Goal: Task Accomplishment & Management: Manage account settings

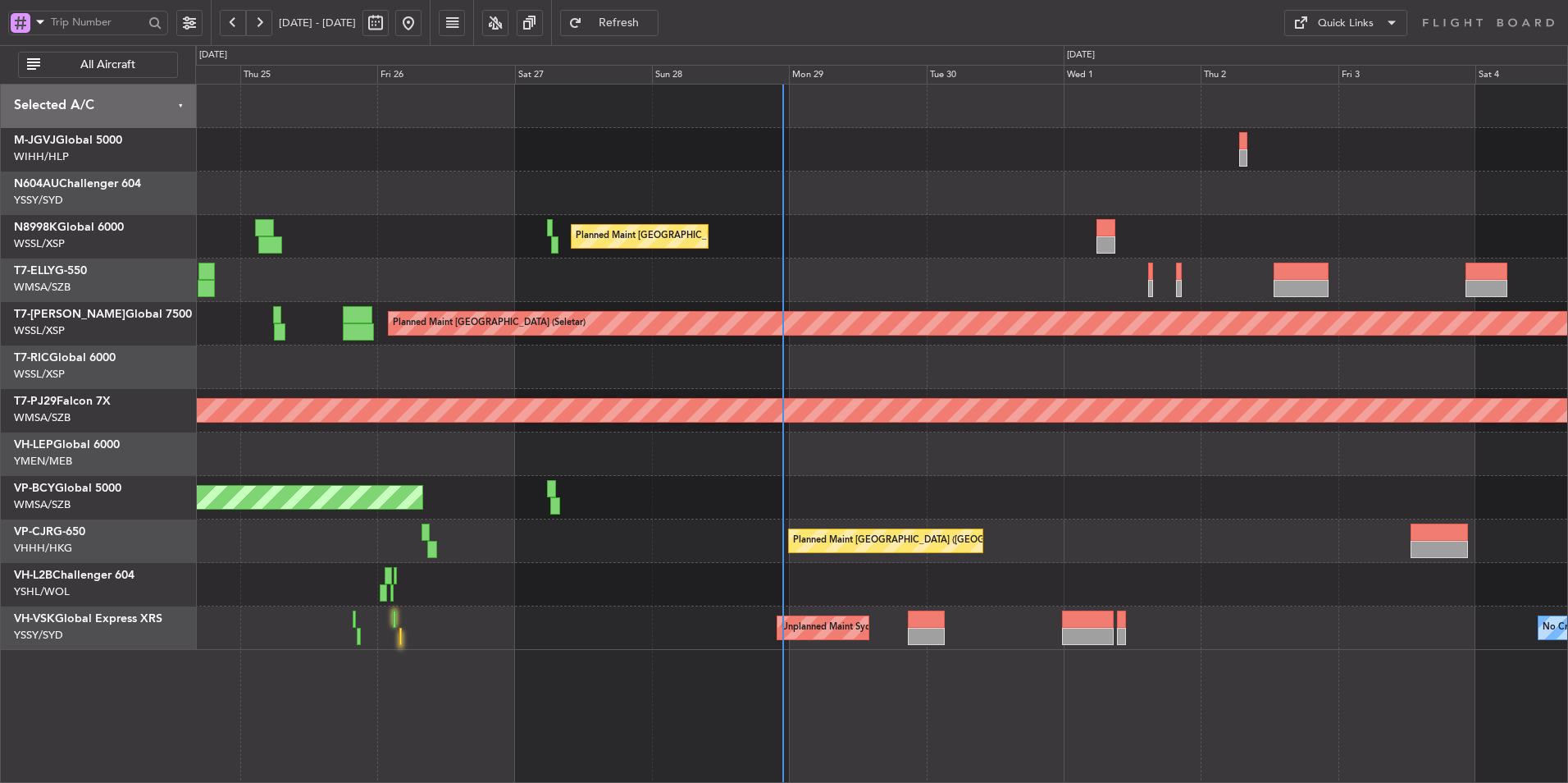
click at [535, 551] on div "Planned Maint [GEOGRAPHIC_DATA] ([GEOGRAPHIC_DATA] Intl)" at bounding box center [881, 541] width 1372 height 44
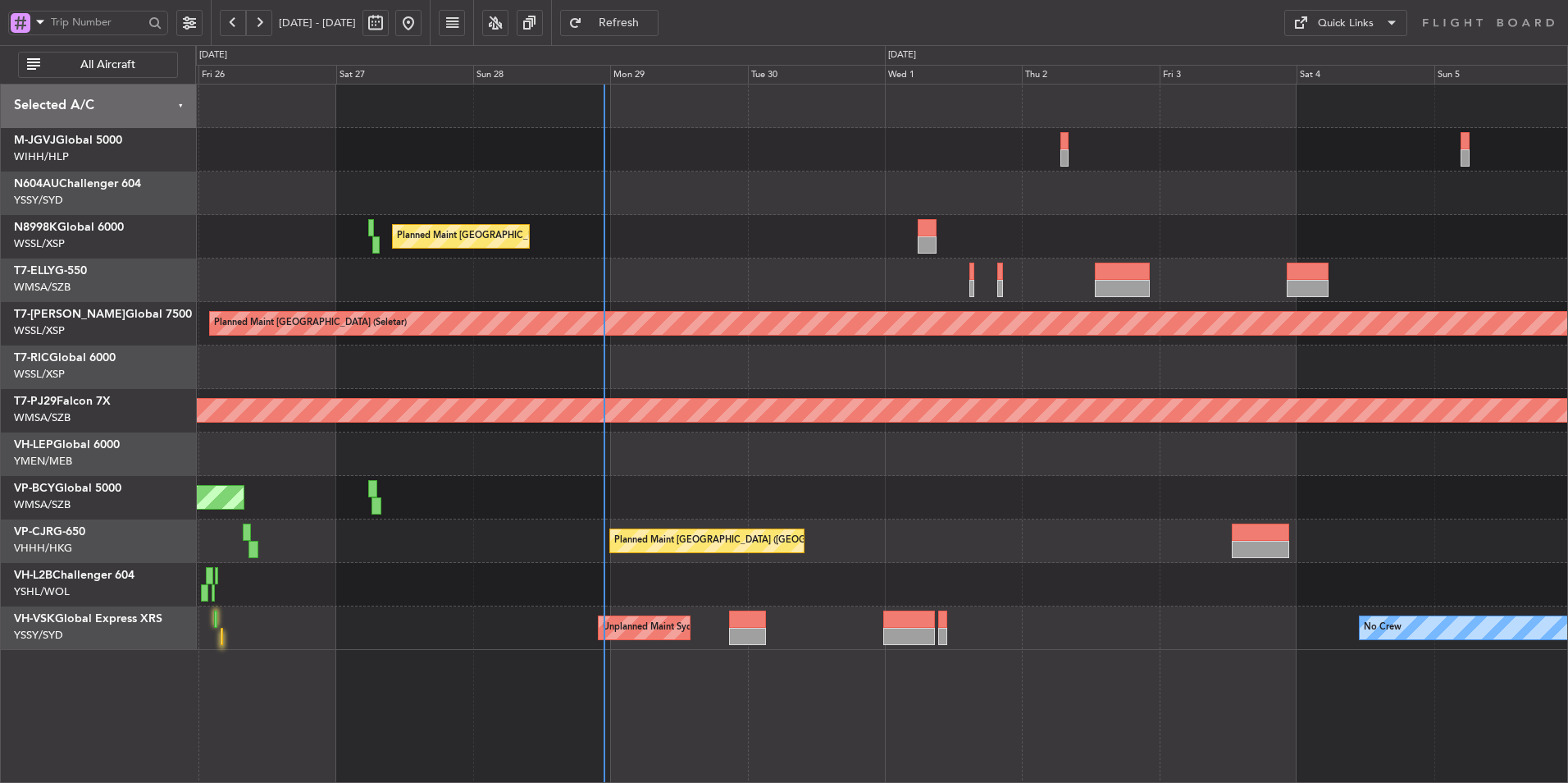
click at [738, 437] on div at bounding box center [881, 454] width 1372 height 44
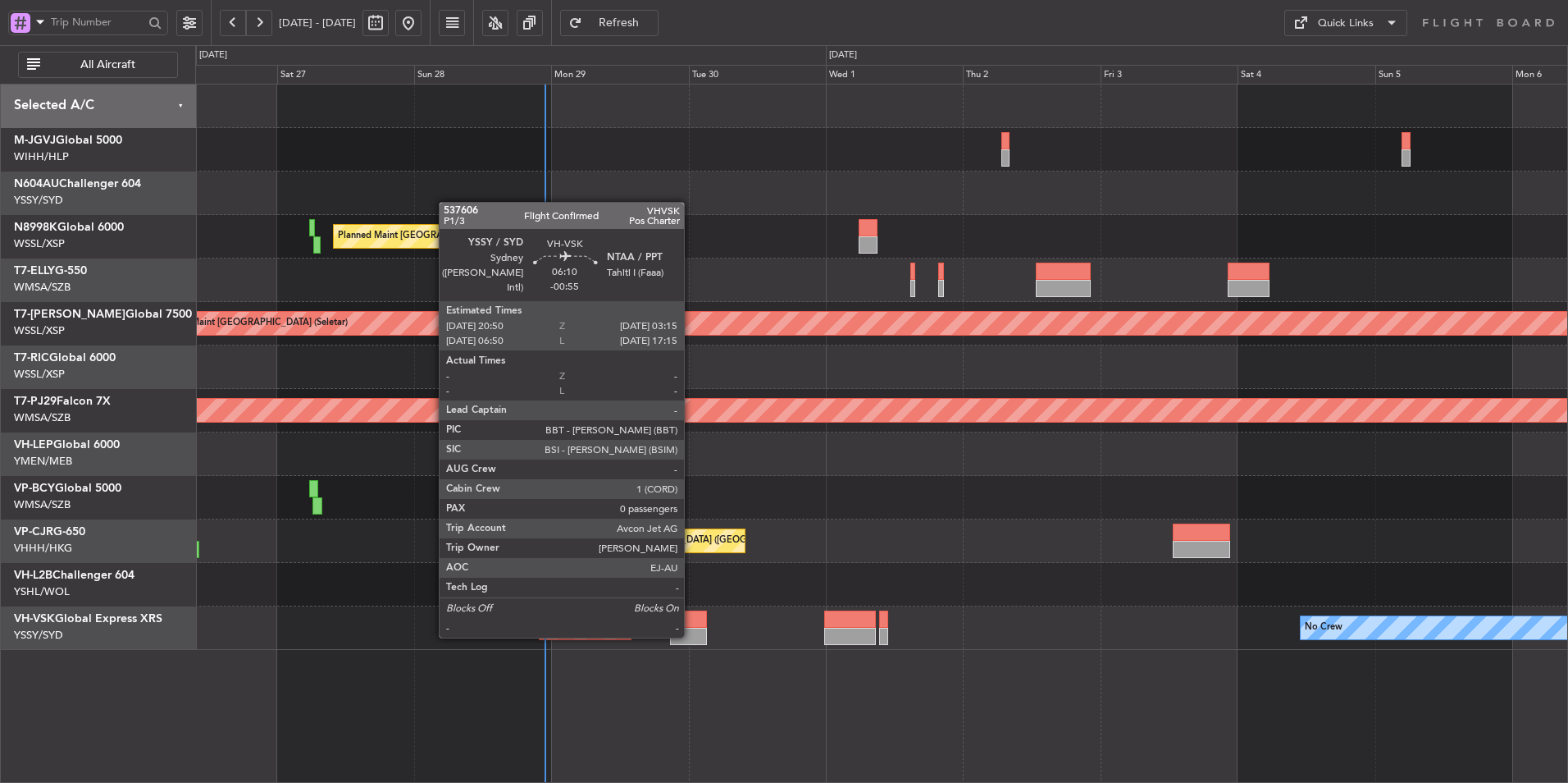
click at [692, 635] on div at bounding box center [689, 637] width 37 height 17
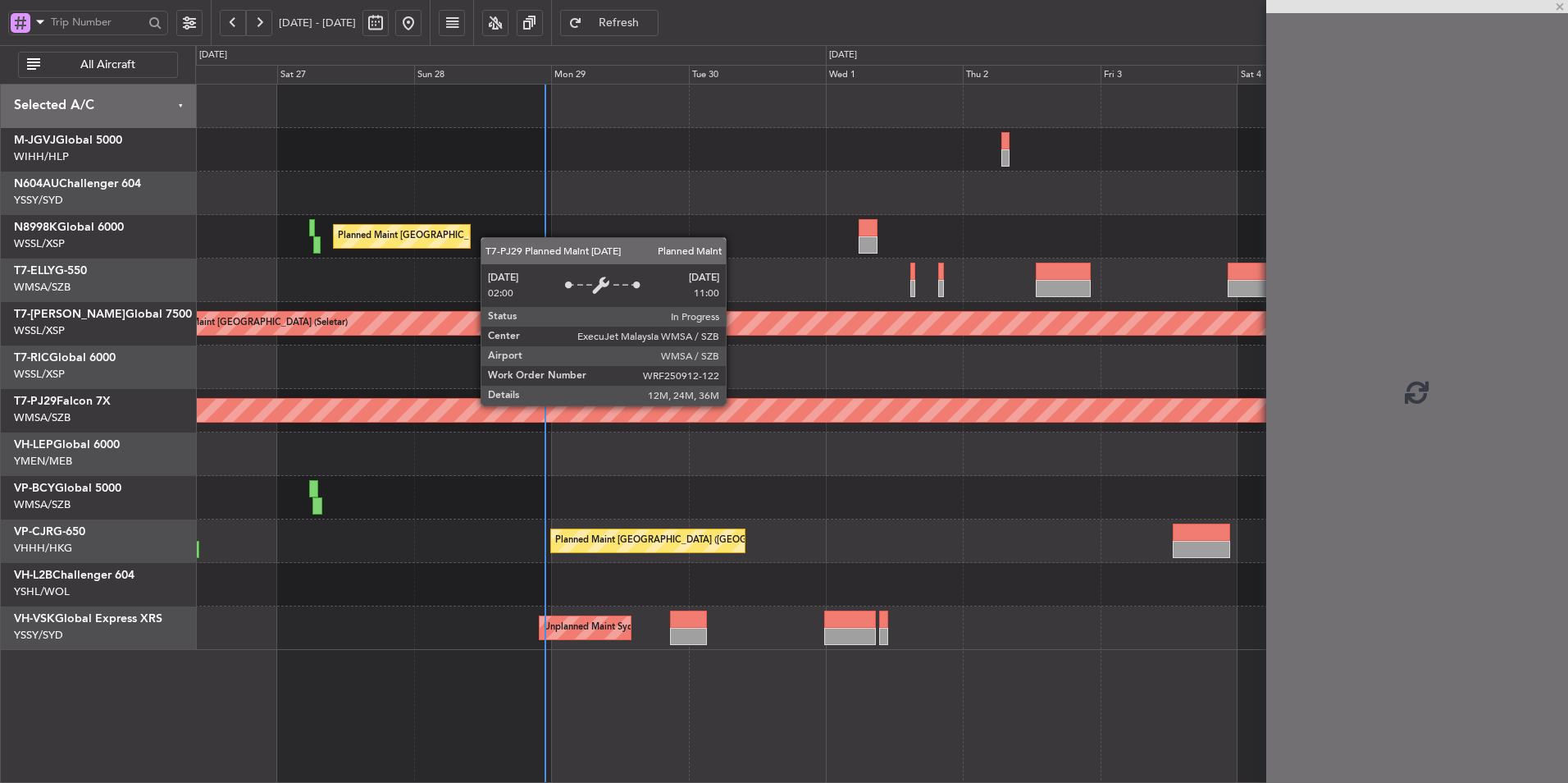
click at [619, 394] on div "Planned Maint [GEOGRAPHIC_DATA] (Sultan [PERSON_NAME] [PERSON_NAME] - Subang)" at bounding box center [881, 410] width 1372 height 44
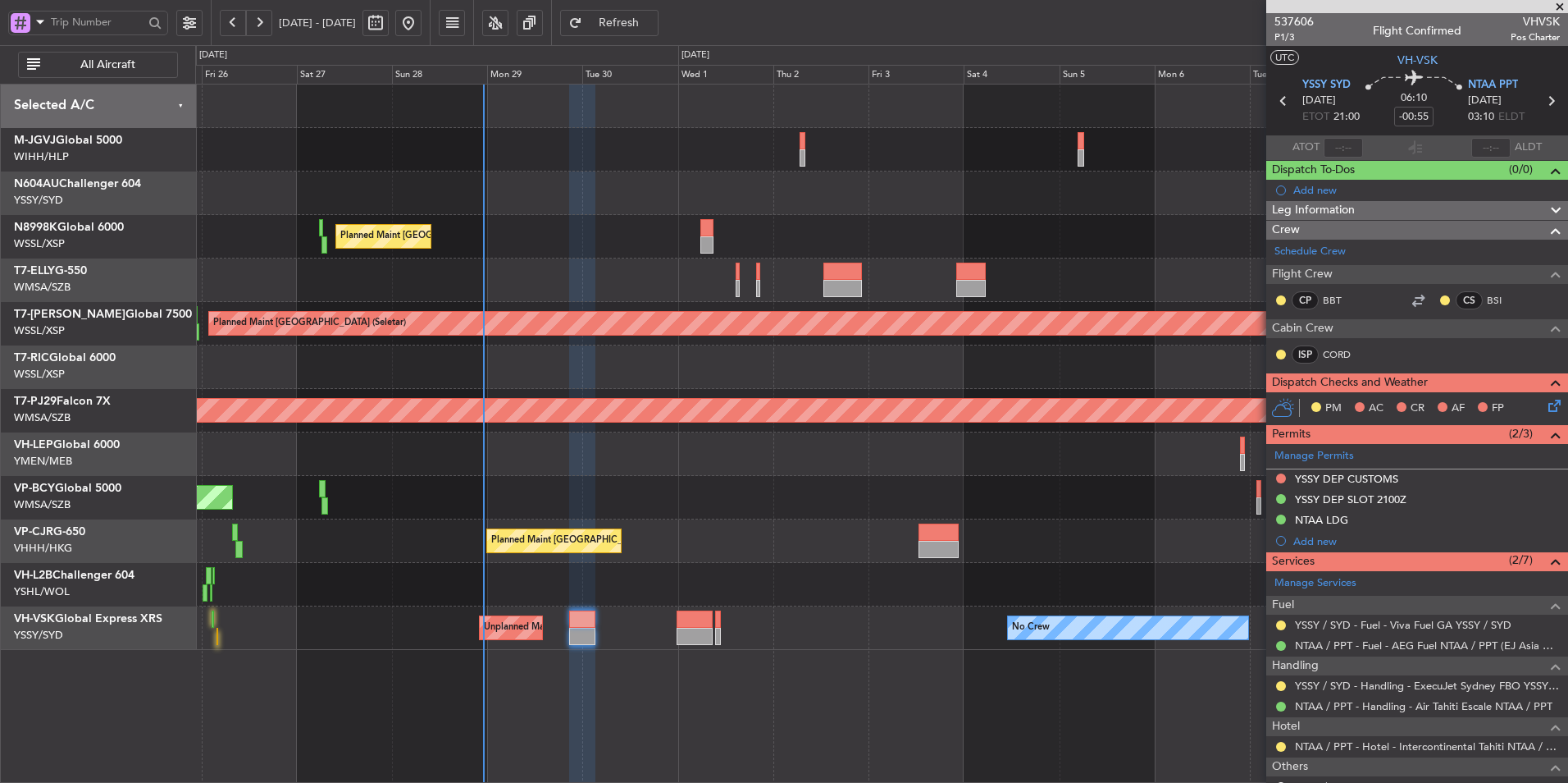
click at [619, 296] on div at bounding box center [881, 280] width 1372 height 44
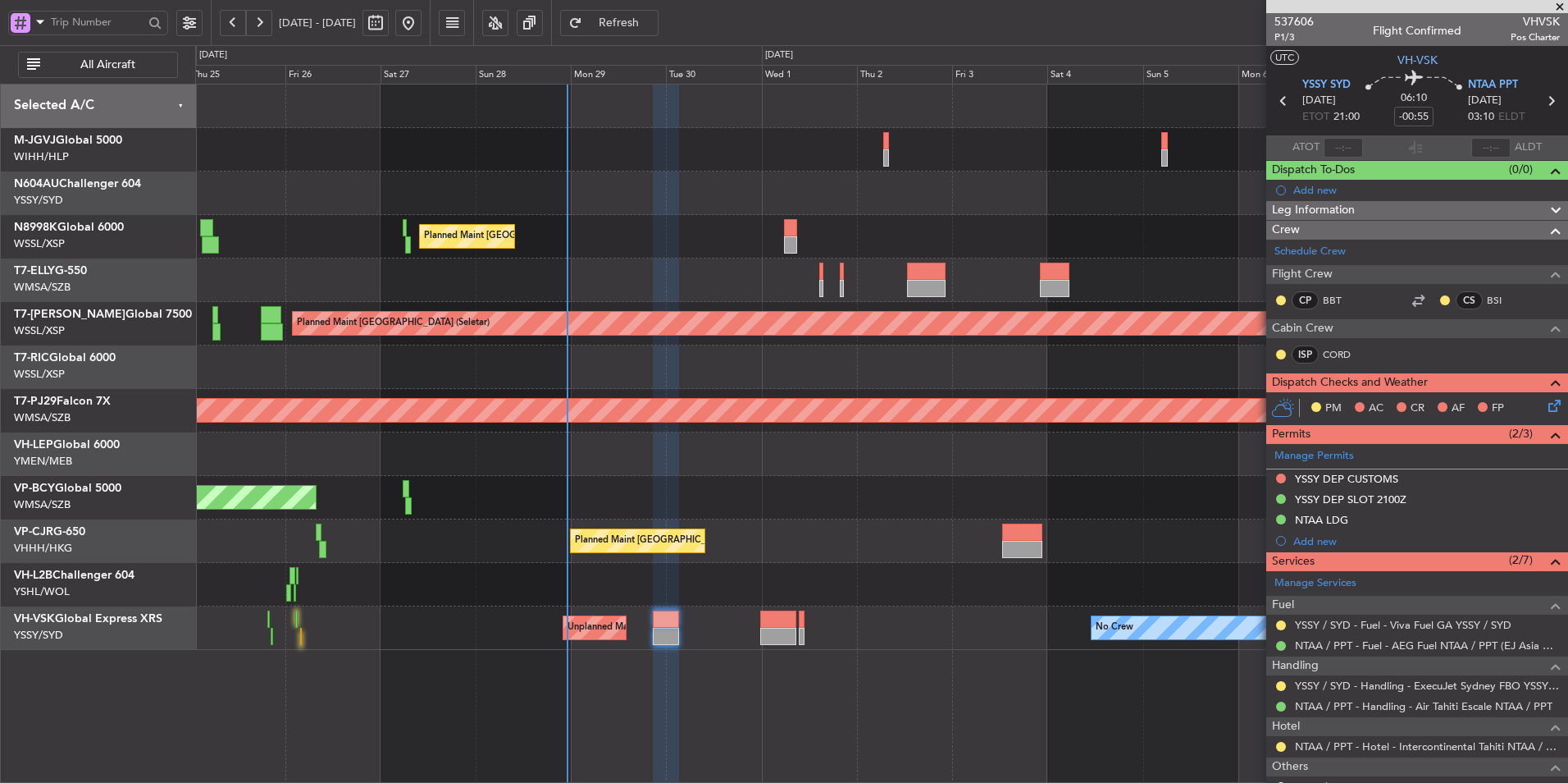
click at [784, 460] on div at bounding box center [881, 454] width 1372 height 44
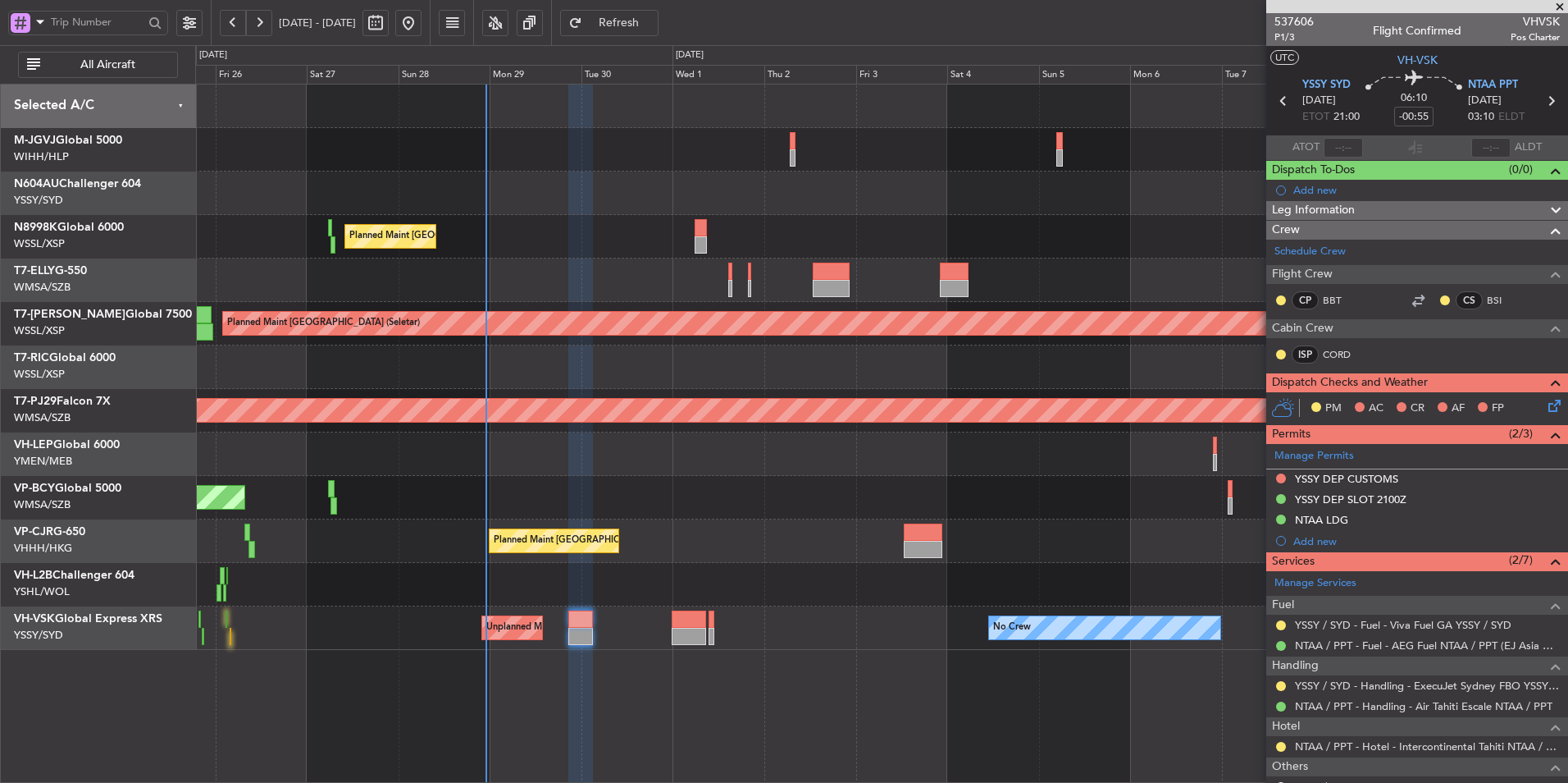
click at [540, 481] on div "Planned Maint [GEOGRAPHIC_DATA] ([GEOGRAPHIC_DATA] Intl) Planned Maint [GEOGRAP…" at bounding box center [881, 366] width 1372 height 565
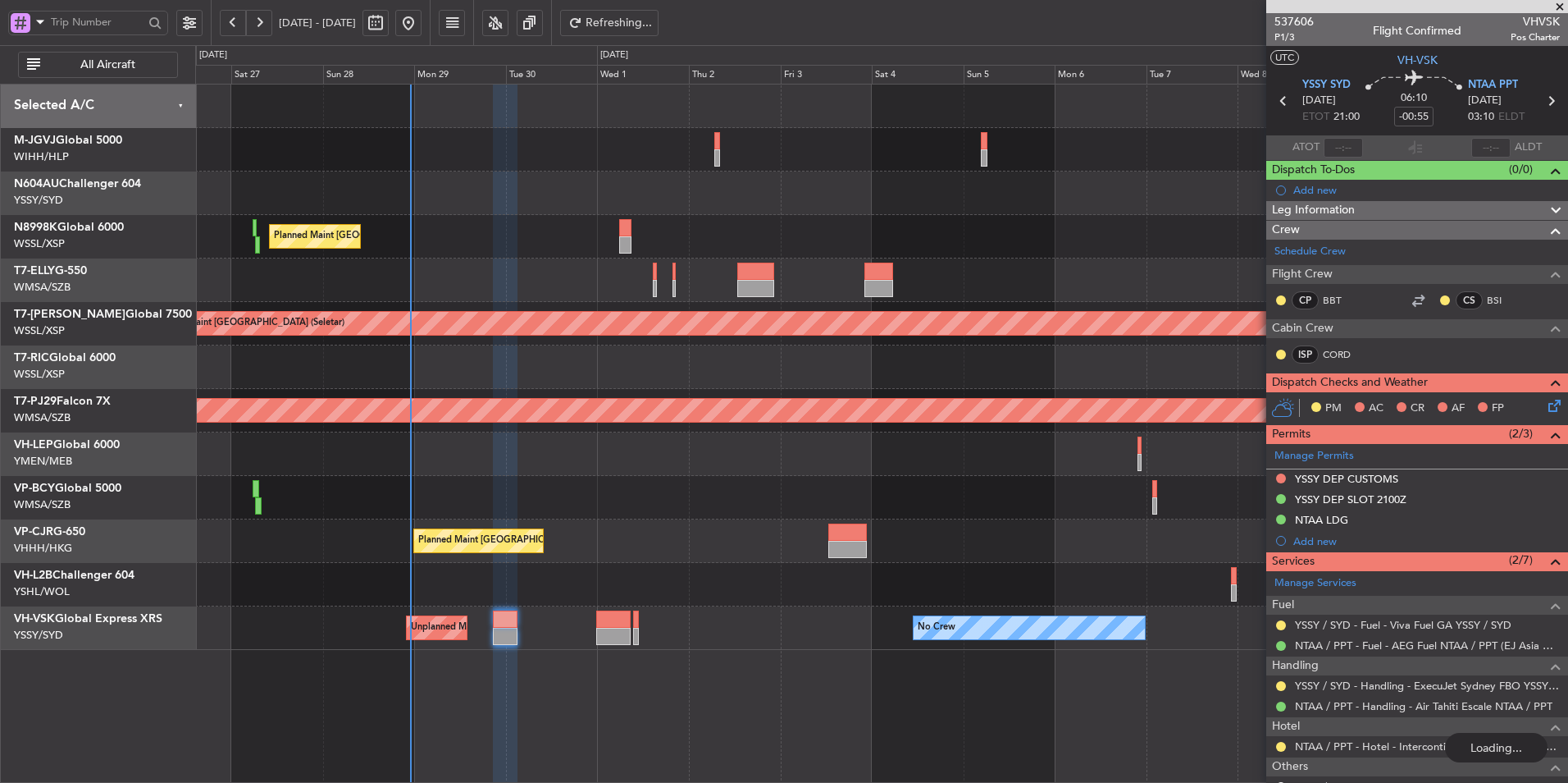
click at [800, 478] on div "Planned Maint [GEOGRAPHIC_DATA] ([GEOGRAPHIC_DATA] Intl) Planned Maint [GEOGRAP…" at bounding box center [881, 366] width 1372 height 565
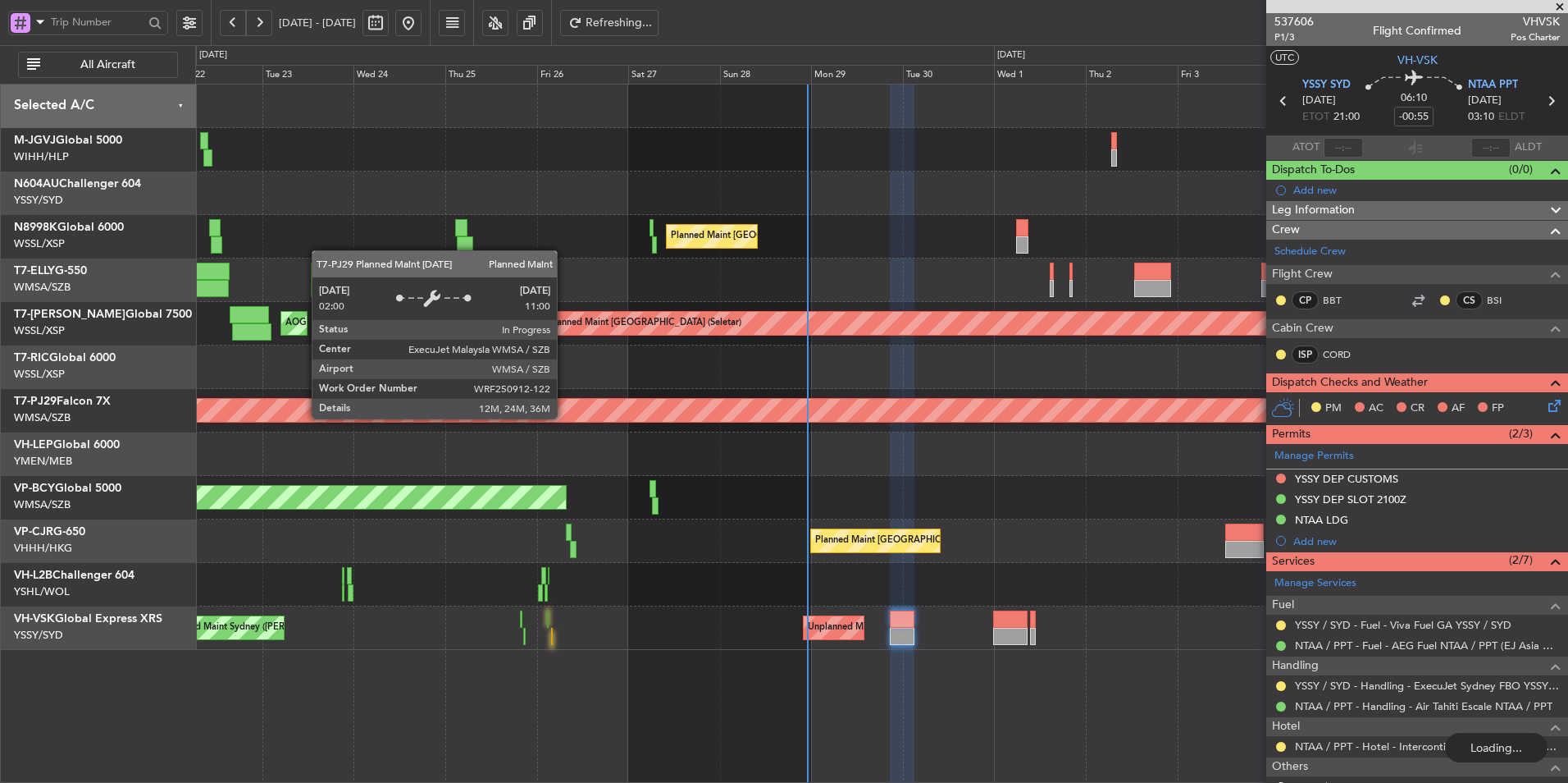
click at [823, 421] on div "Planned Maint [GEOGRAPHIC_DATA] (Sultan [PERSON_NAME] [PERSON_NAME] - Subang)" at bounding box center [1102, 411] width 3676 height 23
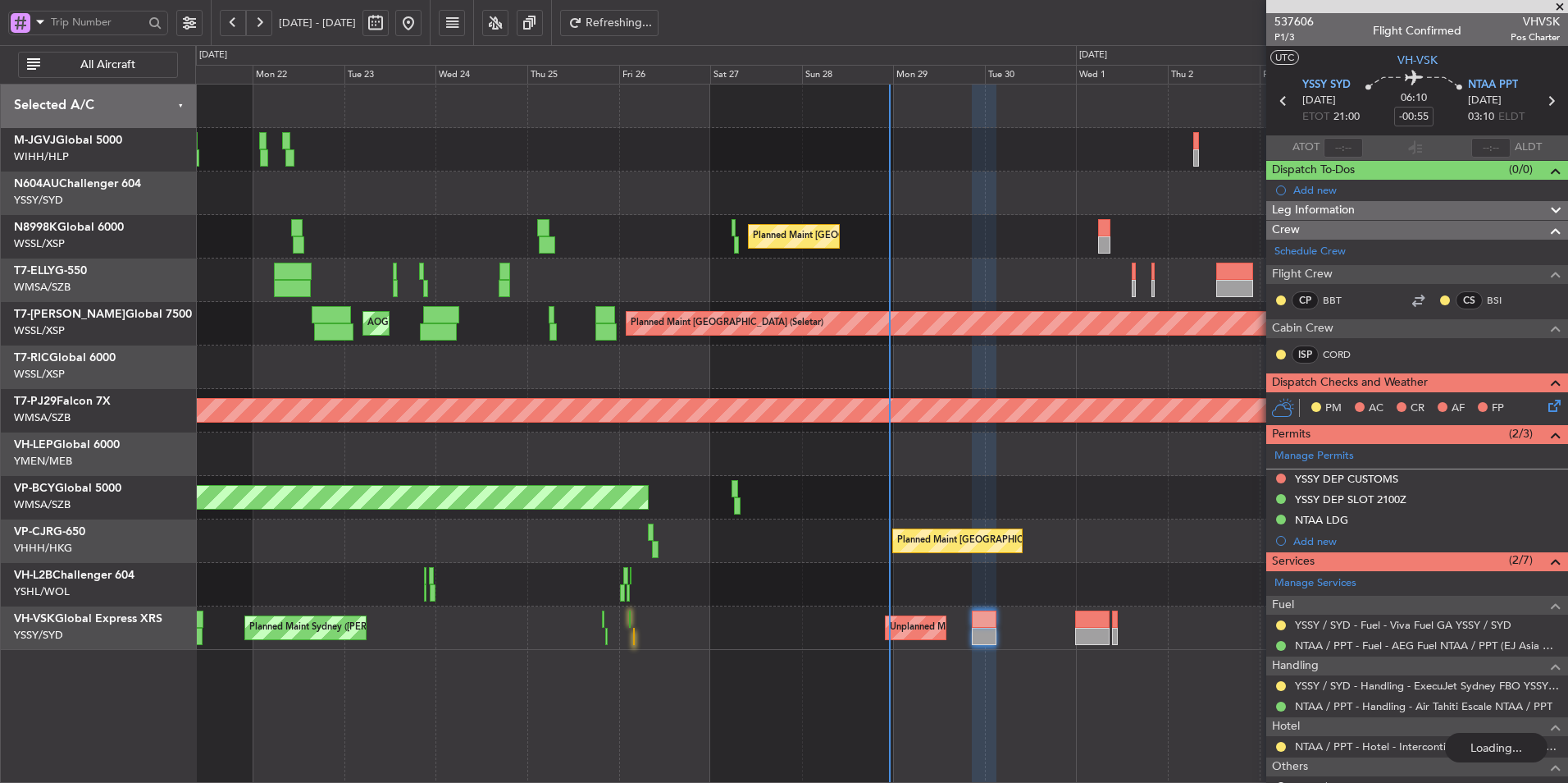
click at [488, 441] on div at bounding box center [881, 454] width 1372 height 44
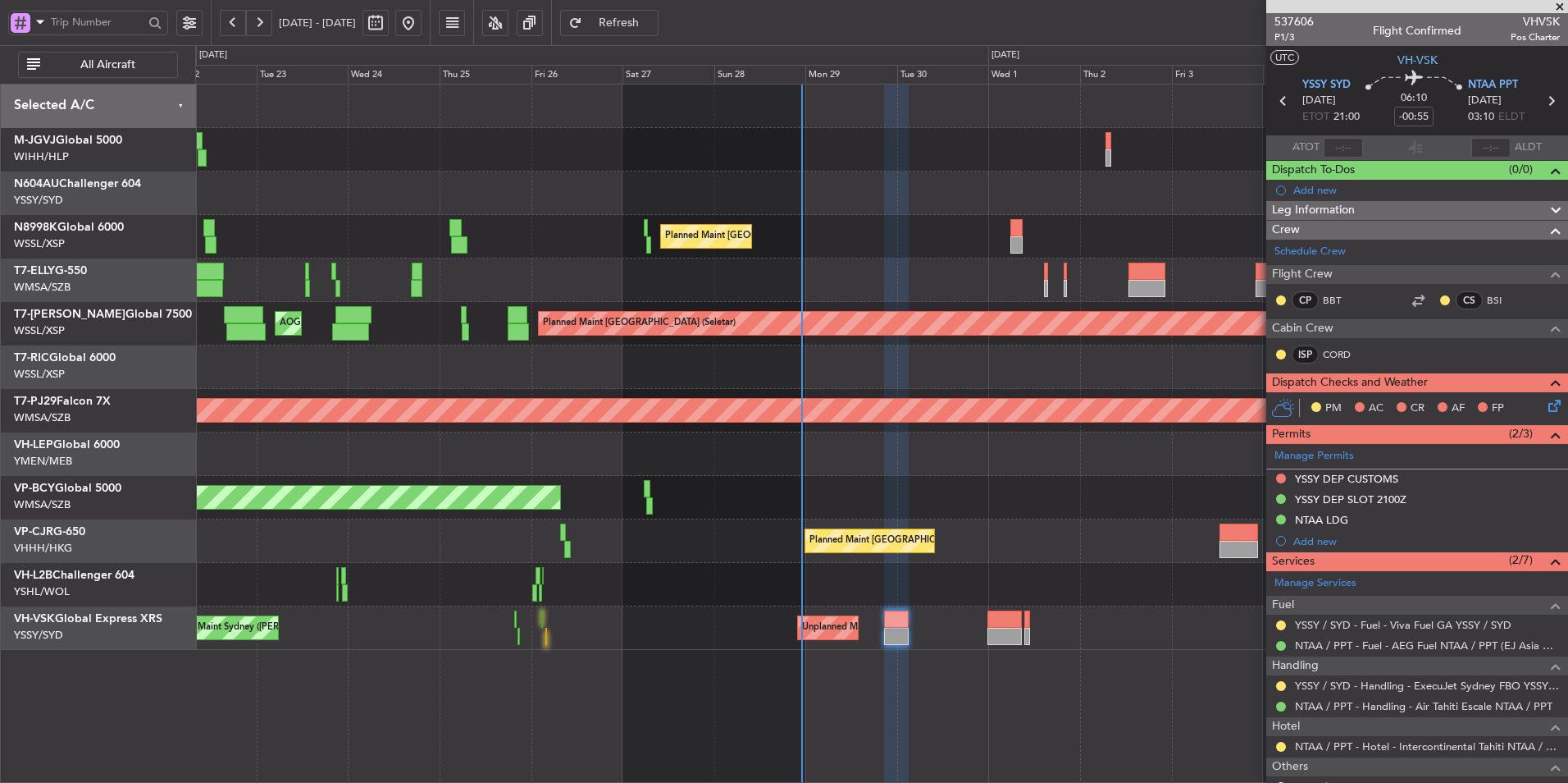
click at [528, 452] on div at bounding box center [881, 454] width 1372 height 44
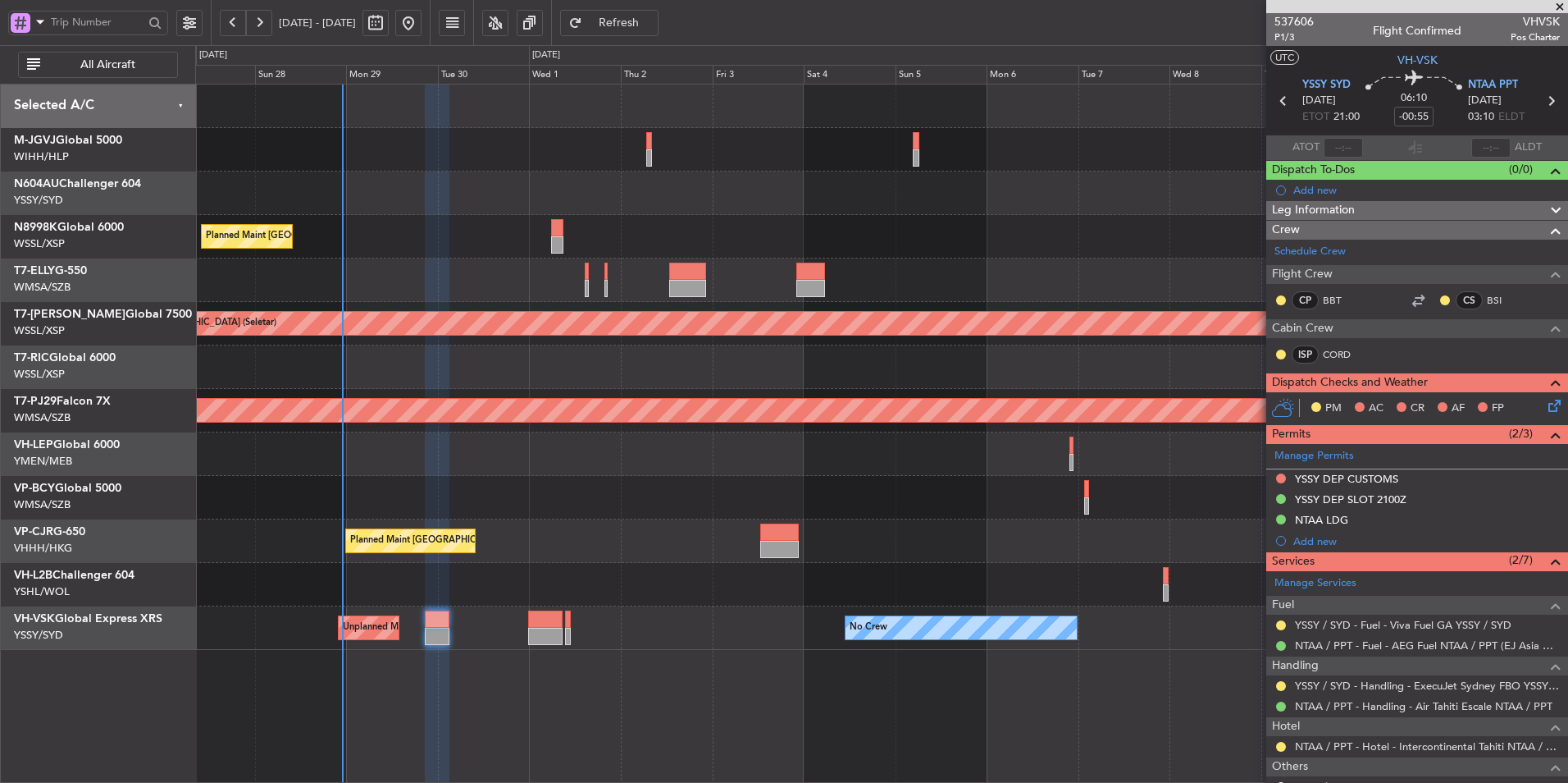
click at [482, 465] on div at bounding box center [881, 454] width 1372 height 44
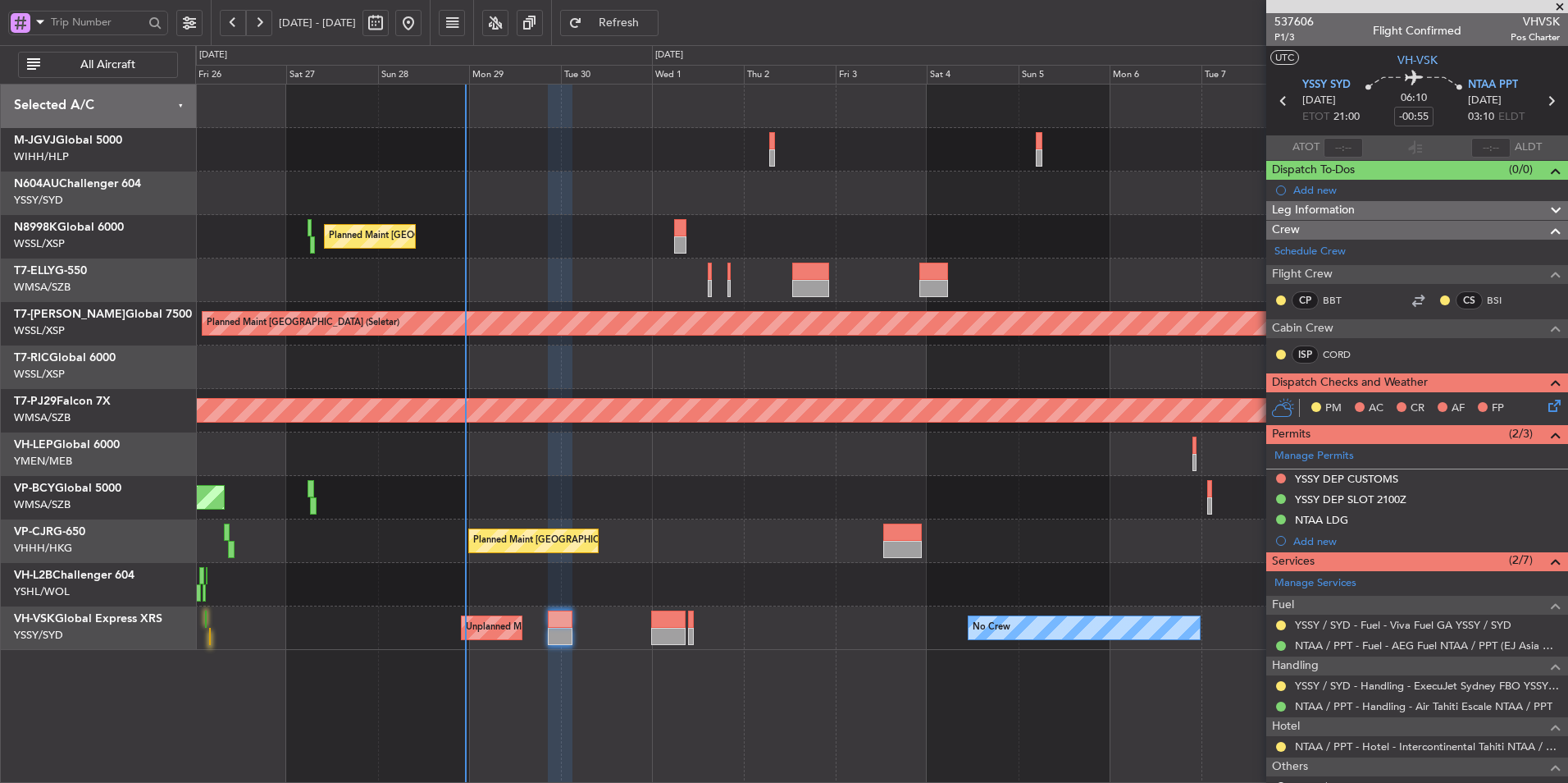
click at [649, 458] on div at bounding box center [881, 454] width 1372 height 44
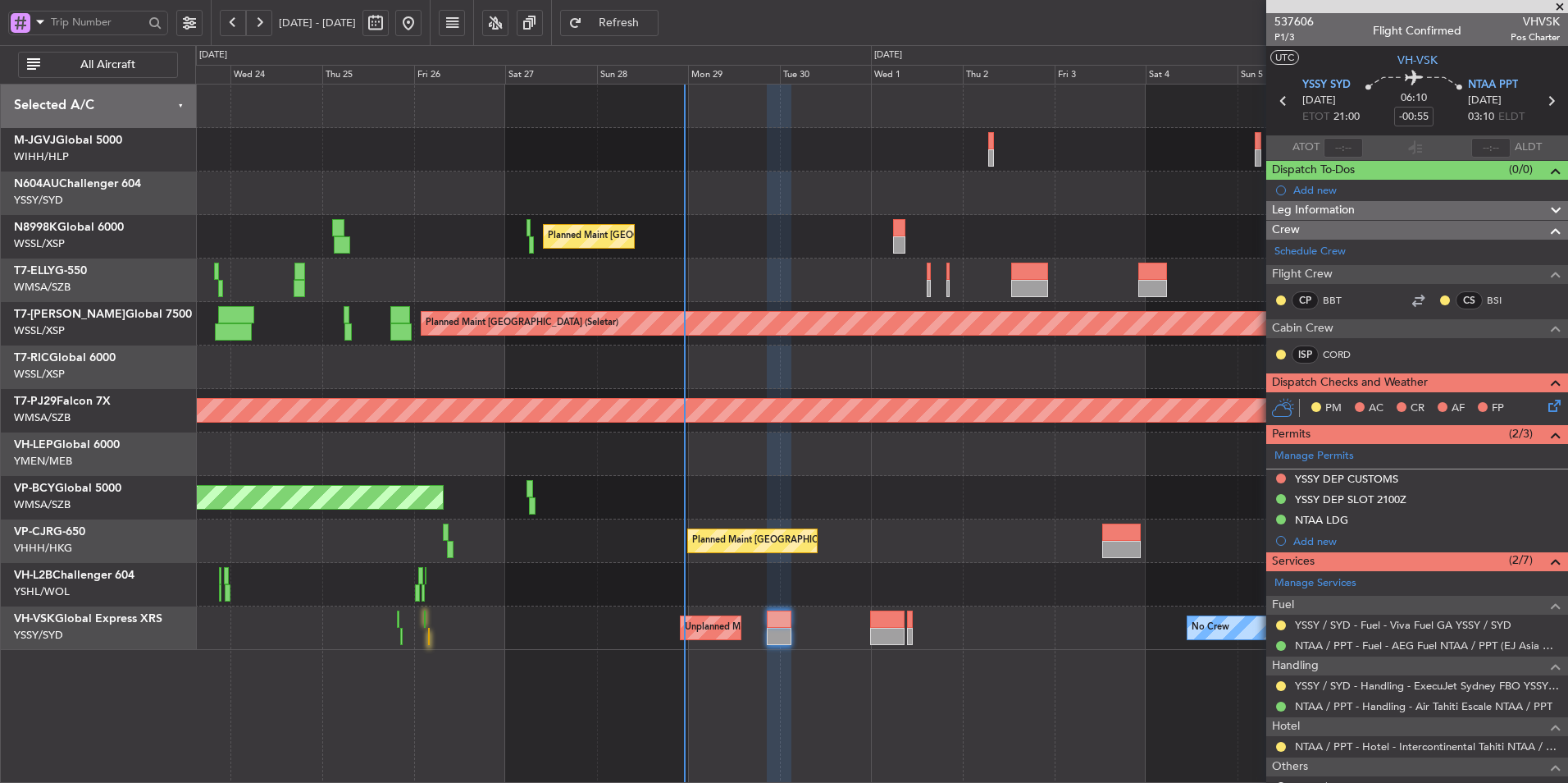
click at [764, 456] on div at bounding box center [881, 454] width 1372 height 44
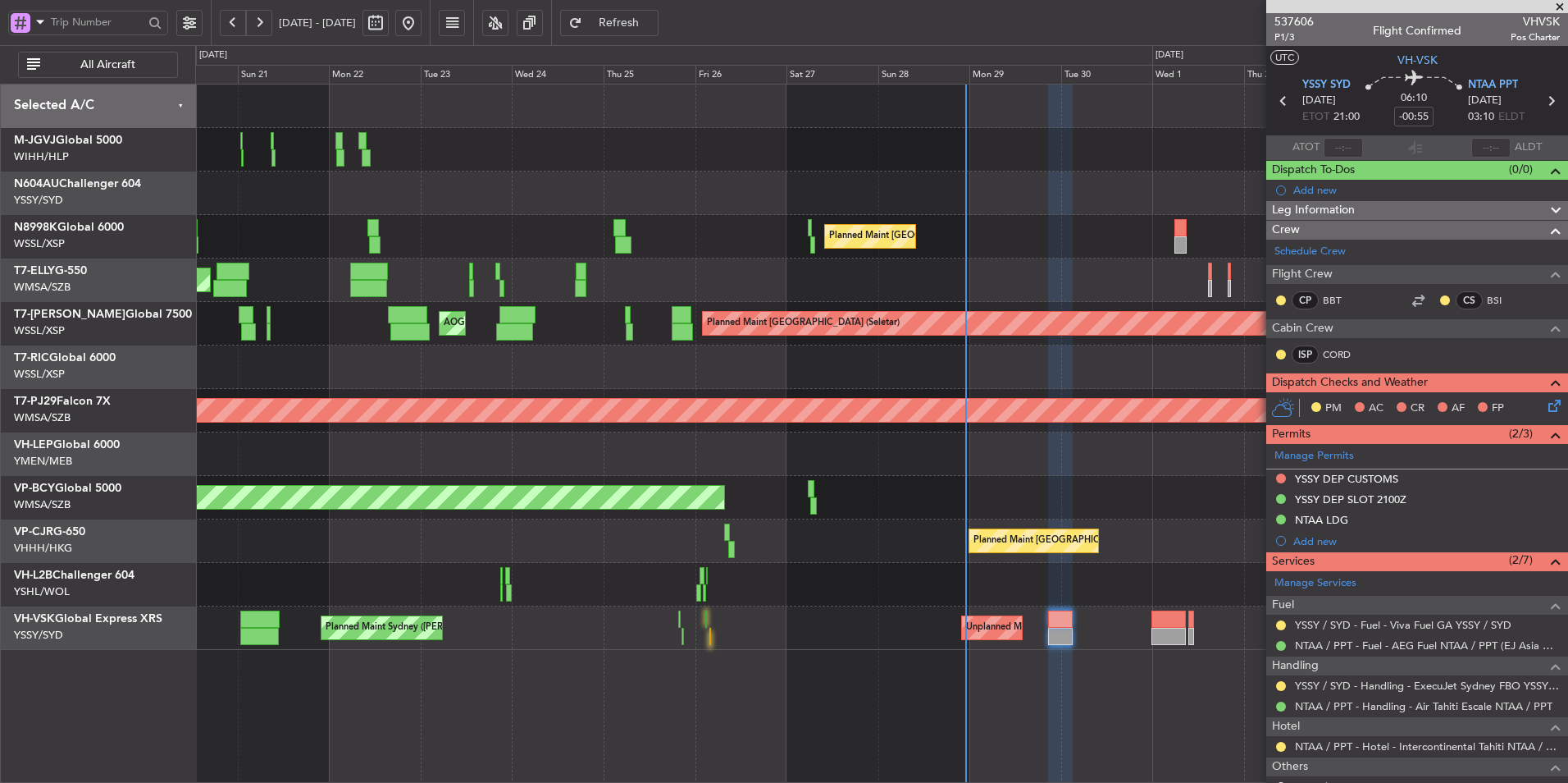
click at [715, 445] on div at bounding box center [881, 454] width 1372 height 44
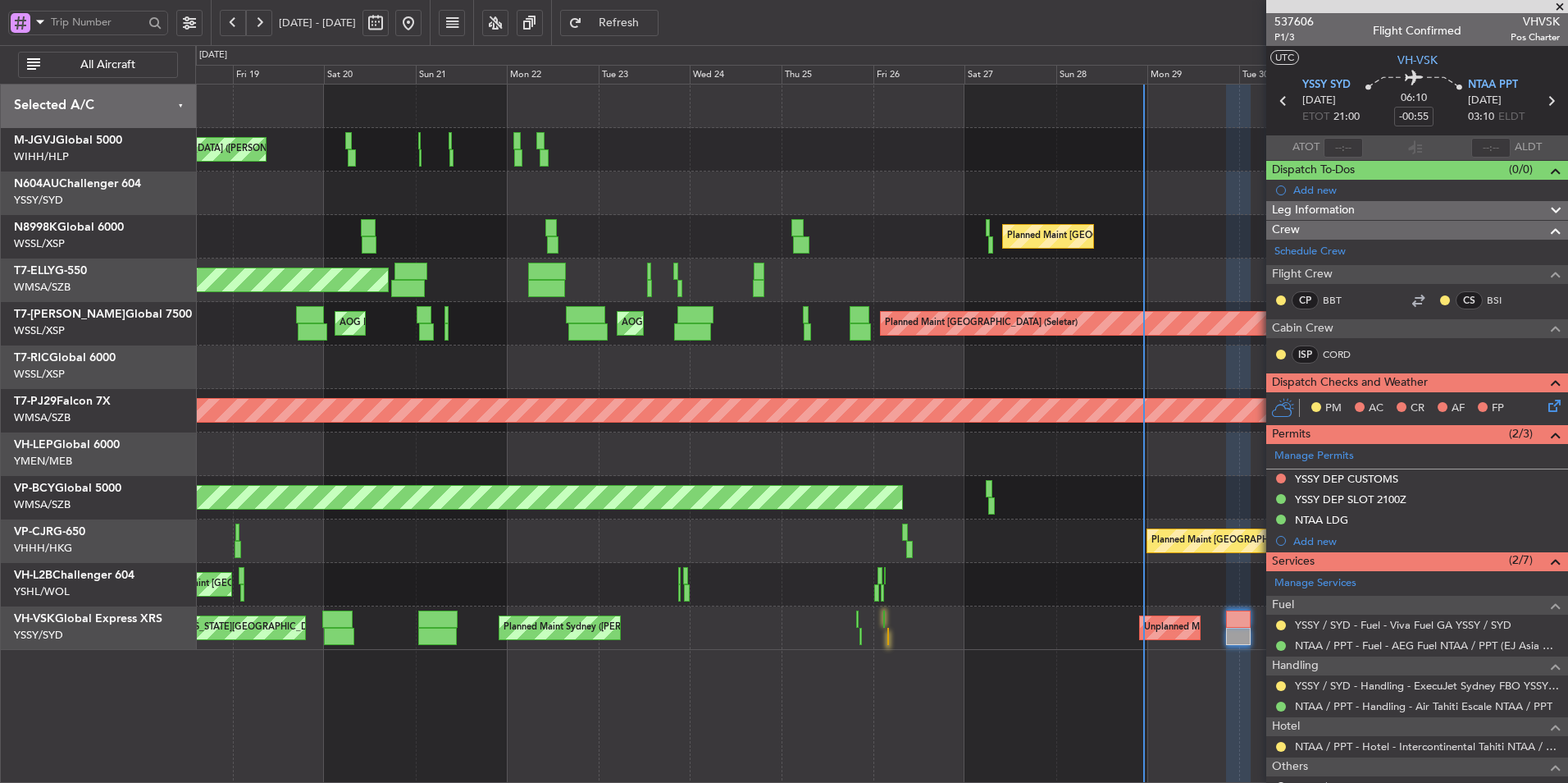
click at [758, 451] on div at bounding box center [881, 454] width 1372 height 44
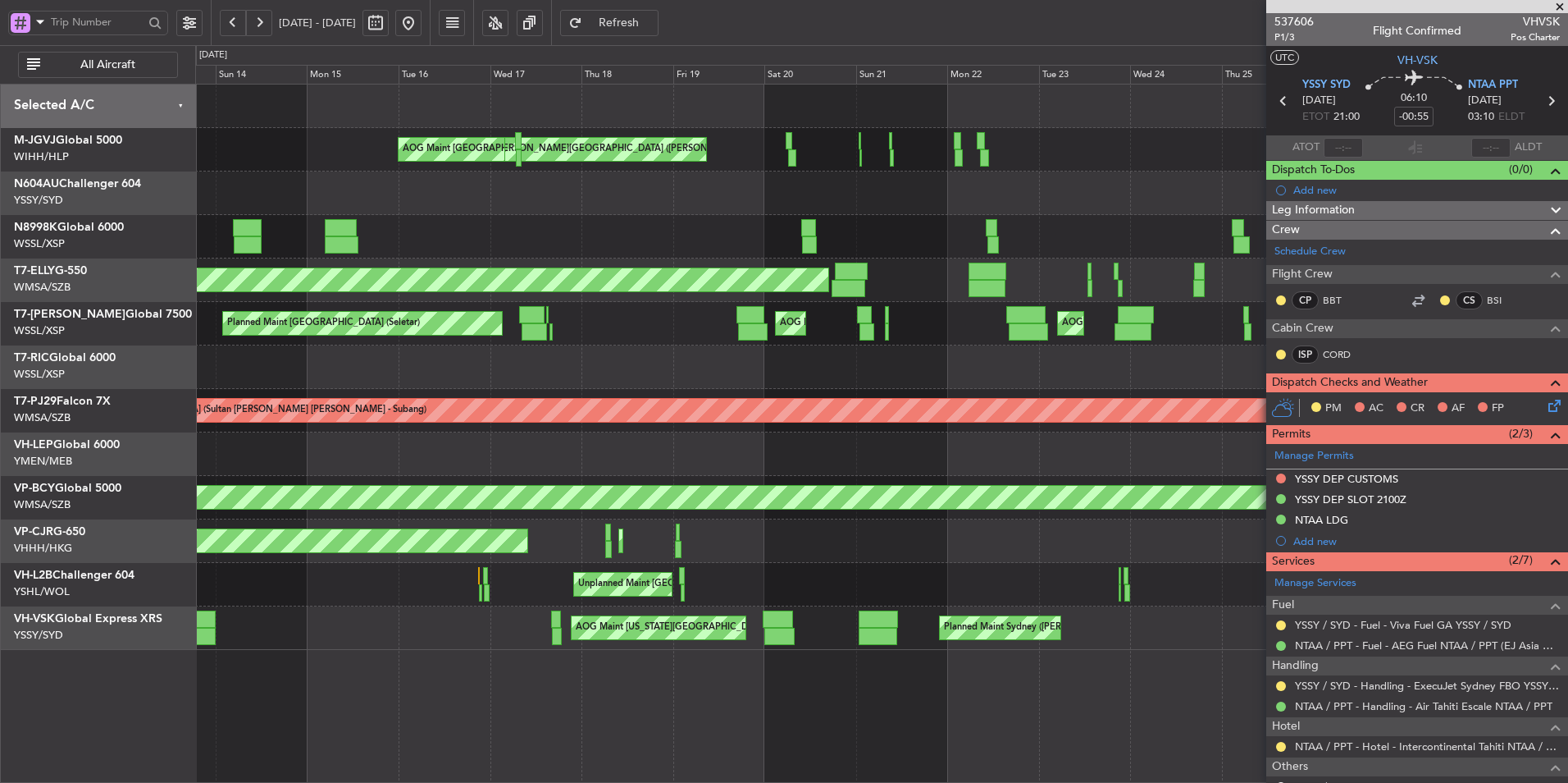
click at [488, 426] on div "Planned Maint [GEOGRAPHIC_DATA] (Seletar) [PERSON_NAME] Jakarta (Halim Intl) [P…" at bounding box center [881, 366] width 1372 height 565
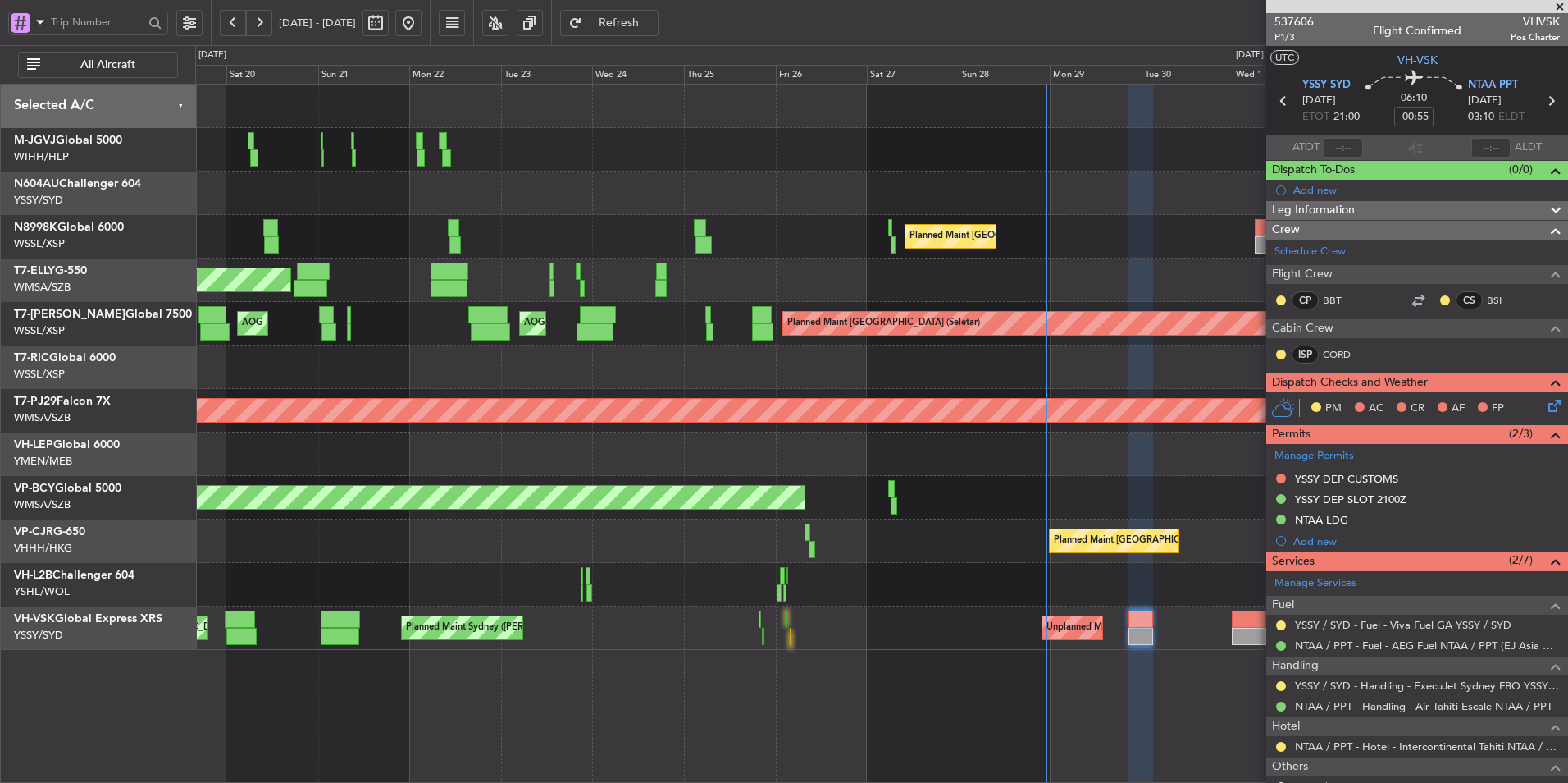
click at [495, 445] on div at bounding box center [881, 454] width 1372 height 44
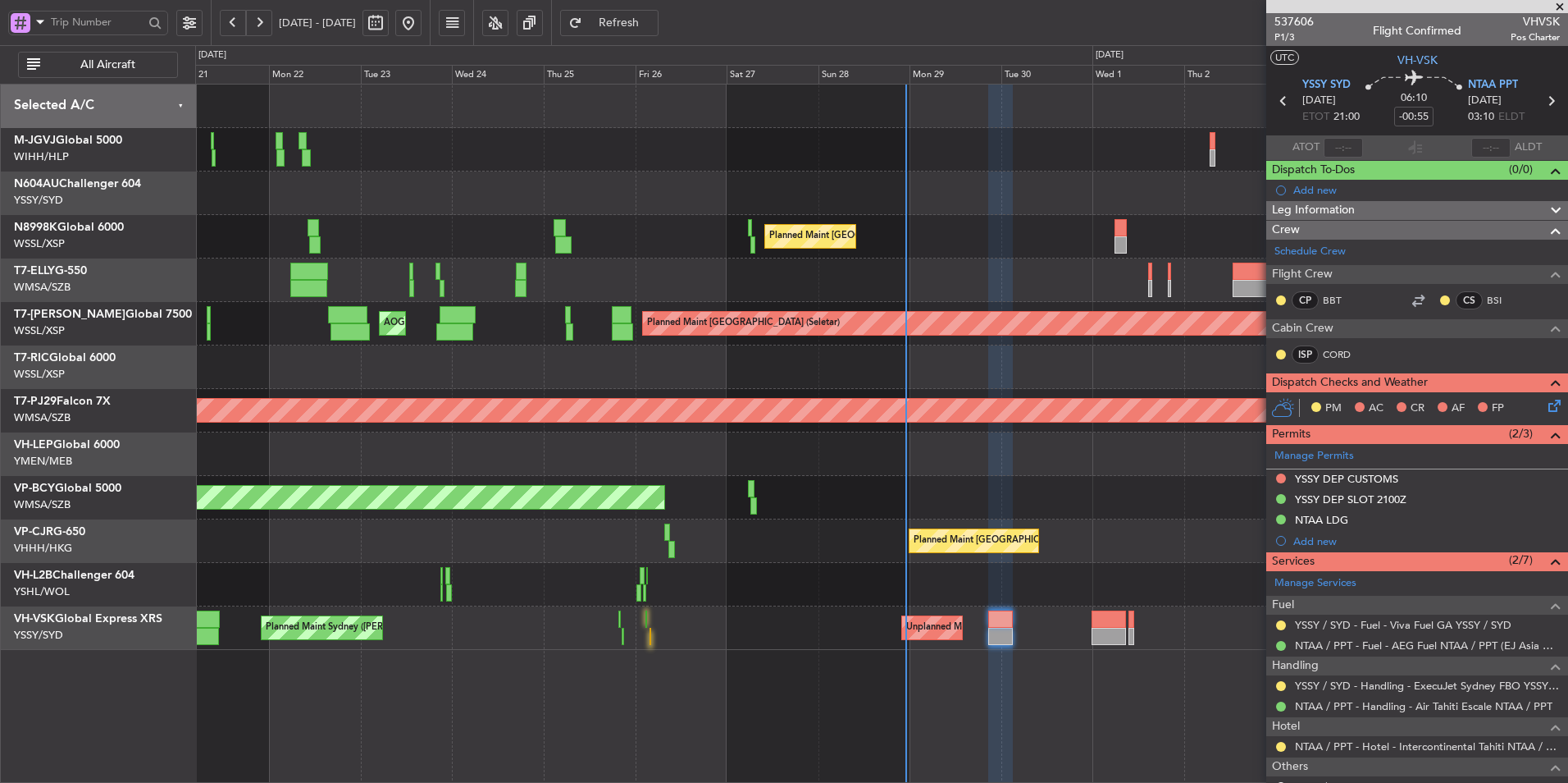
click at [463, 450] on div at bounding box center [881, 454] width 1372 height 44
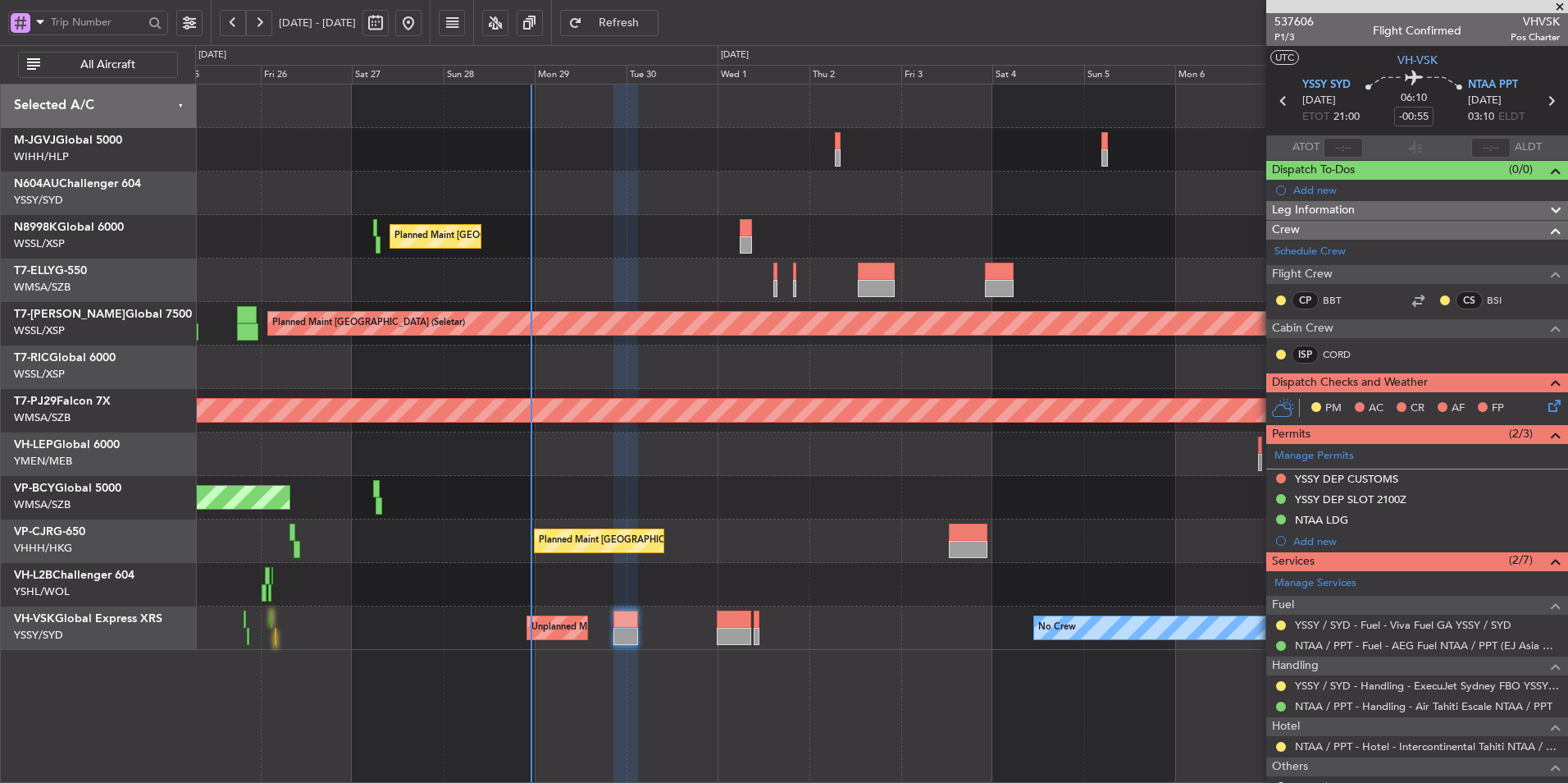
click at [557, 445] on div at bounding box center [881, 454] width 1372 height 44
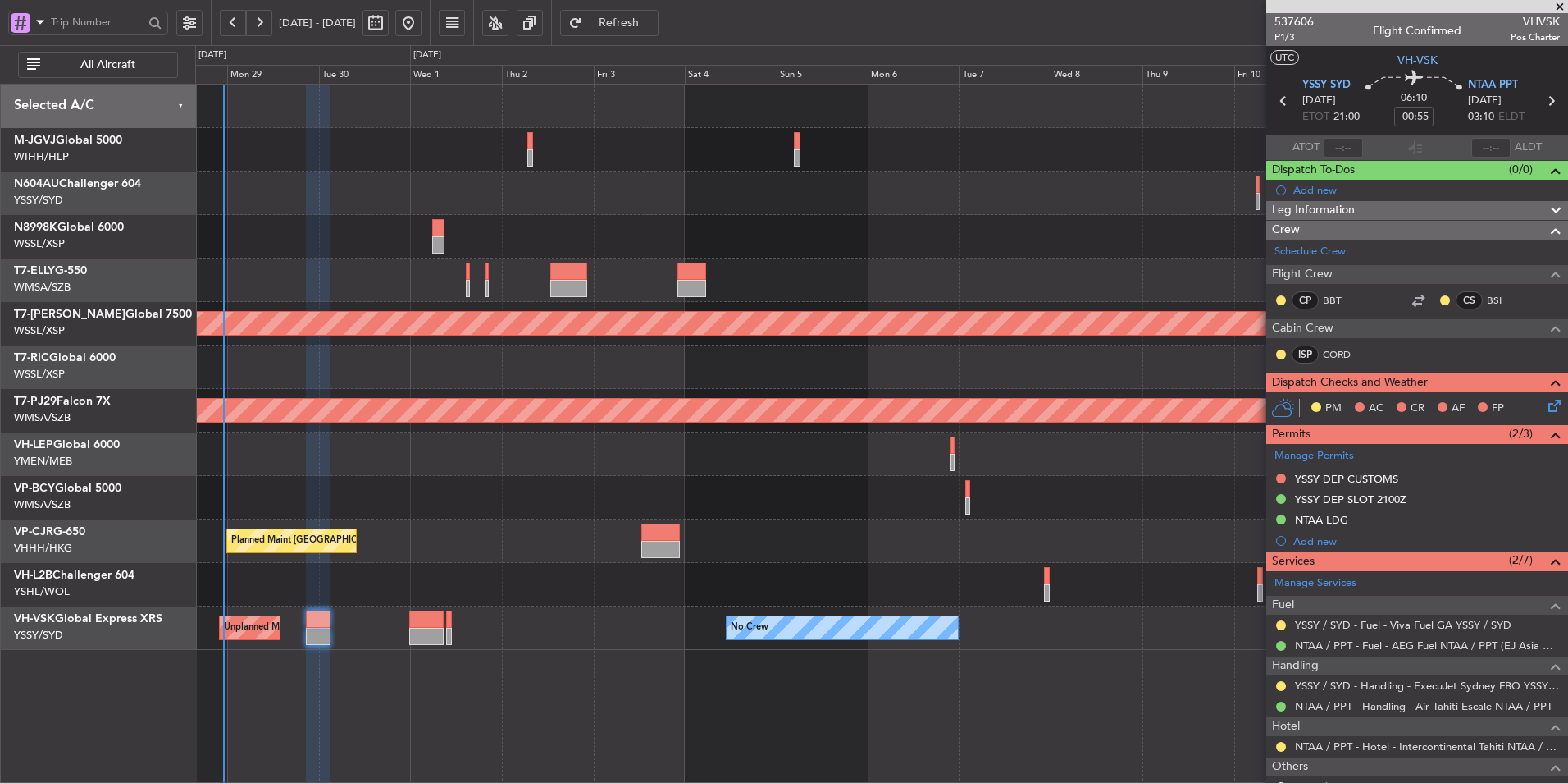
click at [351, 463] on div at bounding box center [881, 454] width 1372 height 44
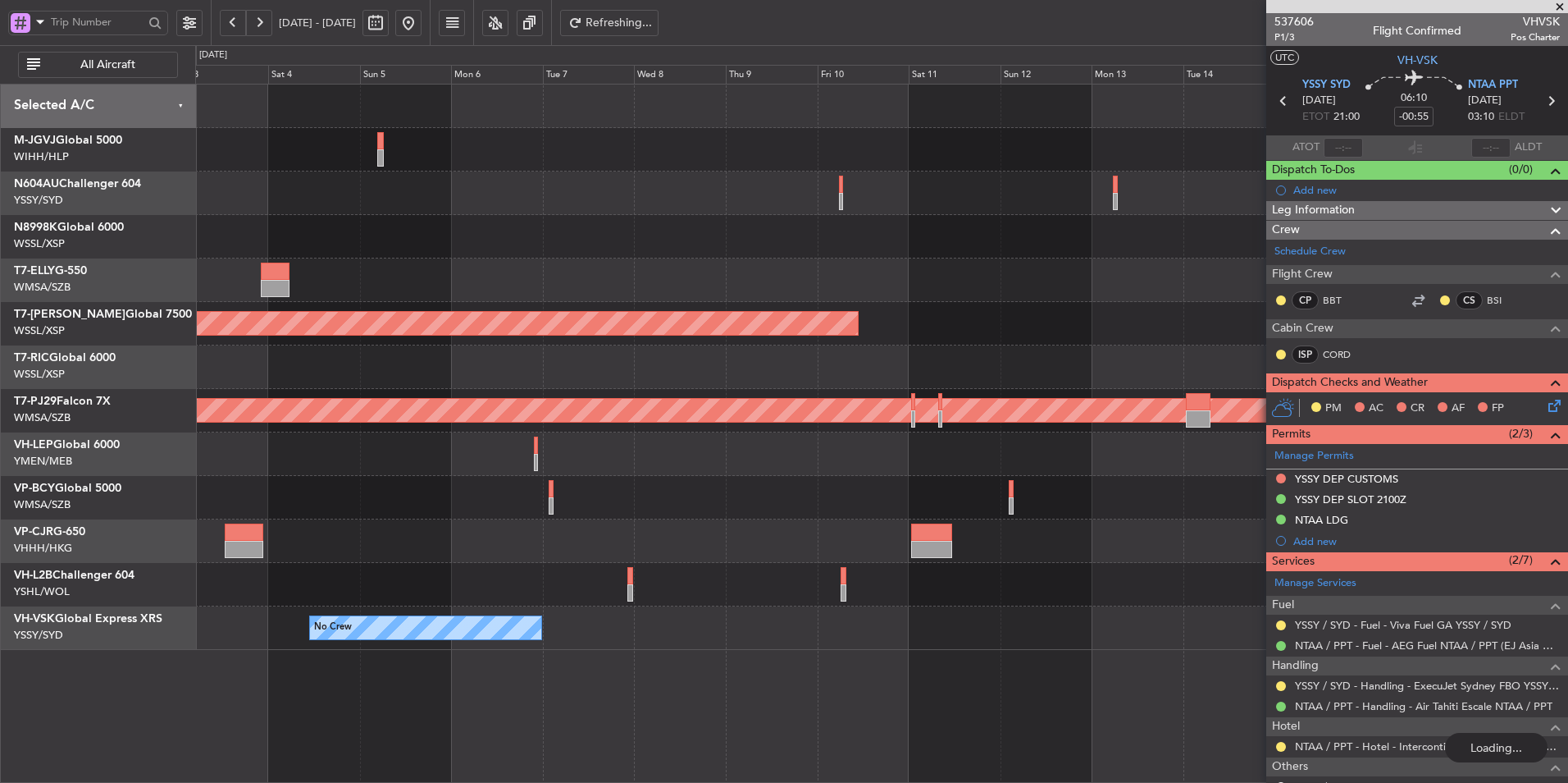
click at [883, 393] on div "Planned Maint [GEOGRAPHIC_DATA] (Seletar) Planned Maint [GEOGRAPHIC_DATA] (Sult…" at bounding box center [881, 366] width 1372 height 565
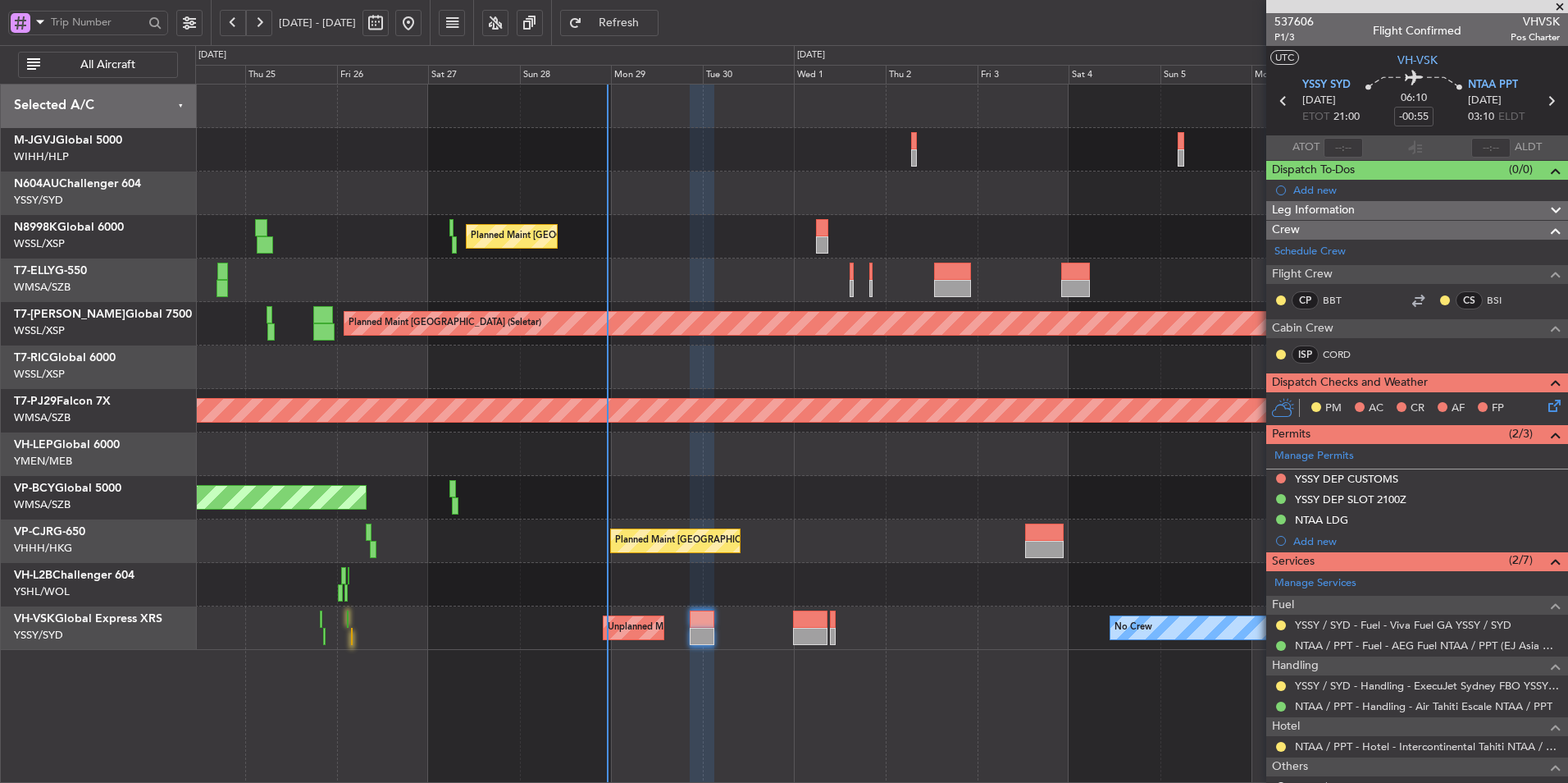
click at [940, 394] on div "Planned Maint [GEOGRAPHIC_DATA] (Sultan [PERSON_NAME] [PERSON_NAME] - Subang)" at bounding box center [881, 410] width 1372 height 44
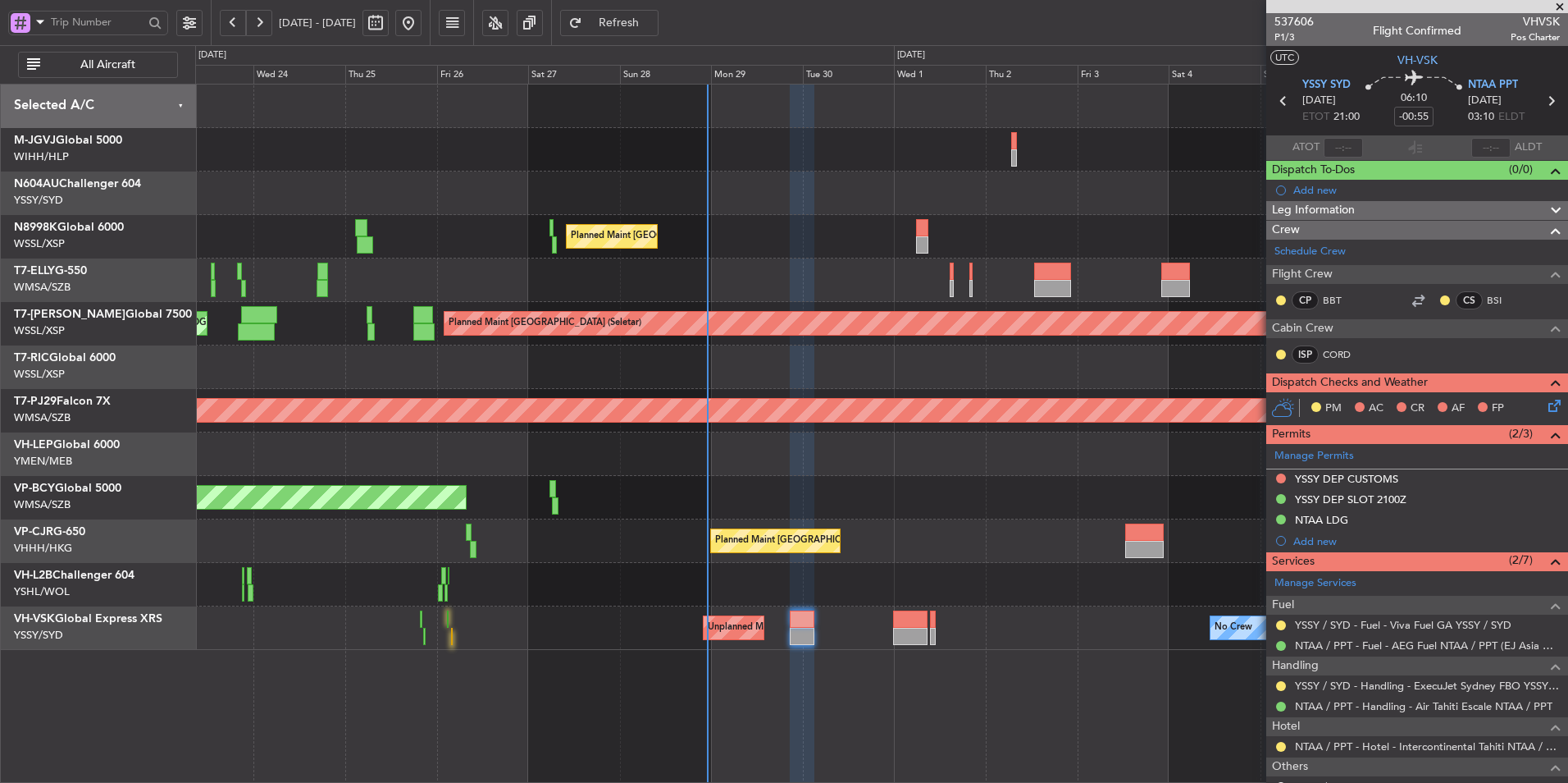
click at [1060, 399] on div "Planned Maint [GEOGRAPHIC_DATA] ([GEOGRAPHIC_DATA] Intl) Planned Maint [GEOGRAP…" at bounding box center [881, 366] width 1372 height 565
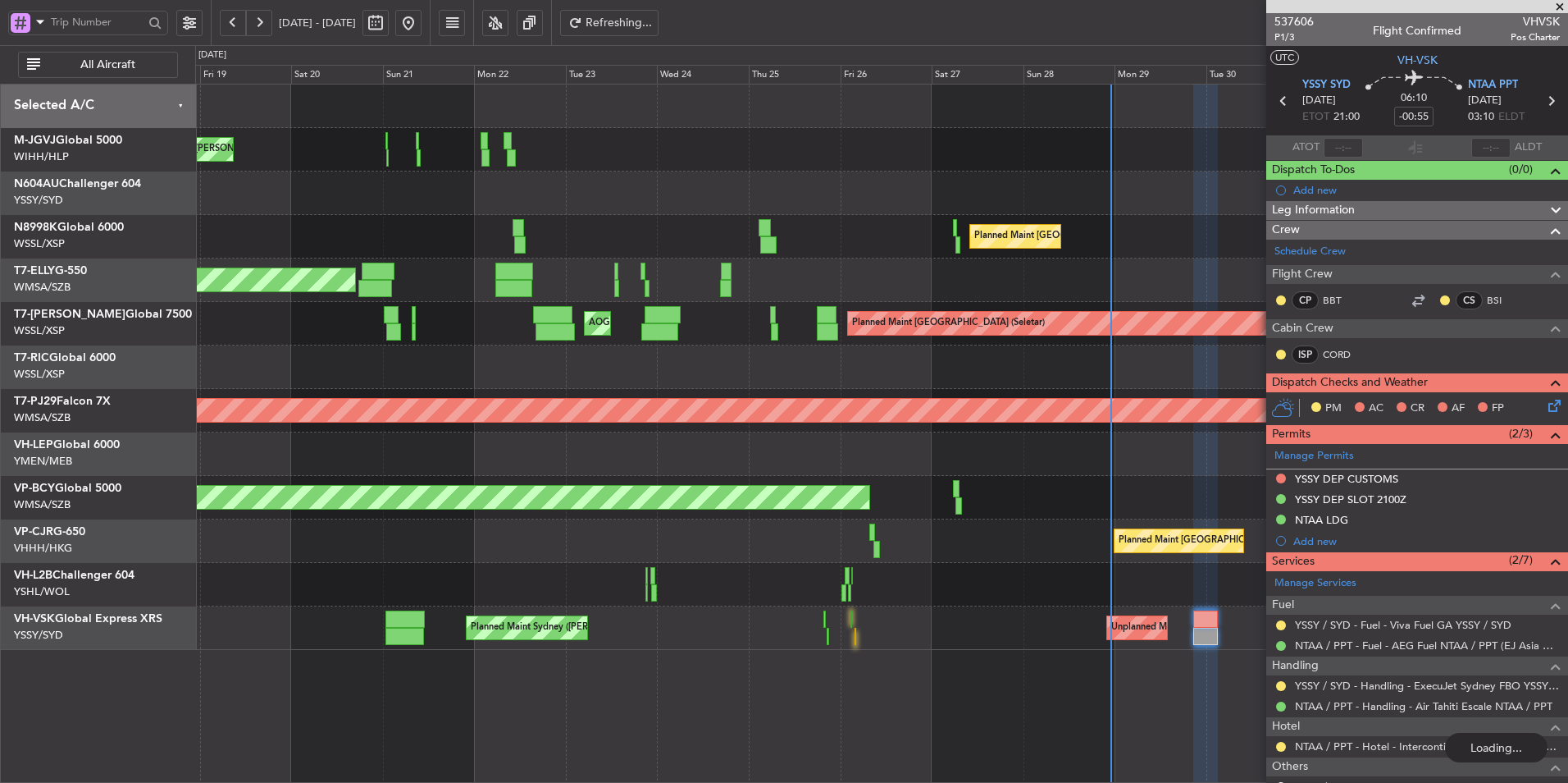
click at [699, 376] on div at bounding box center [881, 367] width 1372 height 44
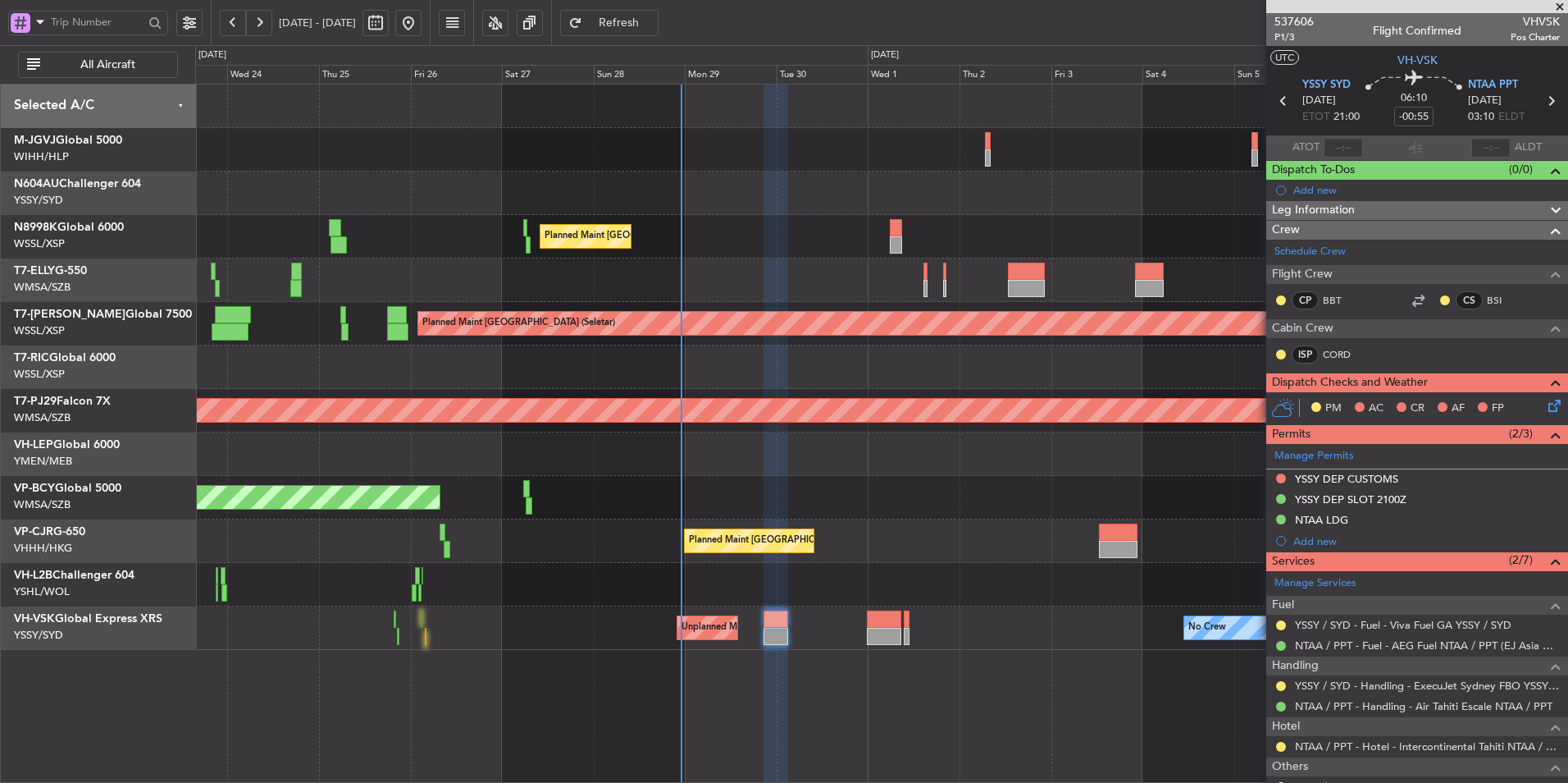
click at [380, 398] on div "Planned Maint [GEOGRAPHIC_DATA] (Sultan [PERSON_NAME] [PERSON_NAME] - Subang)" at bounding box center [881, 410] width 1372 height 44
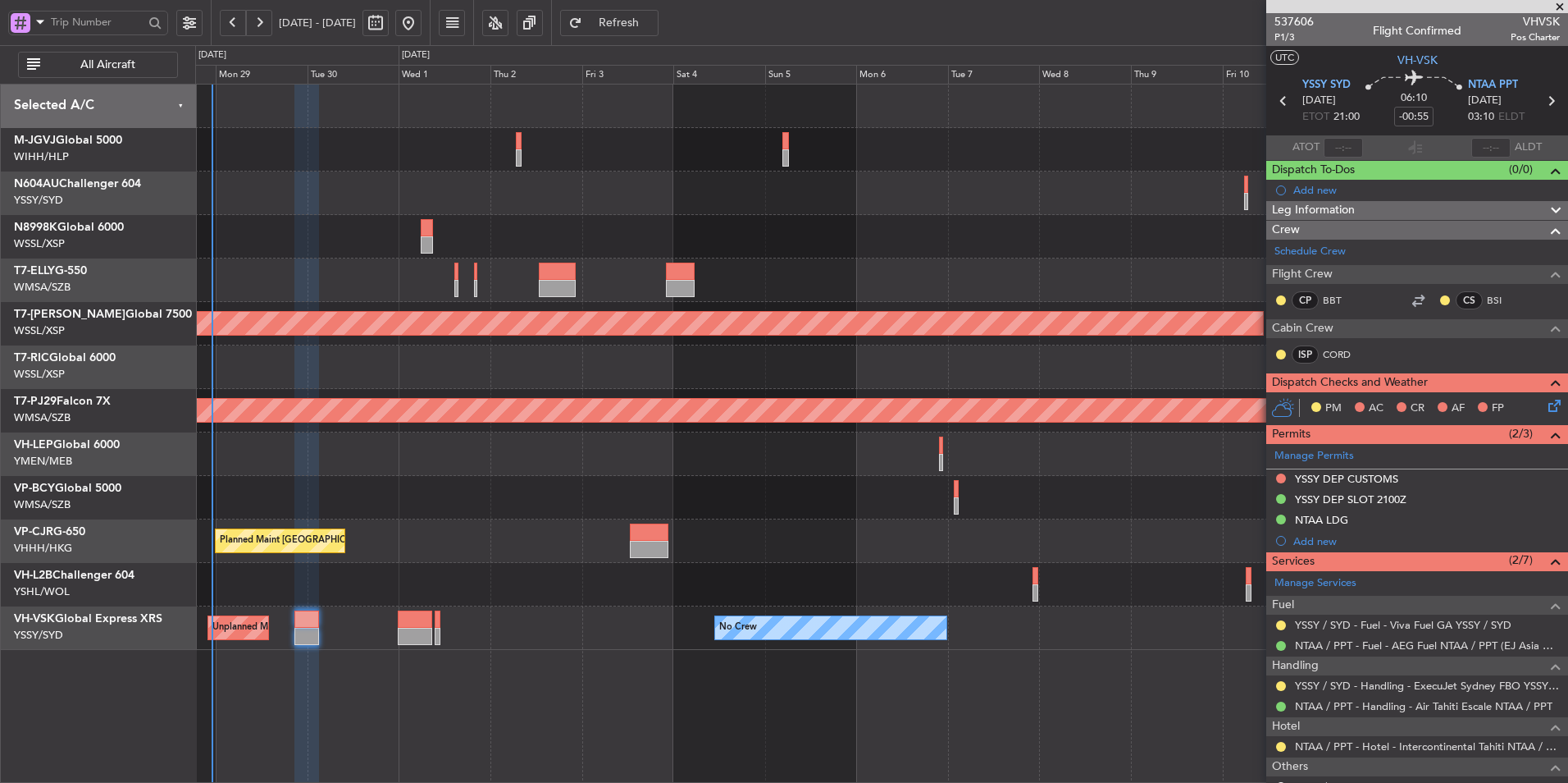
click at [693, 410] on div "Planned Maint [GEOGRAPHIC_DATA] ([GEOGRAPHIC_DATA] Intl) Planned Maint [GEOGRAP…" at bounding box center [881, 366] width 1372 height 565
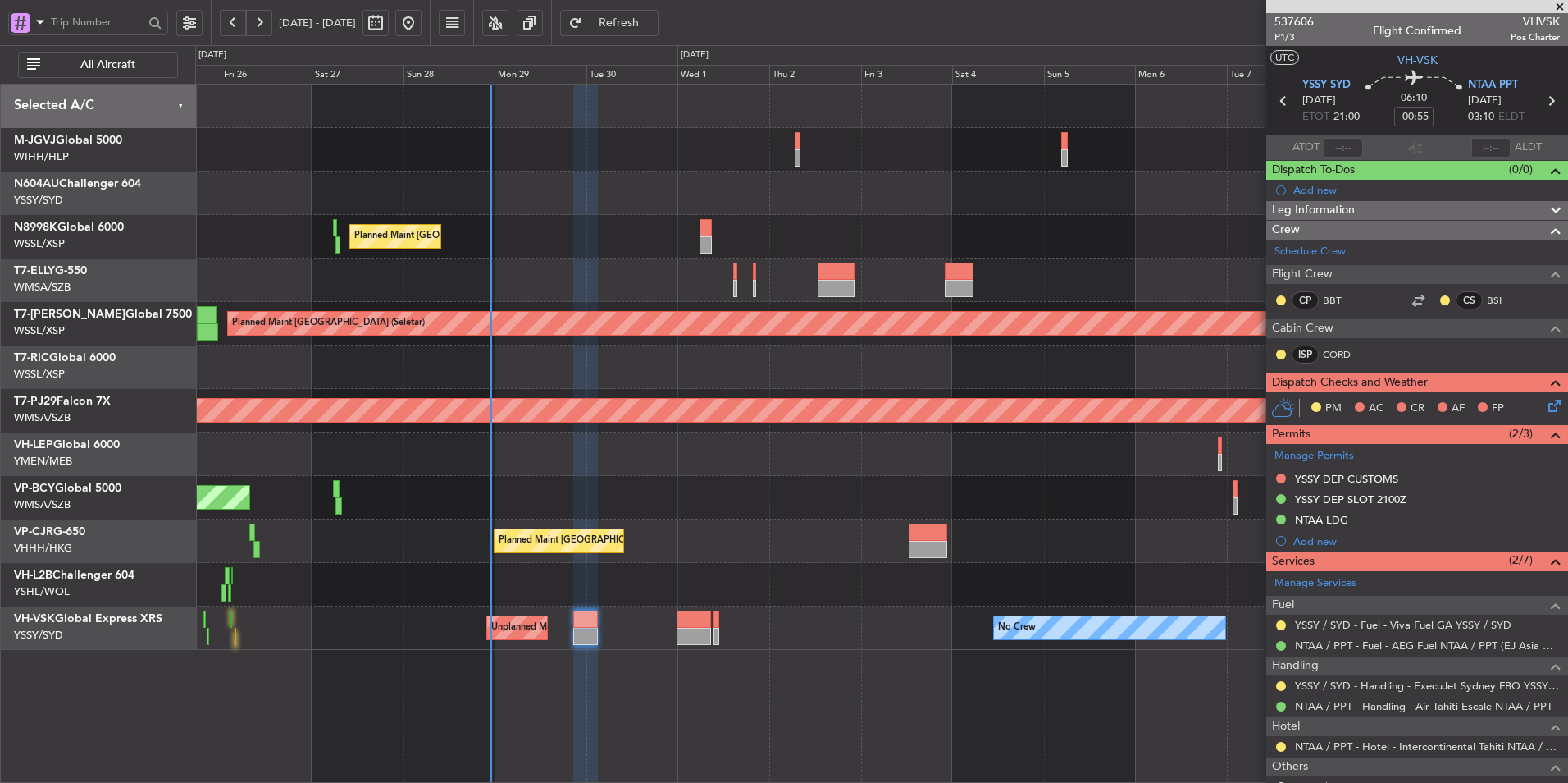
click at [625, 356] on div "Planned Maint [GEOGRAPHIC_DATA] ([GEOGRAPHIC_DATA] Intl) Planned Maint [GEOGRAP…" at bounding box center [881, 366] width 1372 height 565
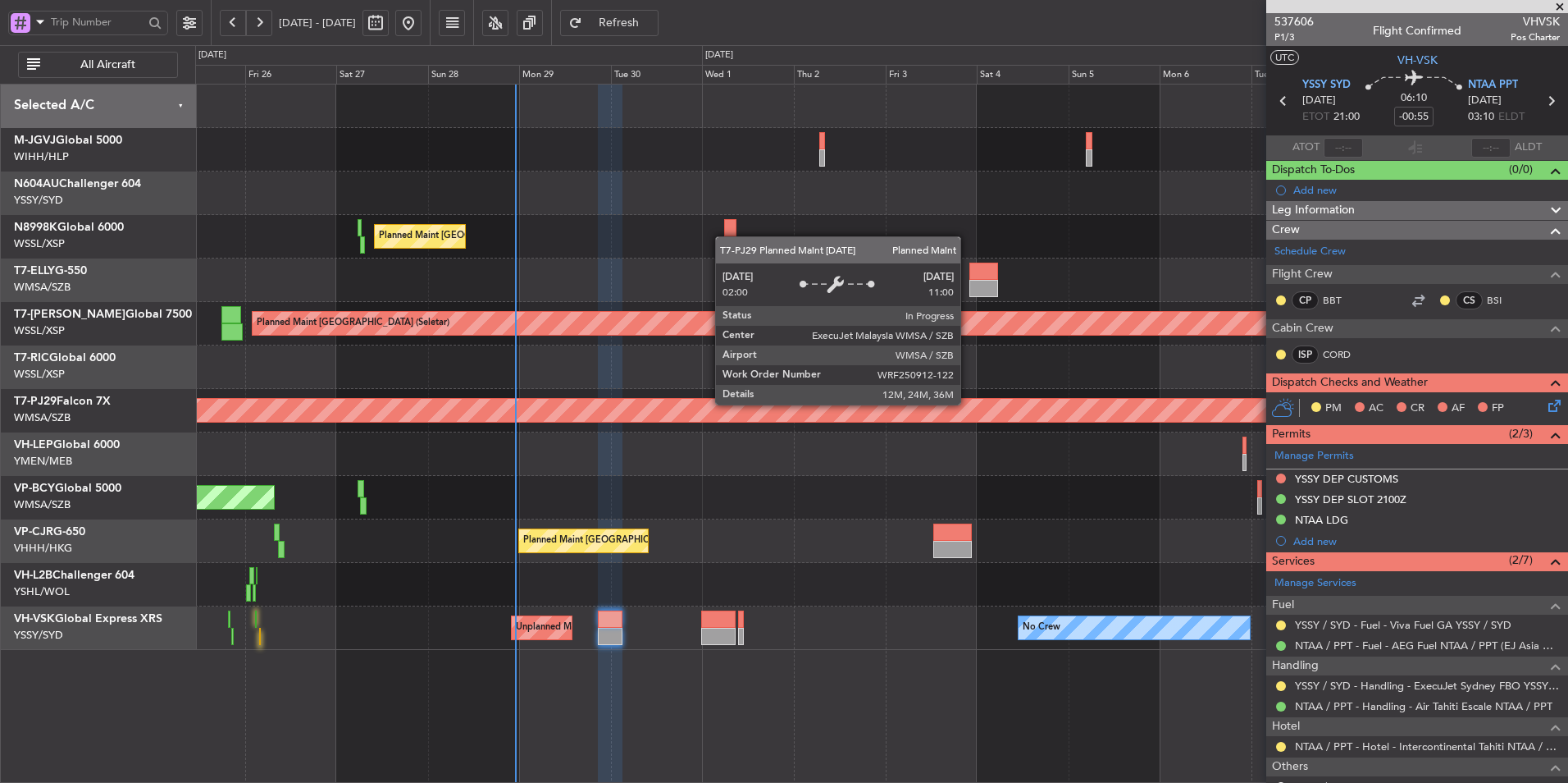
click at [677, 391] on div "Planned Maint [GEOGRAPHIC_DATA] (Sultan [PERSON_NAME] [PERSON_NAME] - Subang)" at bounding box center [881, 410] width 1372 height 44
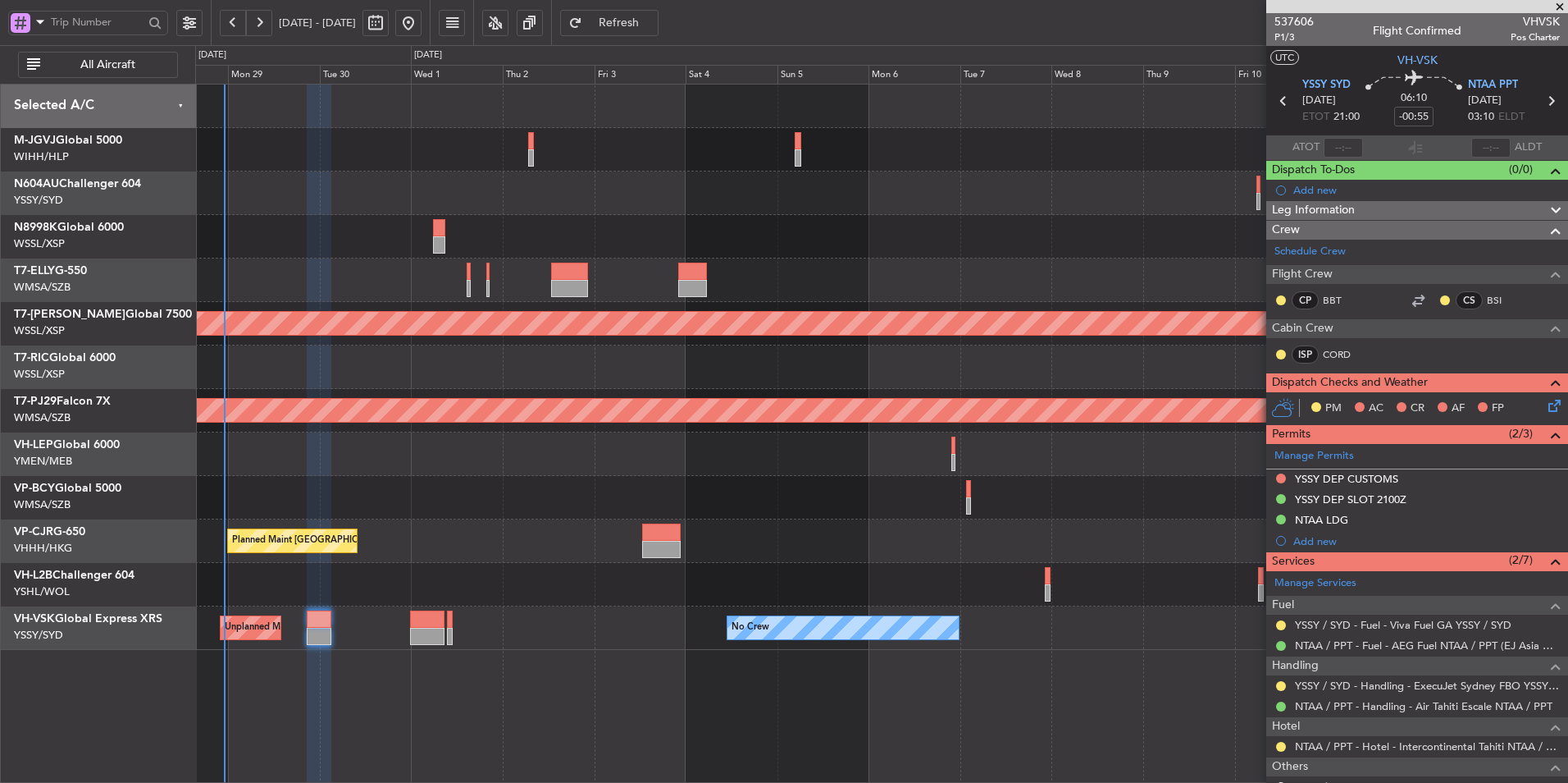
click at [510, 374] on div at bounding box center [881, 367] width 1372 height 44
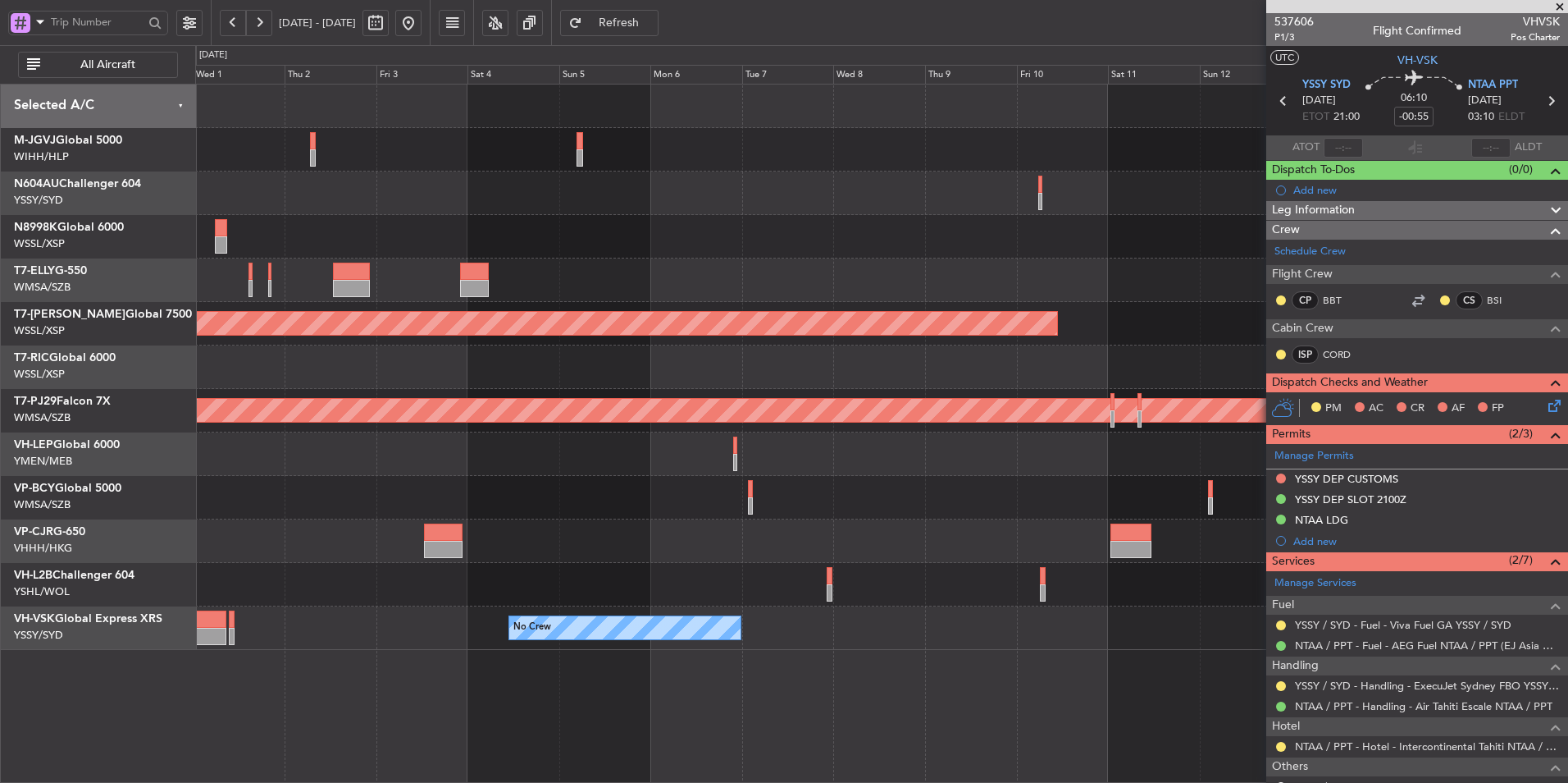
click at [666, 383] on div at bounding box center [881, 367] width 1372 height 44
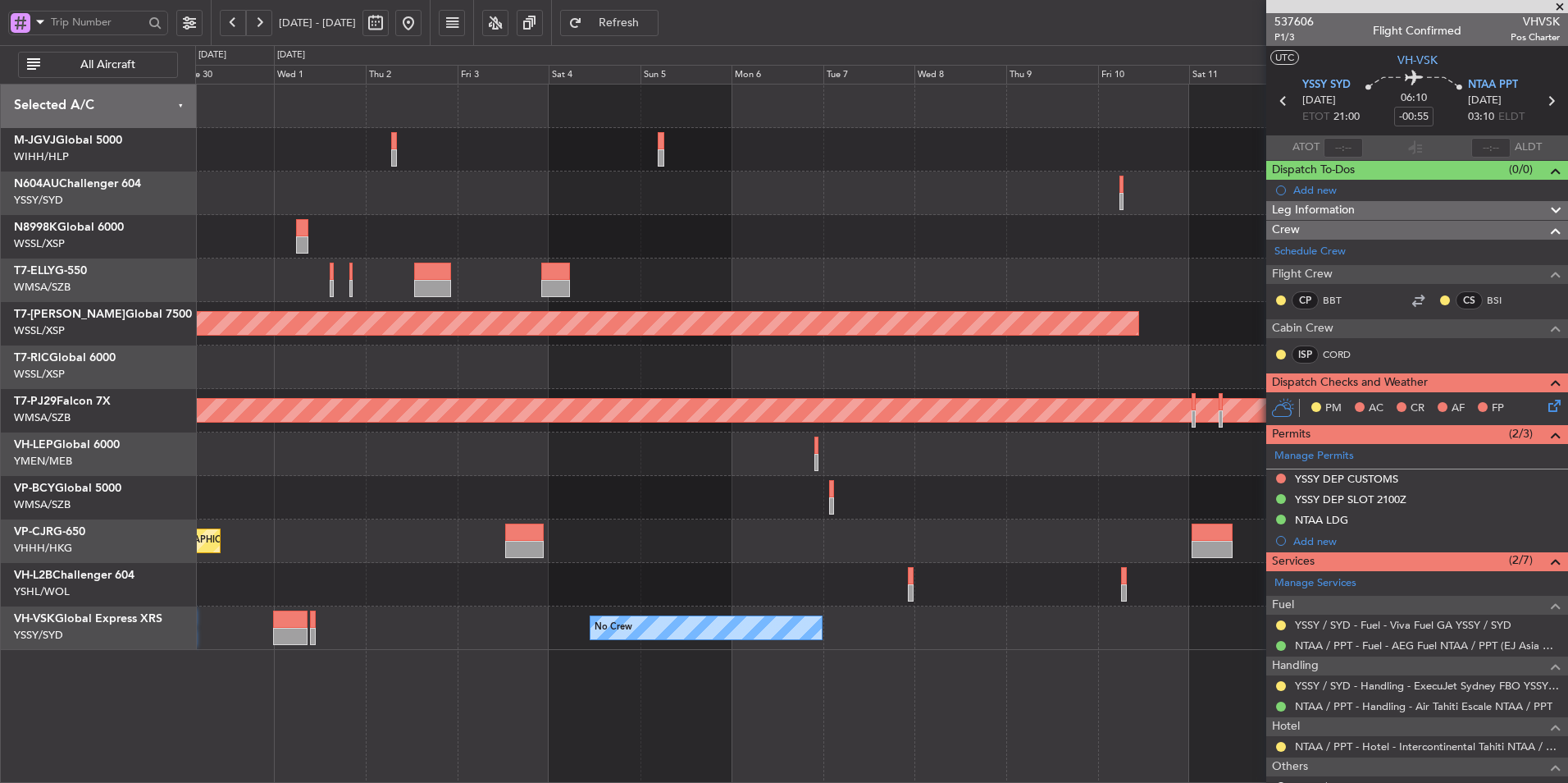
click at [613, 363] on div at bounding box center [881, 367] width 1372 height 44
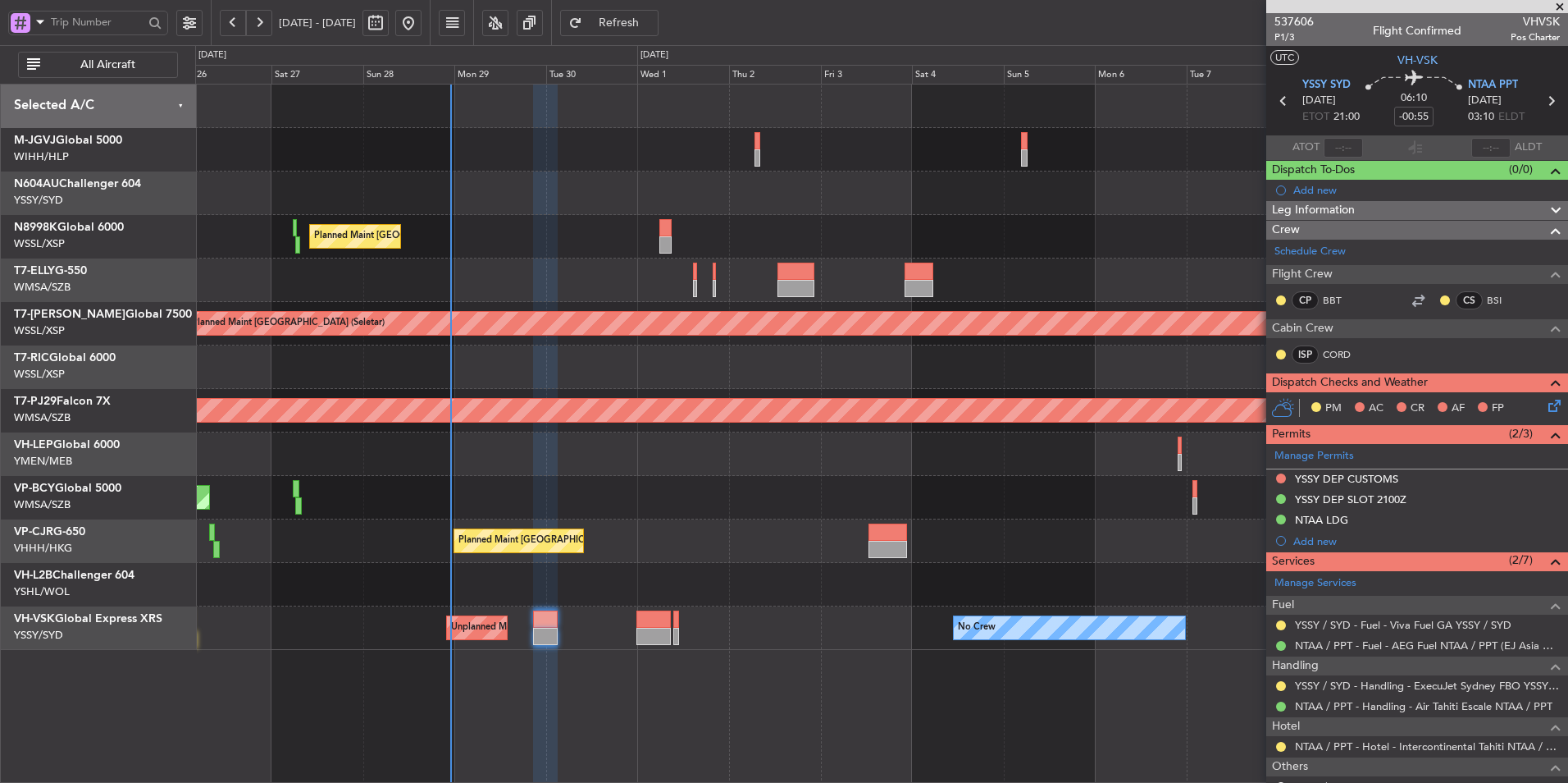
click at [690, 359] on div at bounding box center [881, 367] width 1372 height 44
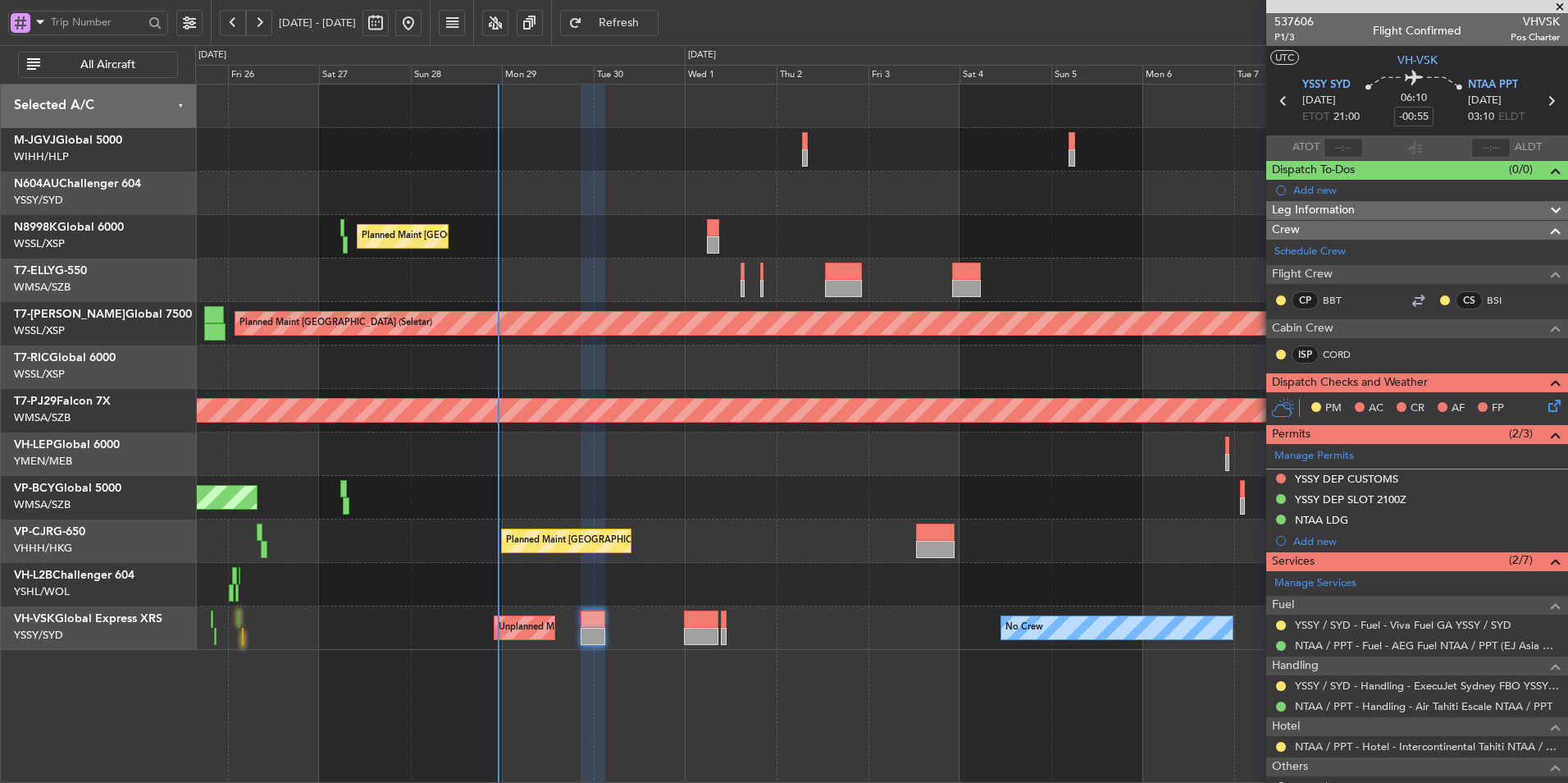
click at [700, 373] on div at bounding box center [881, 367] width 1372 height 44
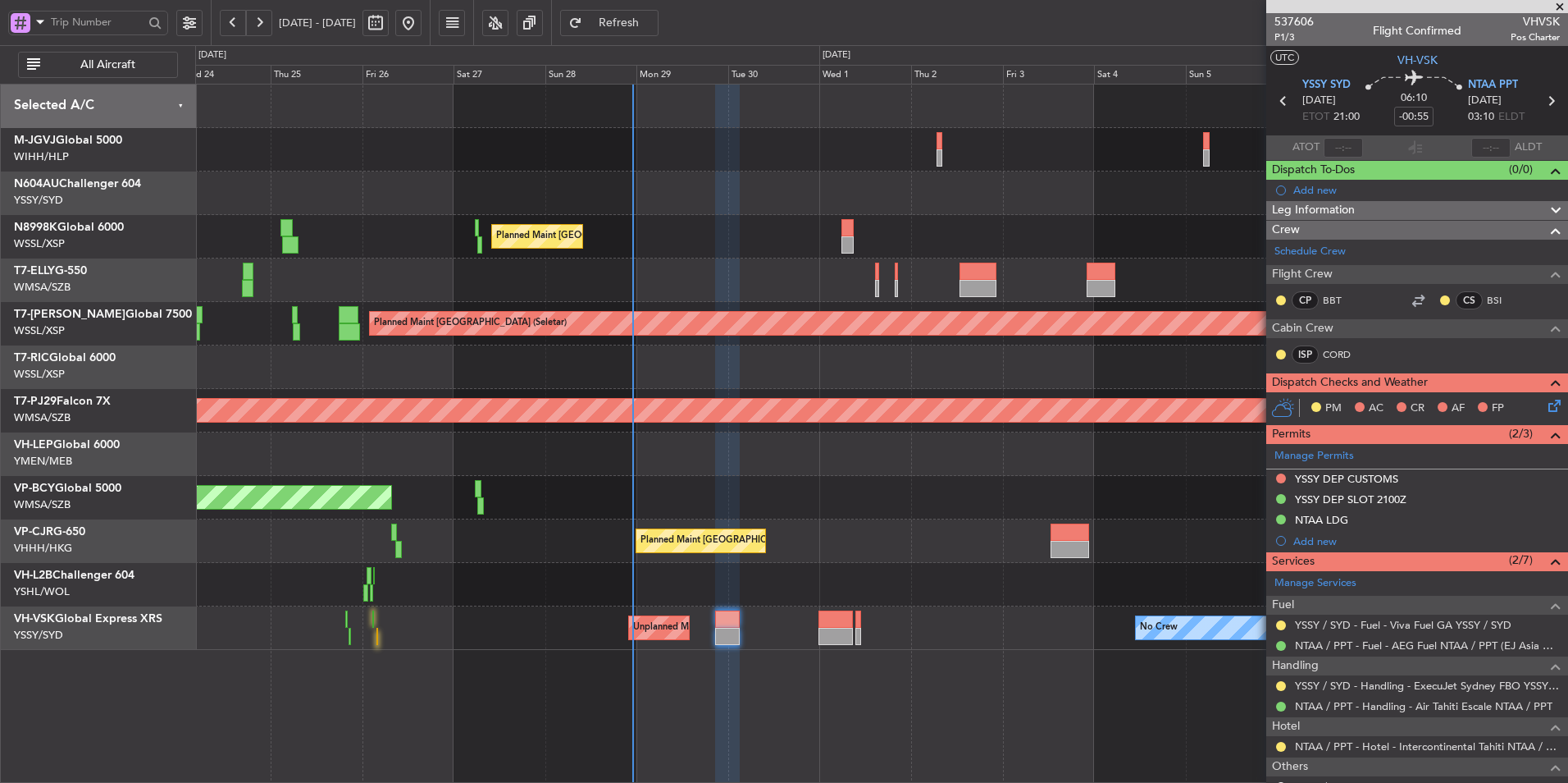
click at [745, 408] on div "Planned Maint [GEOGRAPHIC_DATA] ([GEOGRAPHIC_DATA] Intl) Planned Maint [GEOGRAP…" at bounding box center [881, 366] width 1372 height 565
click at [707, 289] on div "Planned Maint [GEOGRAPHIC_DATA] ([GEOGRAPHIC_DATA] Intl) [PERSON_NAME] [GEOGRAP…" at bounding box center [881, 280] width 1372 height 44
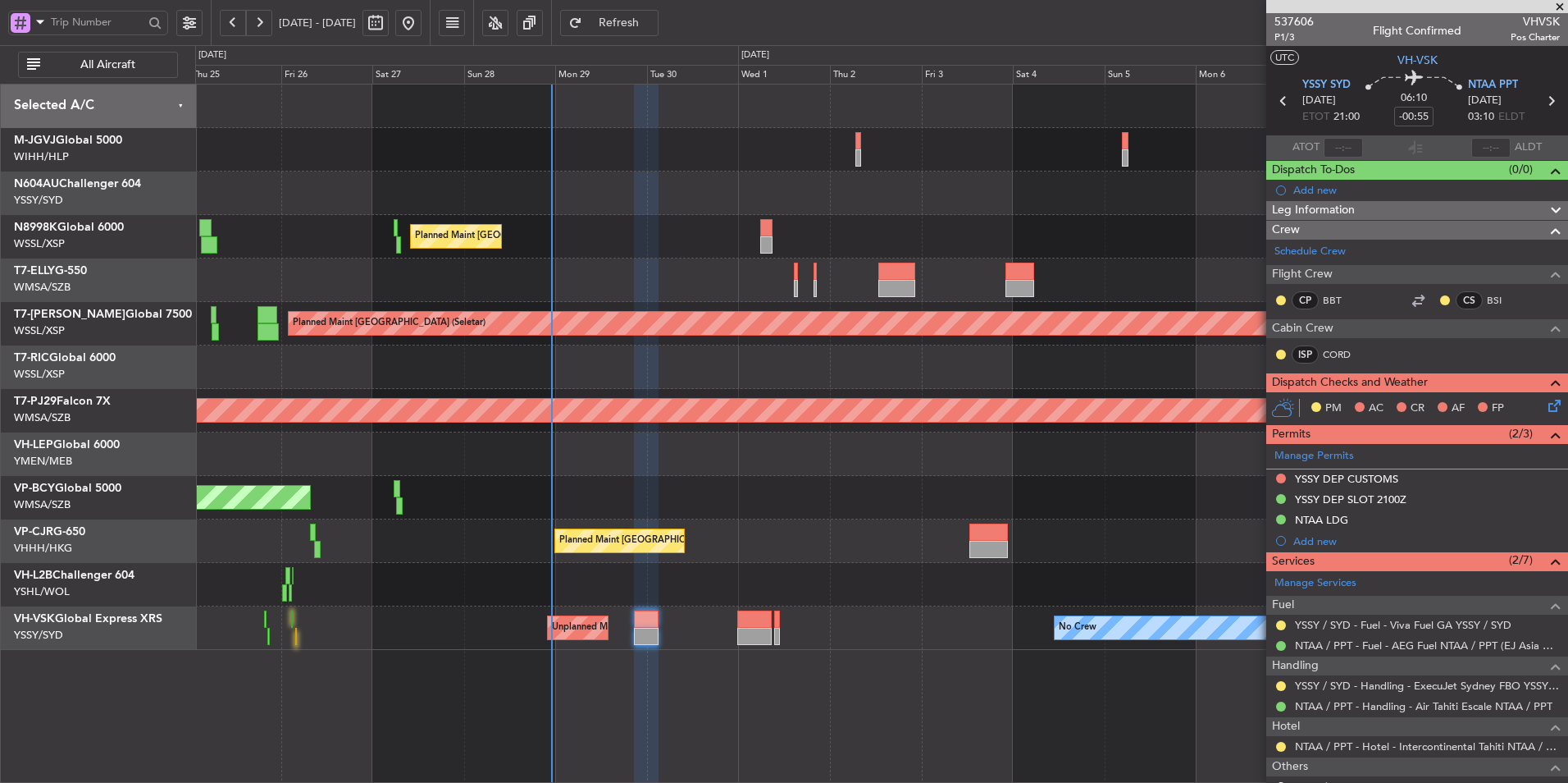
click at [549, 196] on div at bounding box center [881, 193] width 1372 height 44
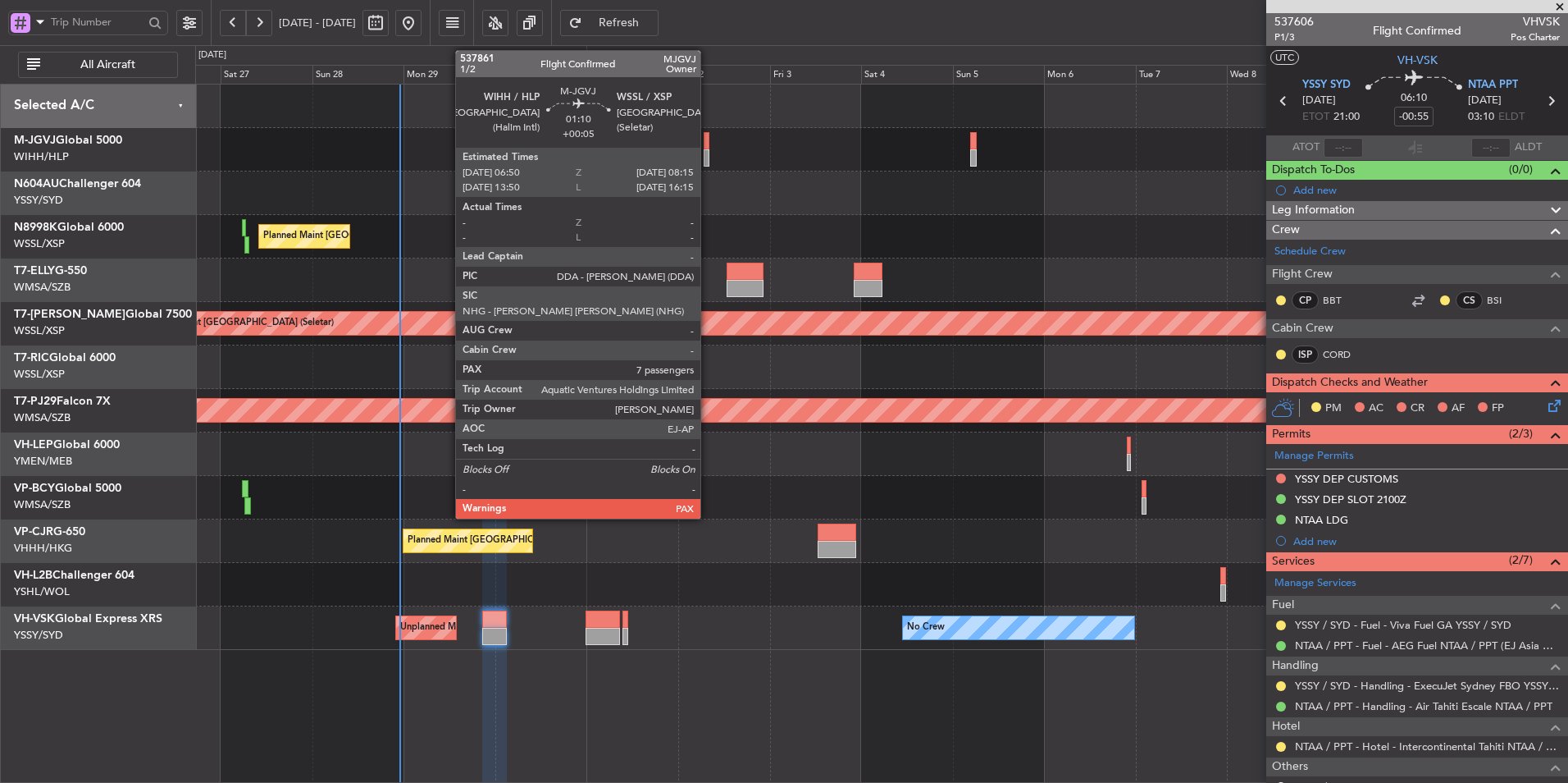
click at [708, 153] on div at bounding box center [707, 158] width 6 height 17
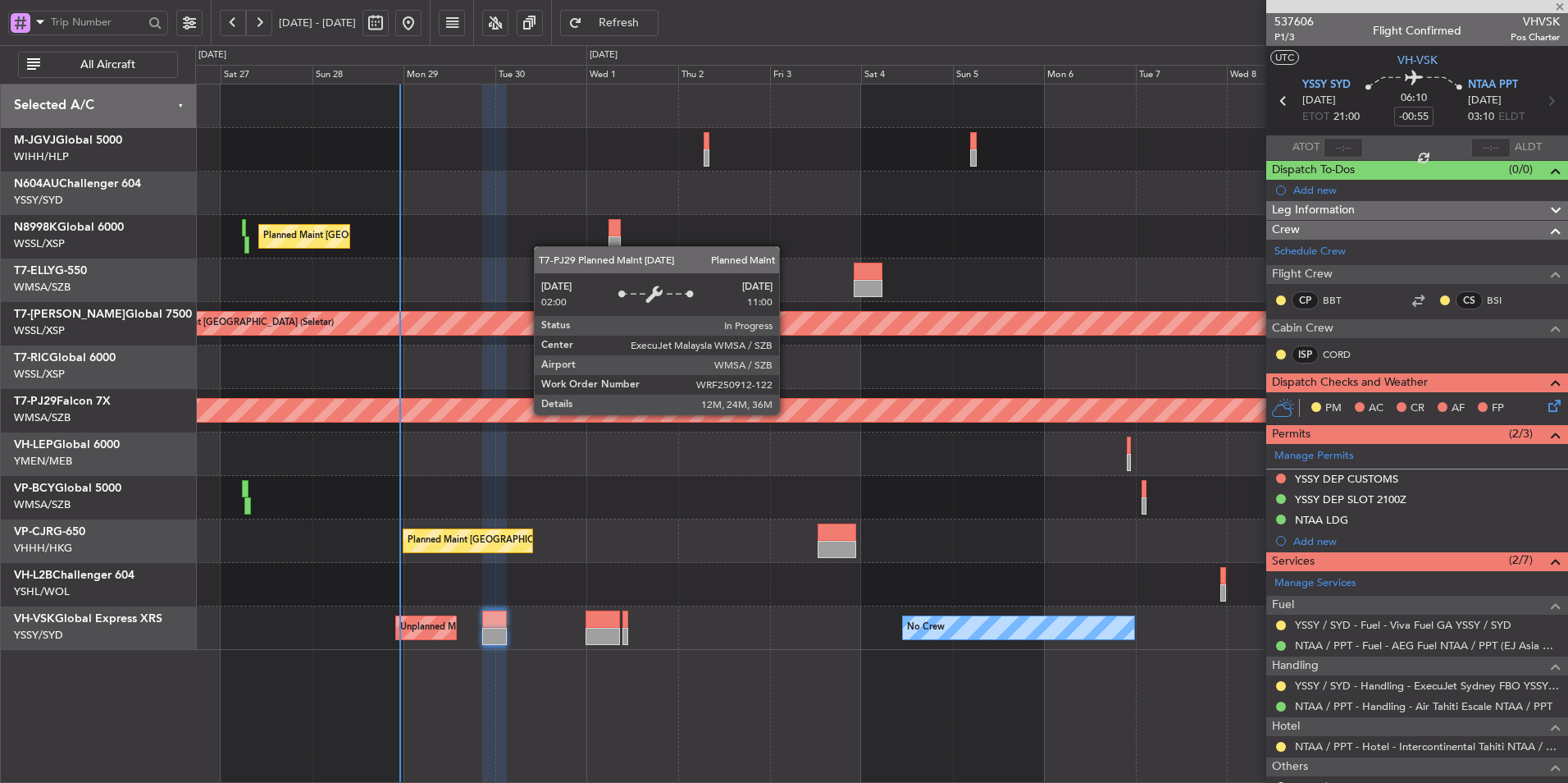
type input "+00:05"
type input "7"
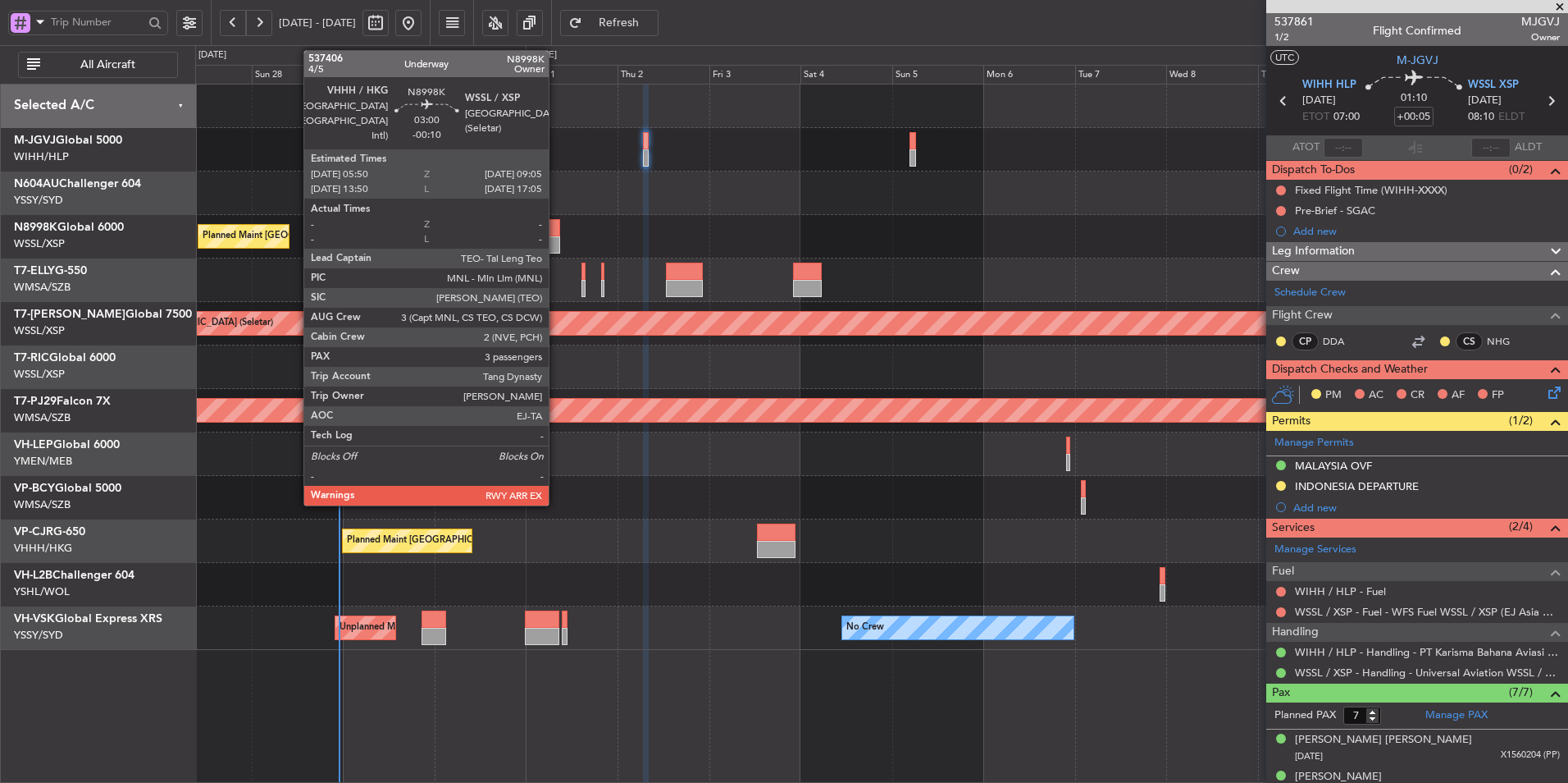
click at [556, 229] on div at bounding box center [555, 228] width 14 height 17
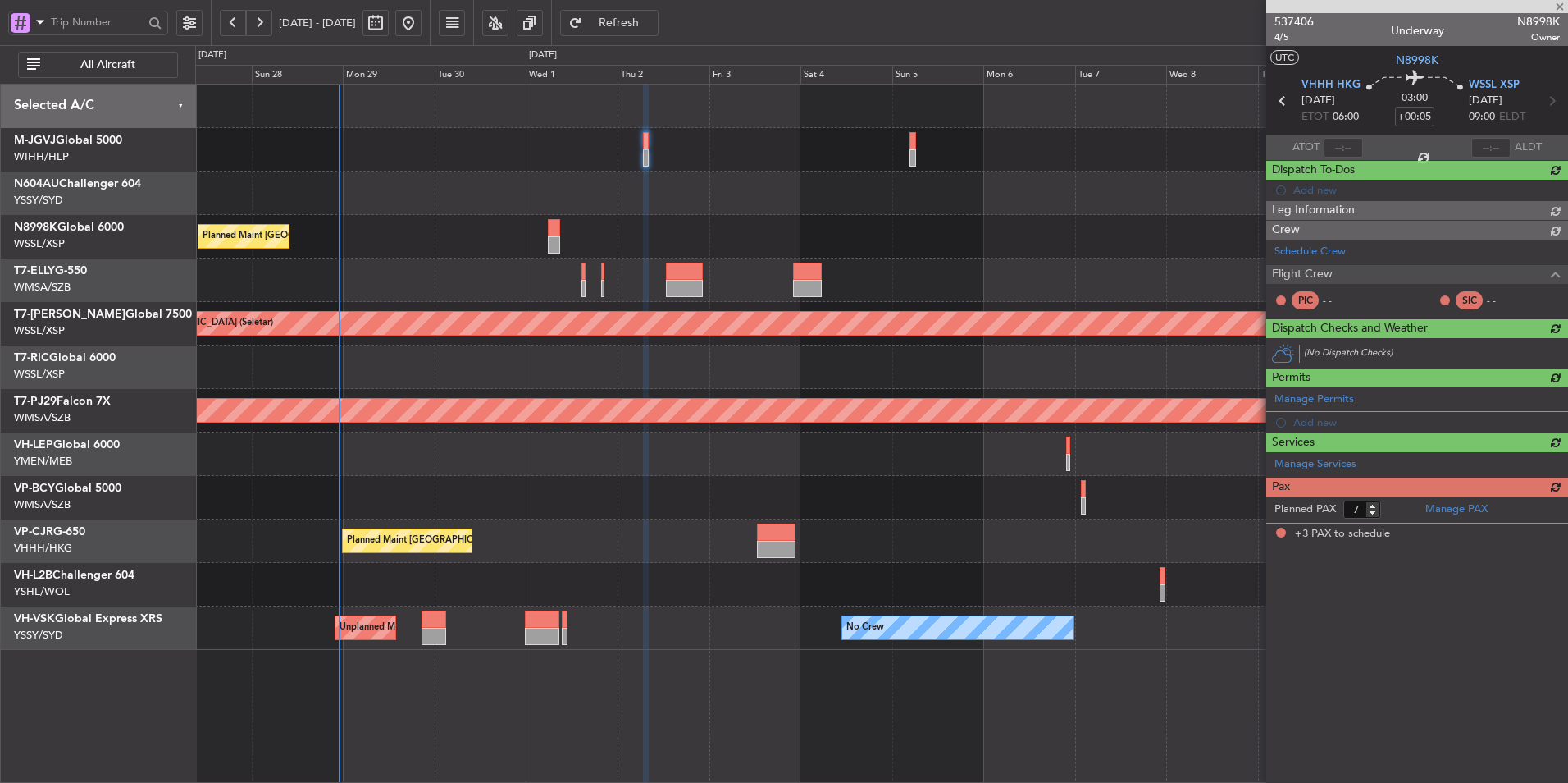
type input "-00:10"
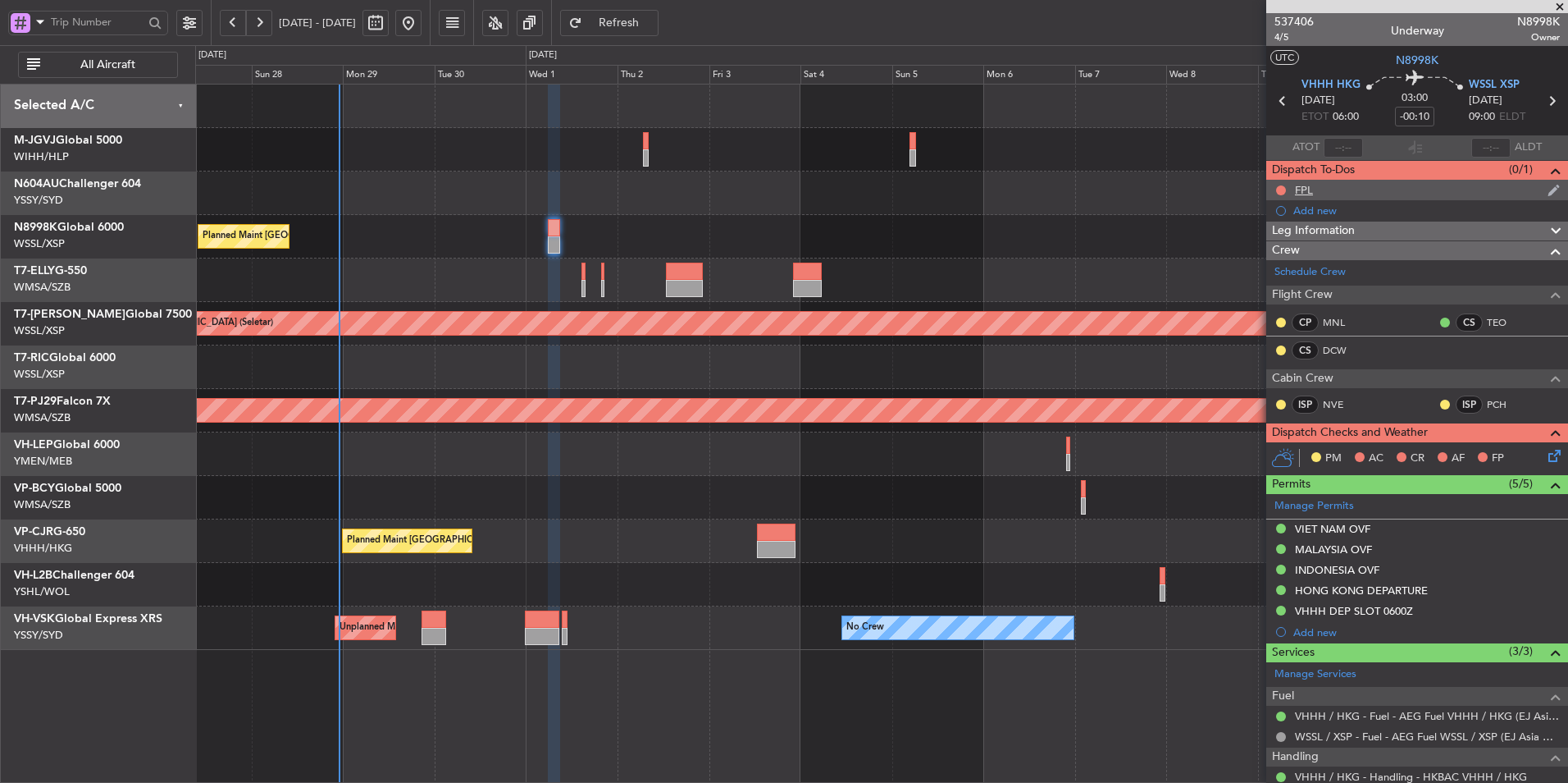
click at [1324, 192] on div "FPL" at bounding box center [1418, 189] width 302 height 20
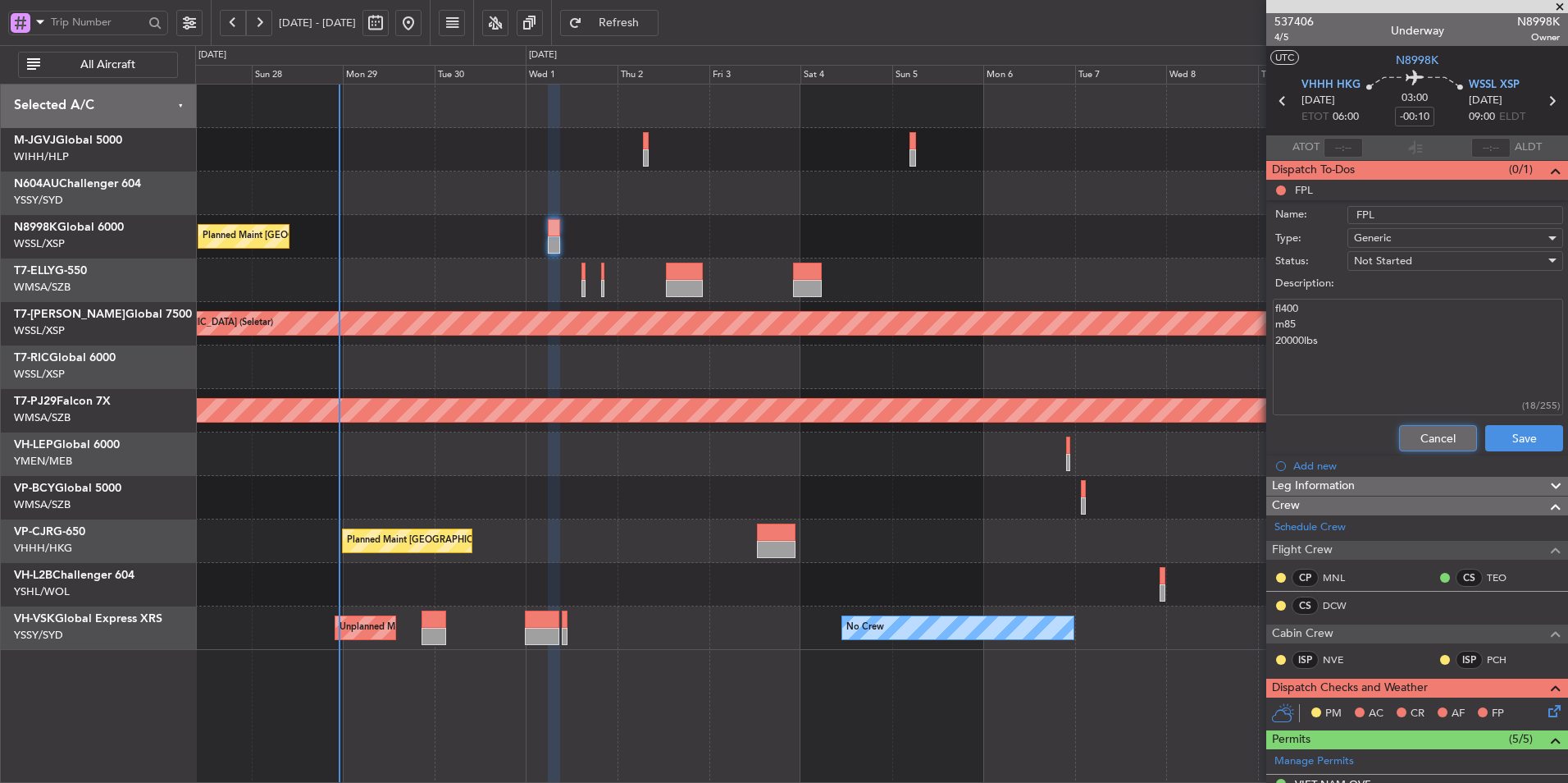
click at [1423, 436] on button "Cancel" at bounding box center [1438, 438] width 77 height 26
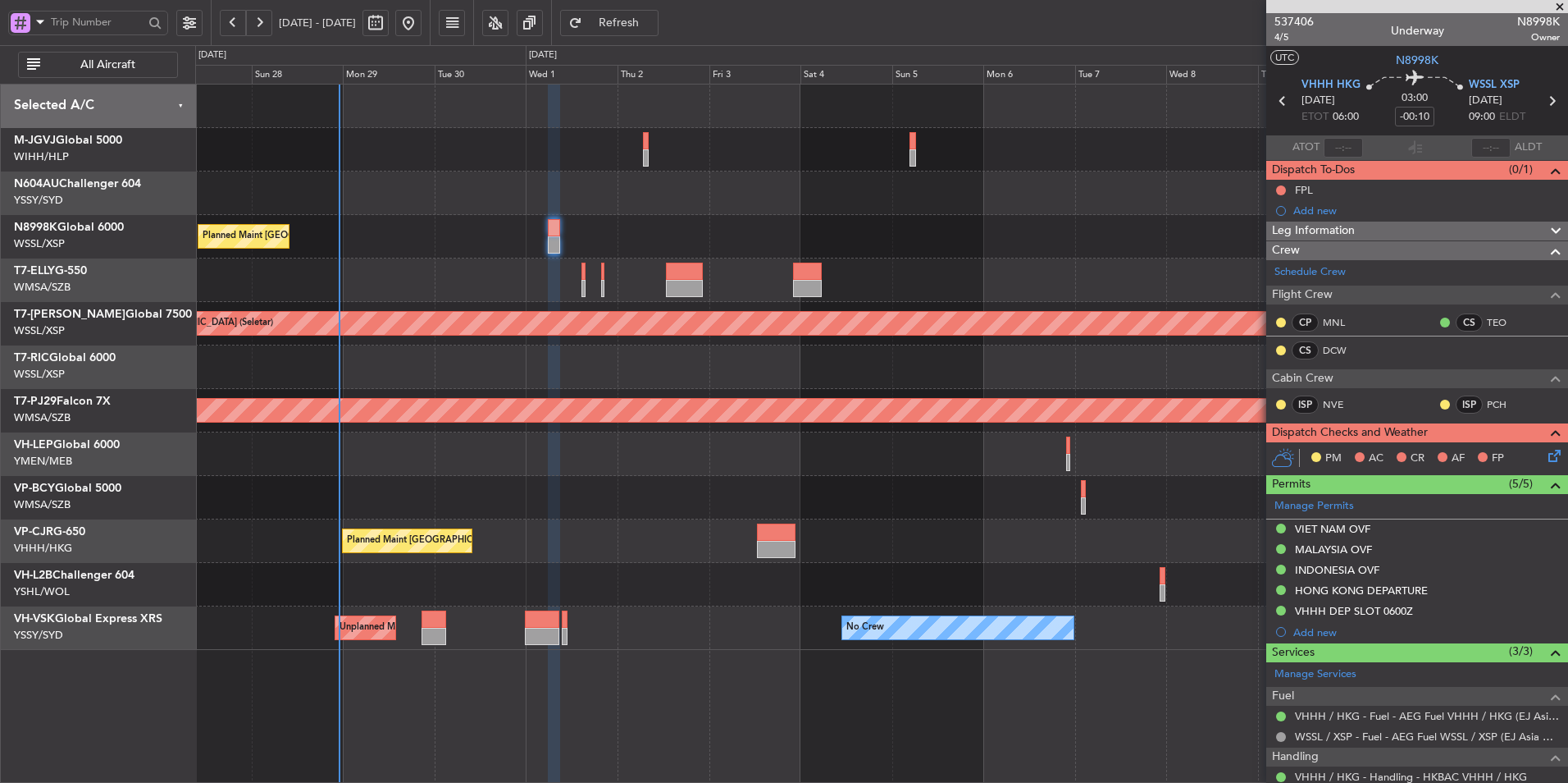
click at [730, 449] on div at bounding box center [881, 454] width 1372 height 44
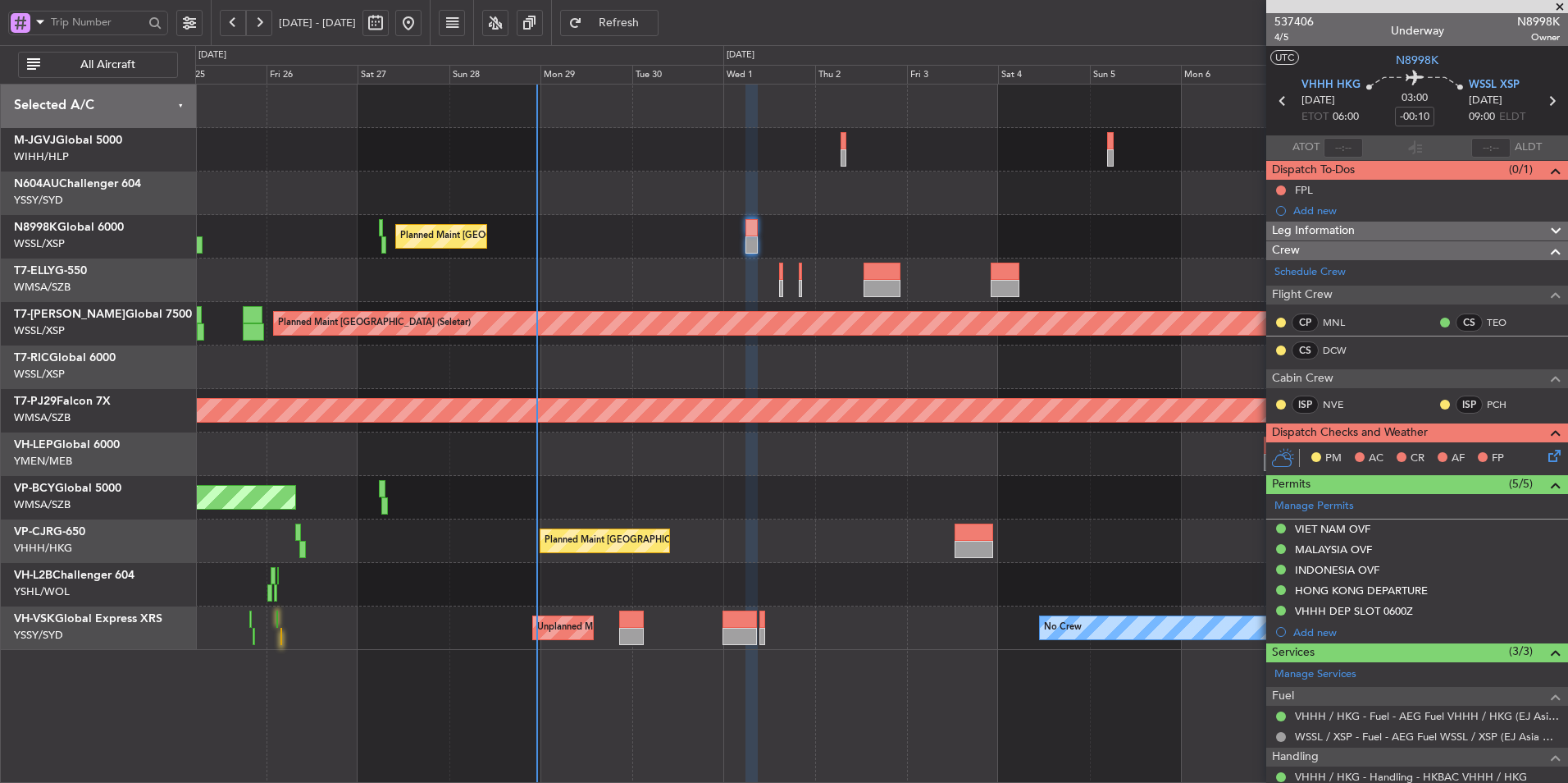
click at [630, 461] on div "Planned Maint [GEOGRAPHIC_DATA] ([GEOGRAPHIC_DATA] Intl) Planned Maint [GEOGRAP…" at bounding box center [881, 366] width 1372 height 565
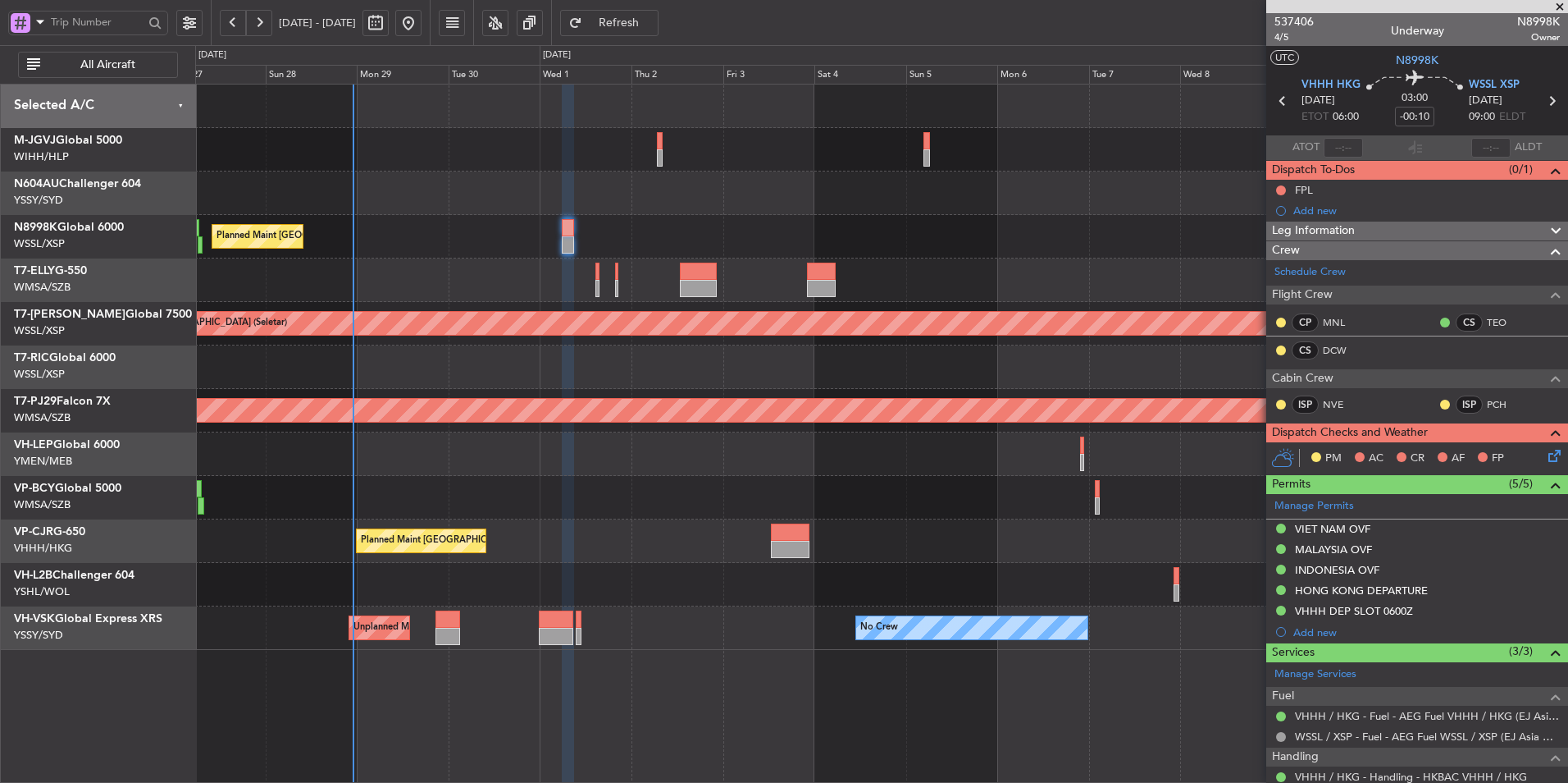
click at [999, 463] on div at bounding box center [881, 454] width 1372 height 44
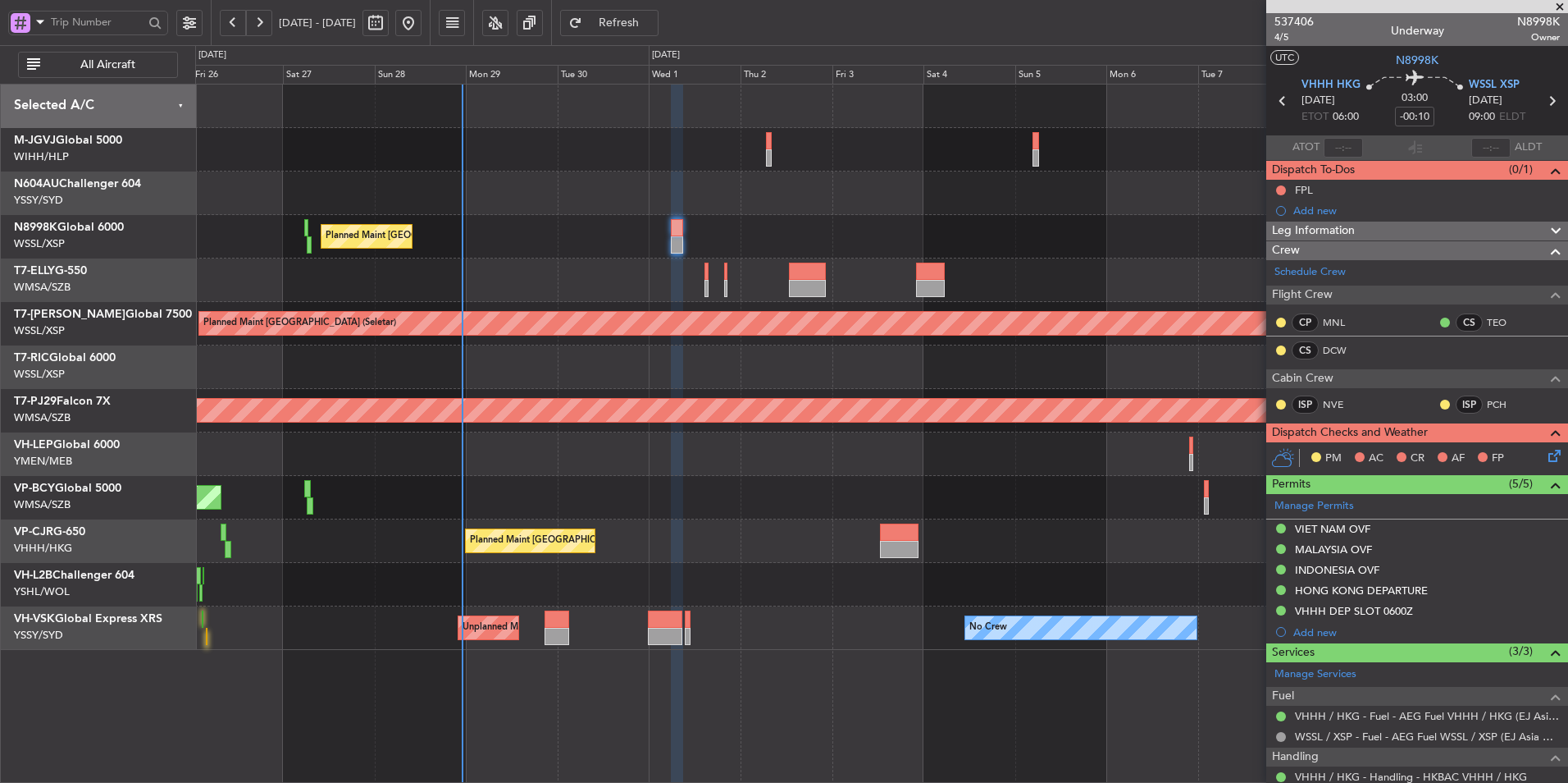
click at [962, 458] on div at bounding box center [881, 454] width 1372 height 44
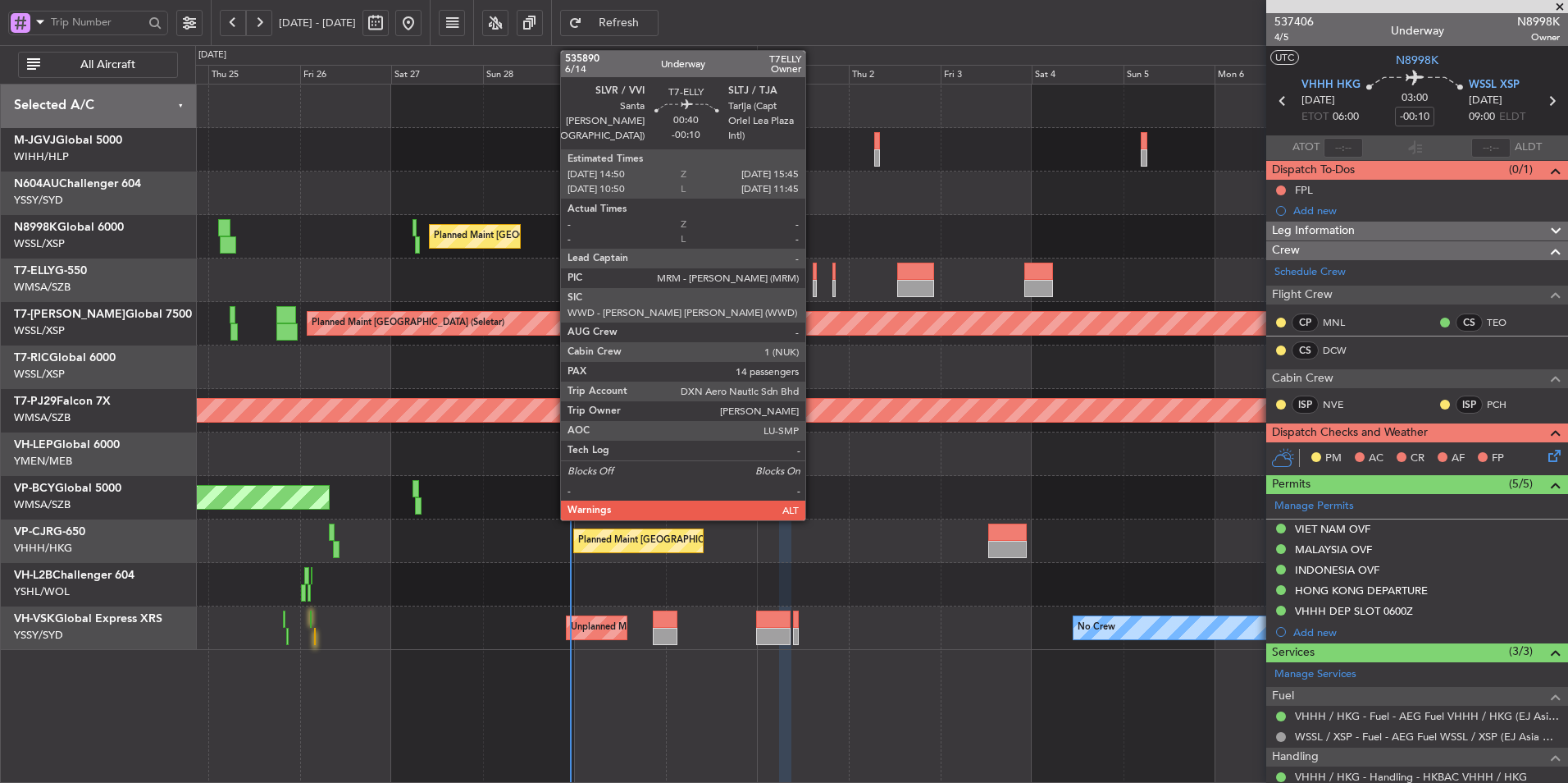
click at [813, 278] on div at bounding box center [815, 271] width 4 height 17
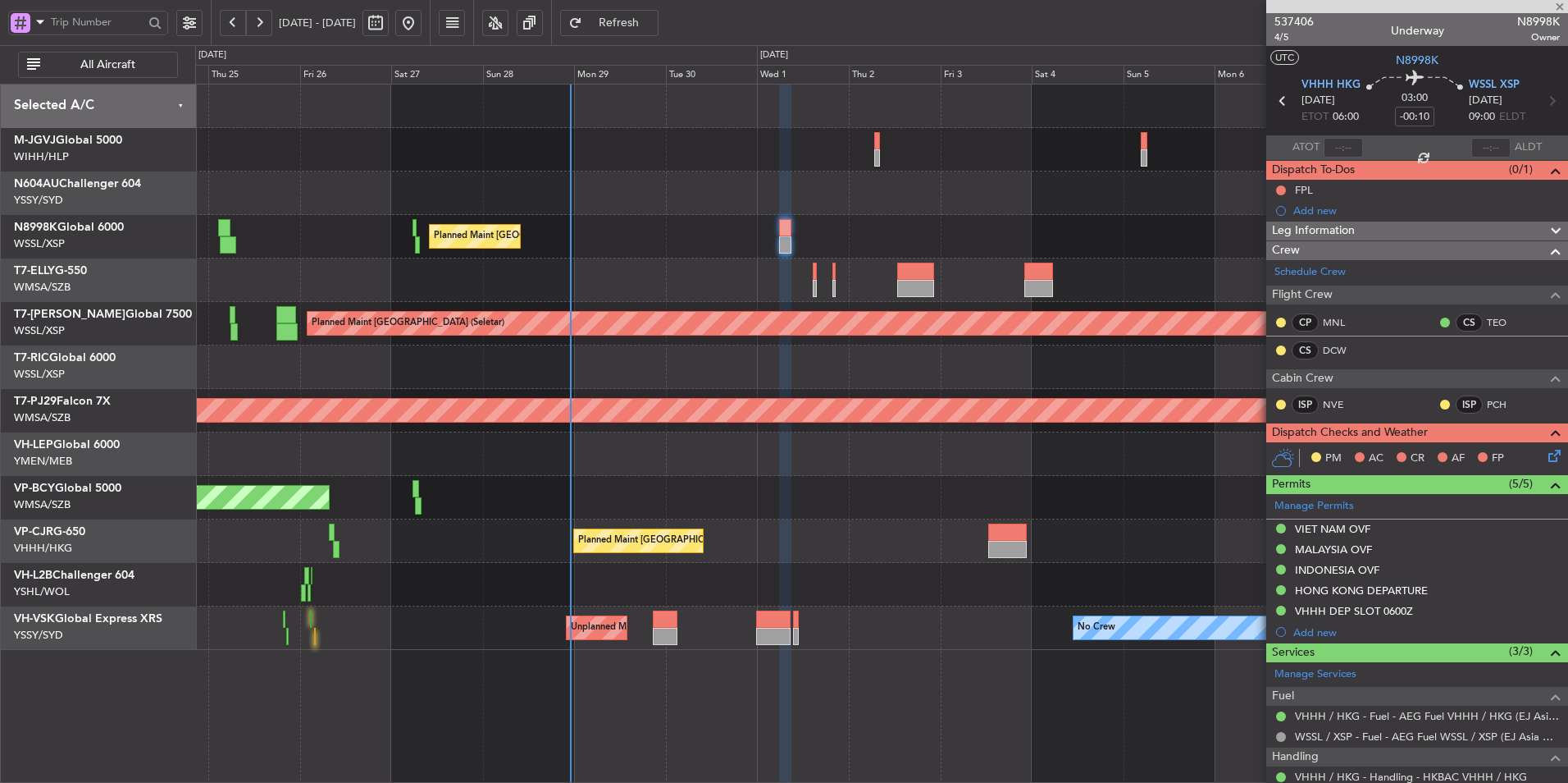
type input "14"
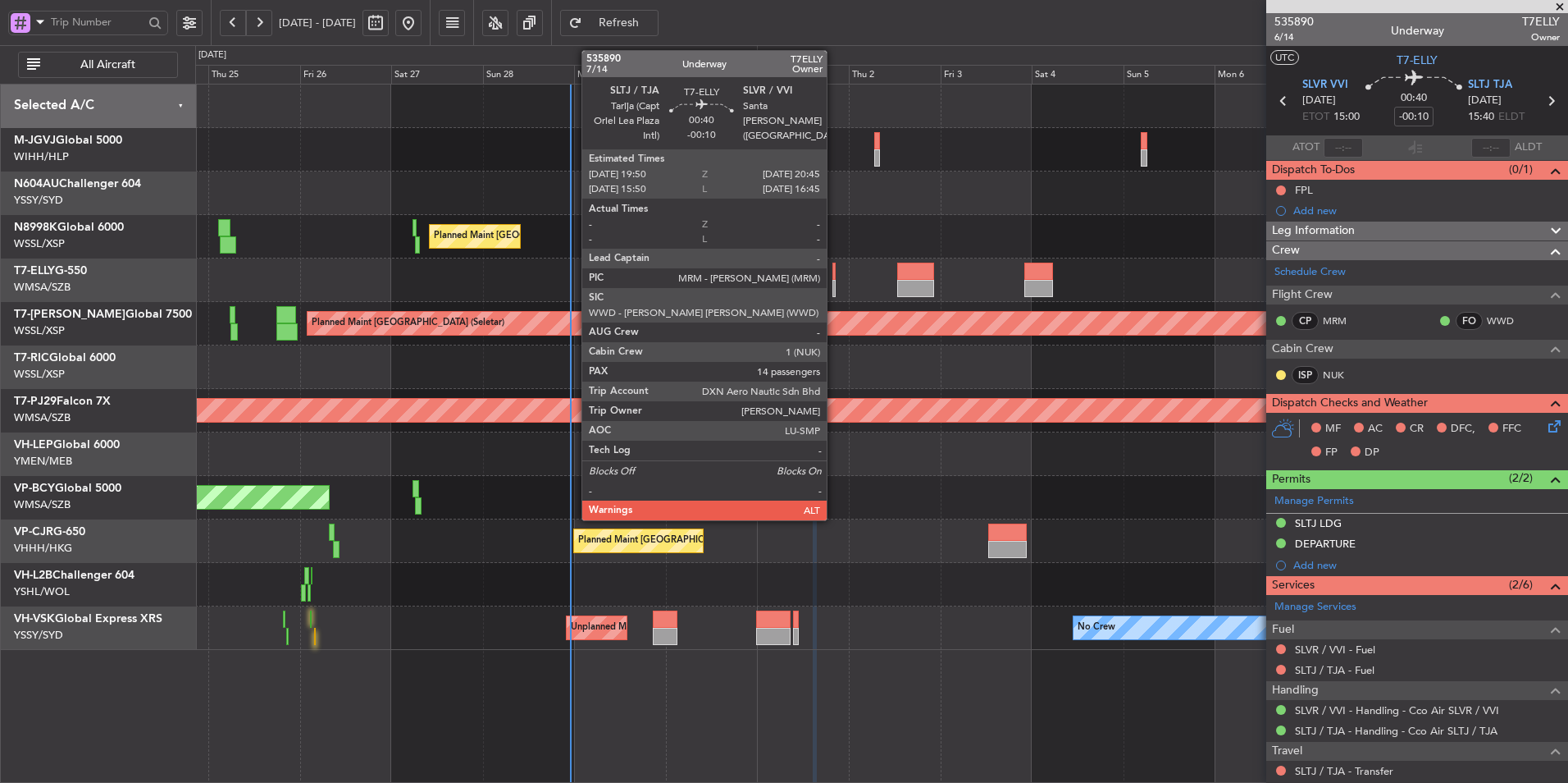
click at [834, 276] on div at bounding box center [835, 271] width 4 height 17
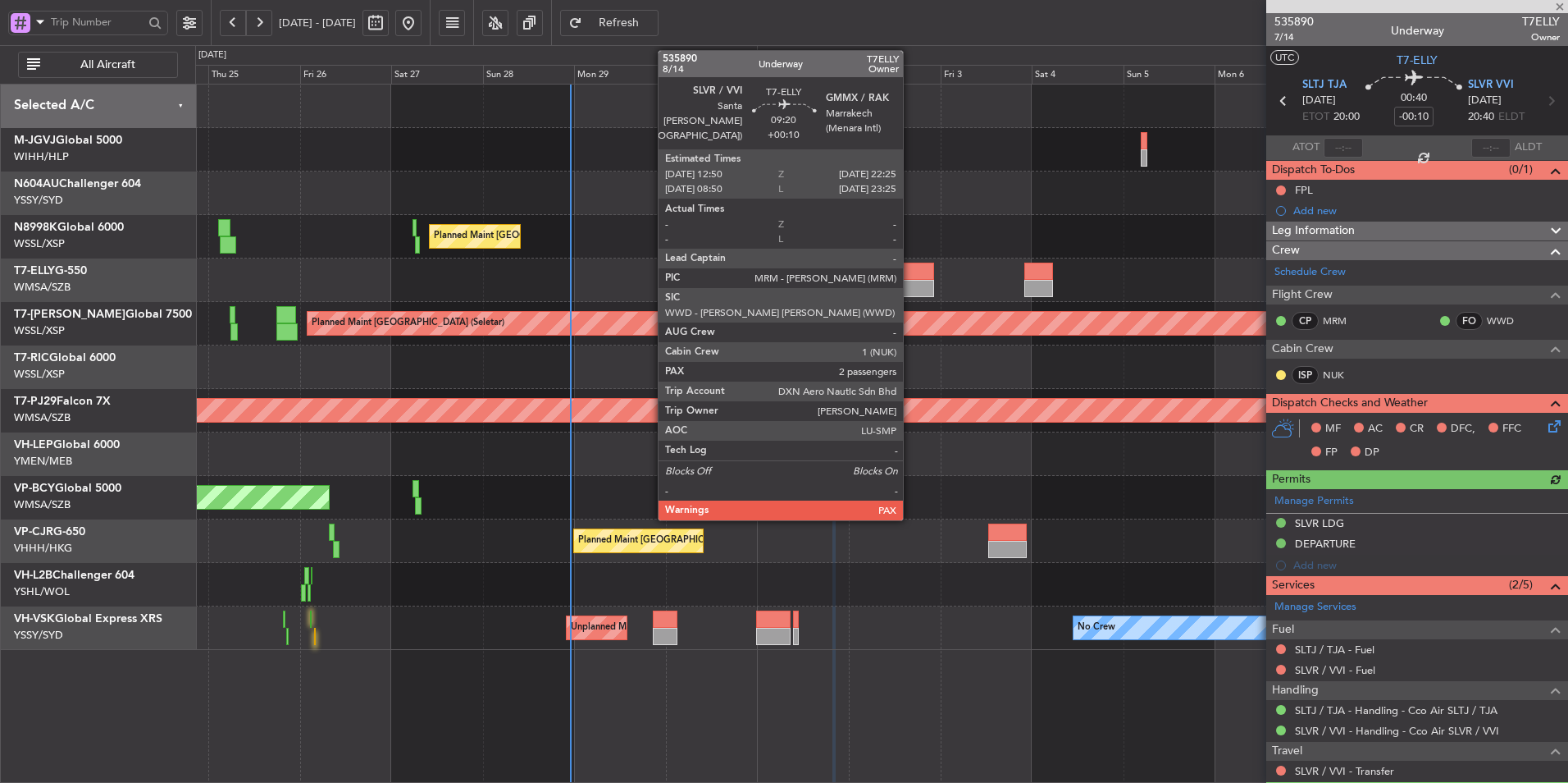
click at [910, 280] on div at bounding box center [915, 289] width 37 height 17
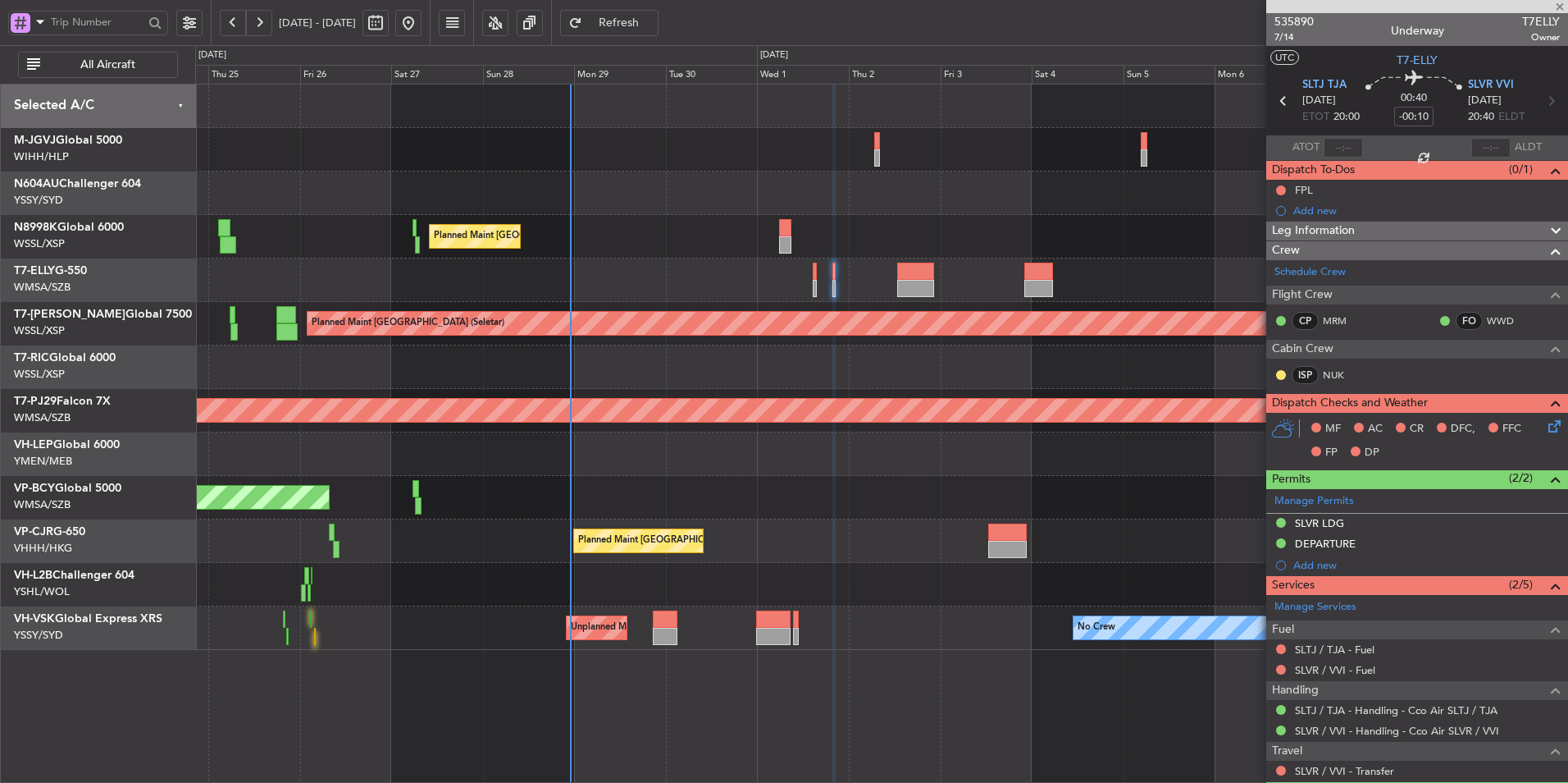
type input "+00:10"
type input "2"
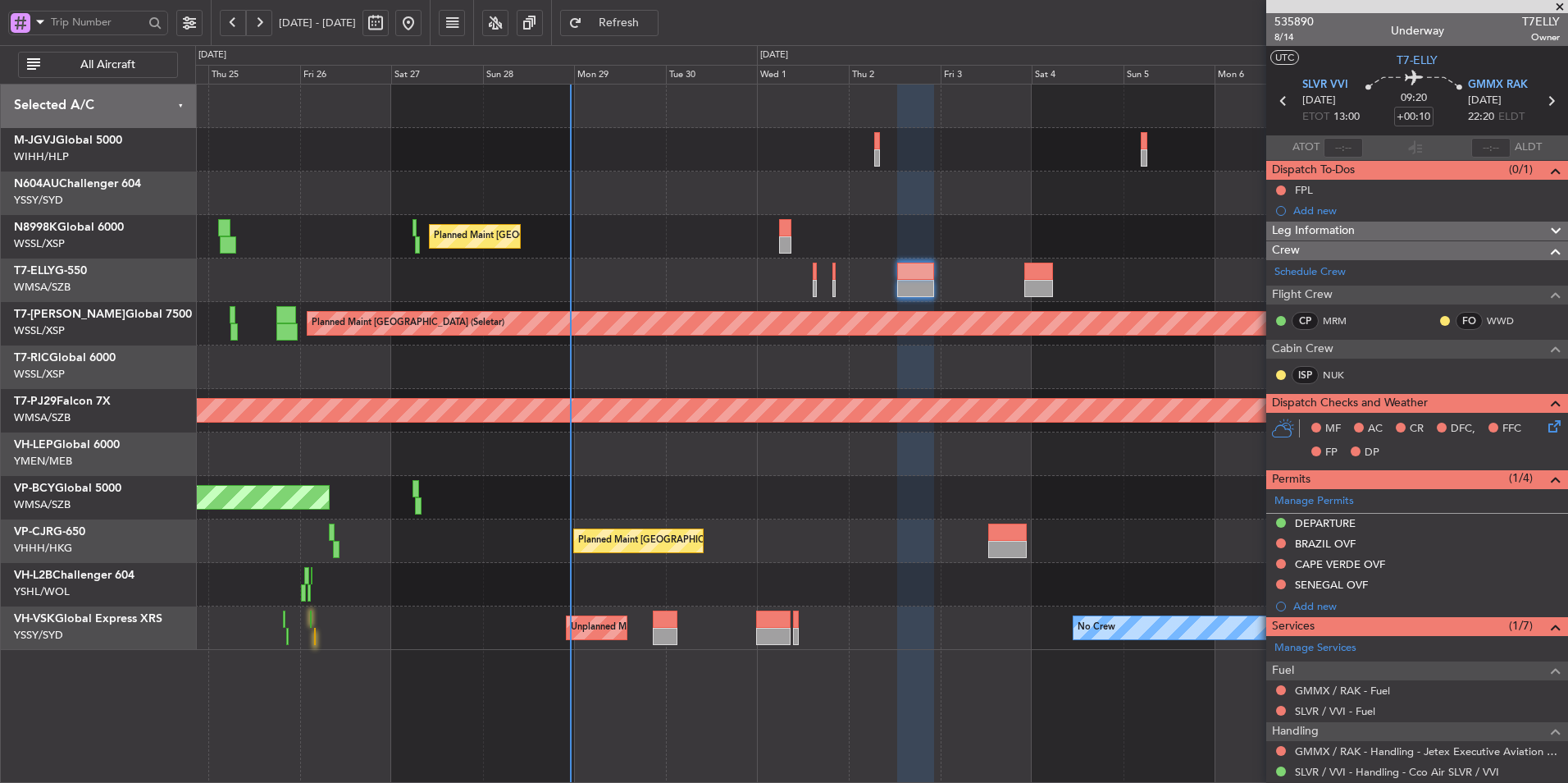
click at [816, 495] on div "Unplanned Maint [GEOGRAPHIC_DATA] (Sultan [PERSON_NAME] [PERSON_NAME] - Subang)" at bounding box center [881, 497] width 1372 height 44
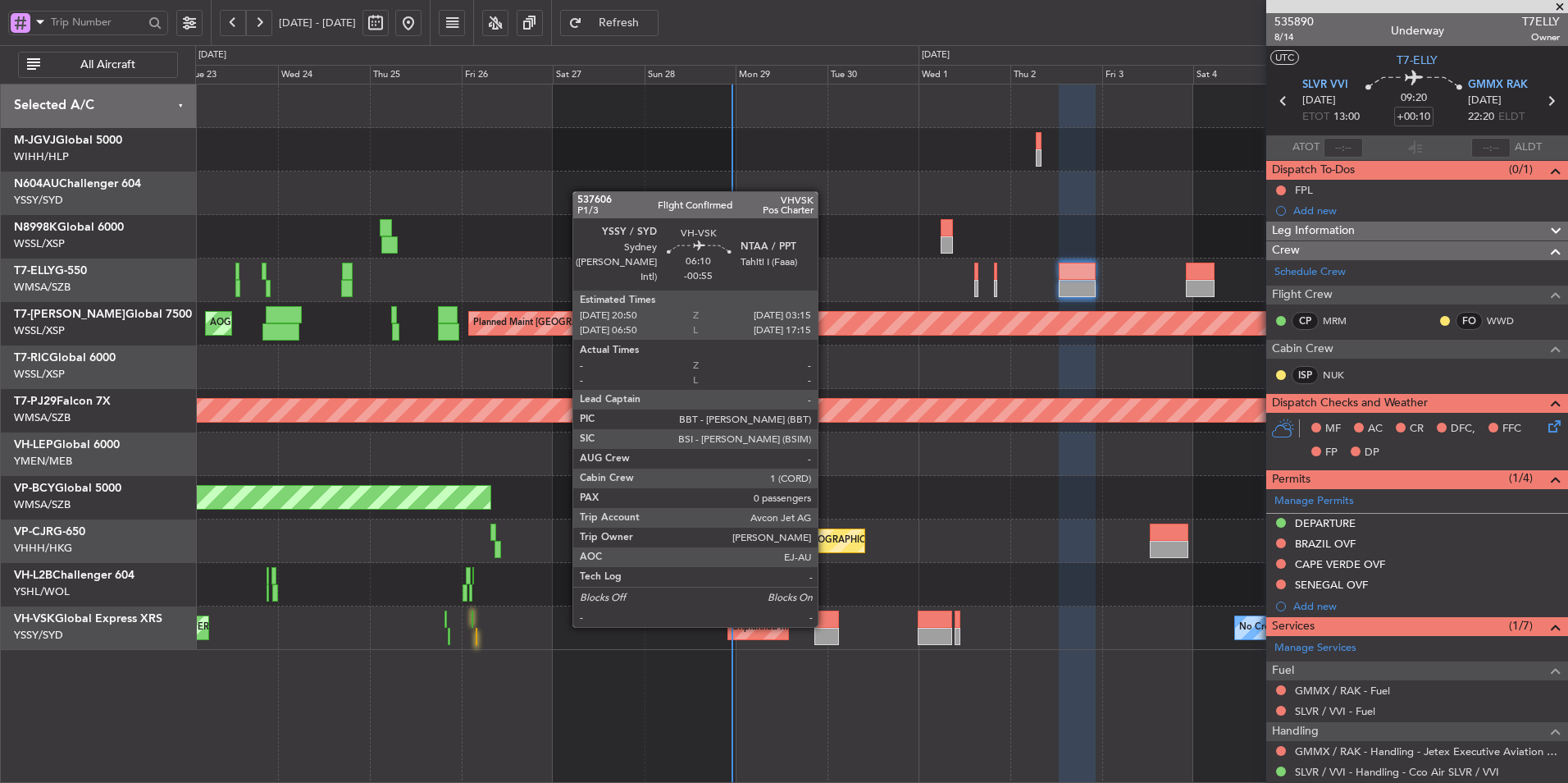
click at [825, 625] on div at bounding box center [826, 619] width 24 height 17
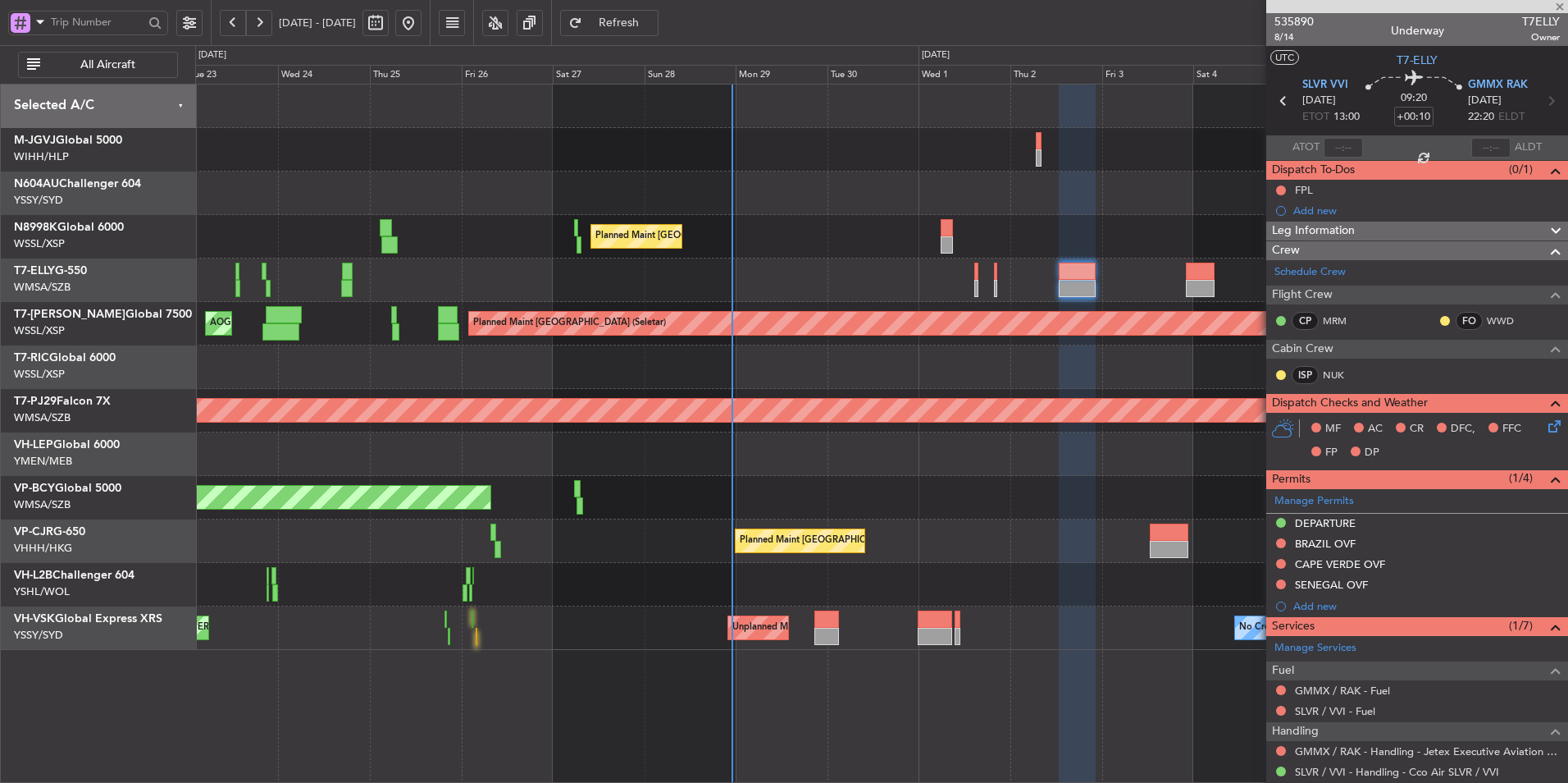
type input "-00:55"
type input "0"
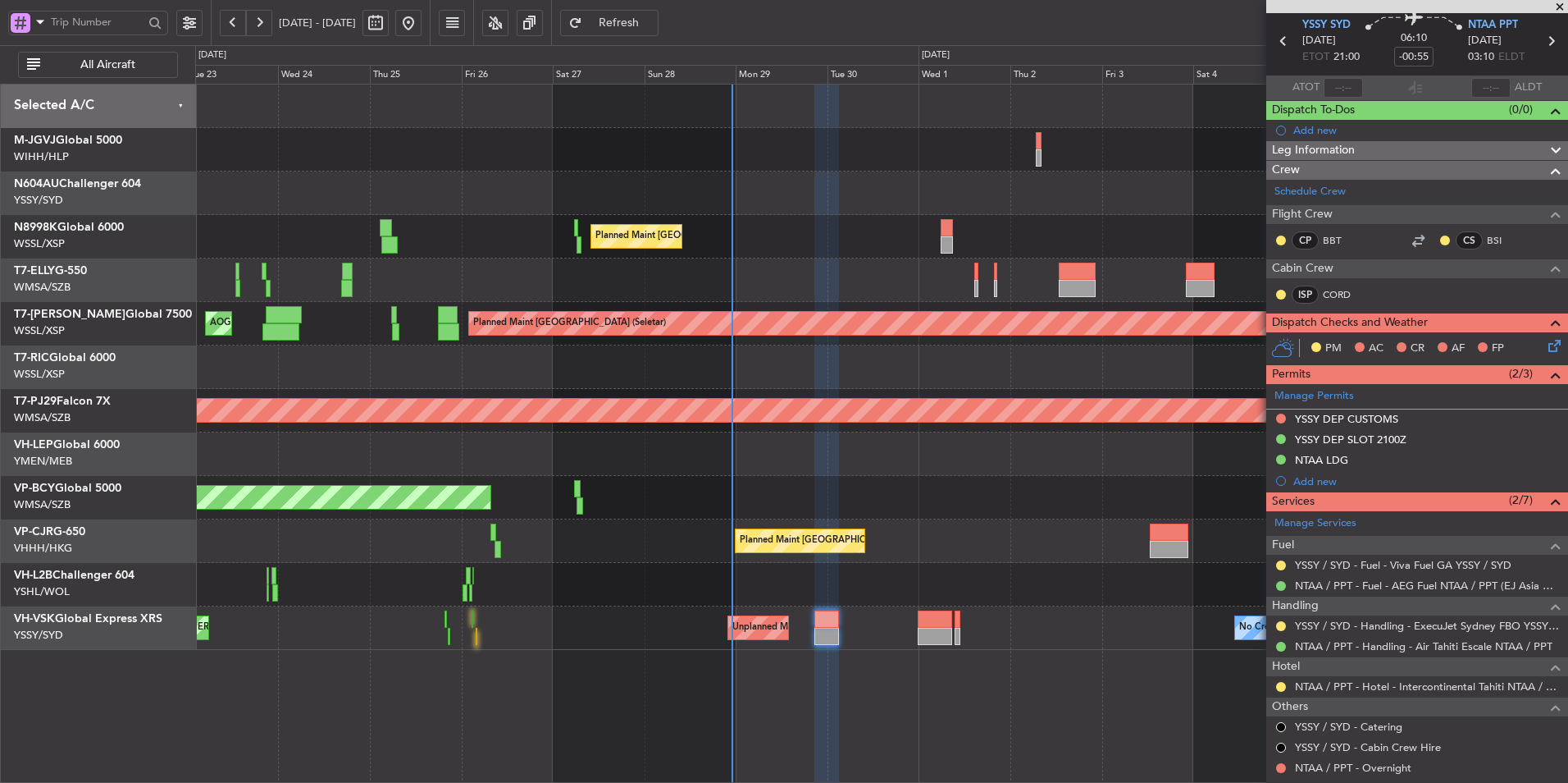
scroll to position [82, 0]
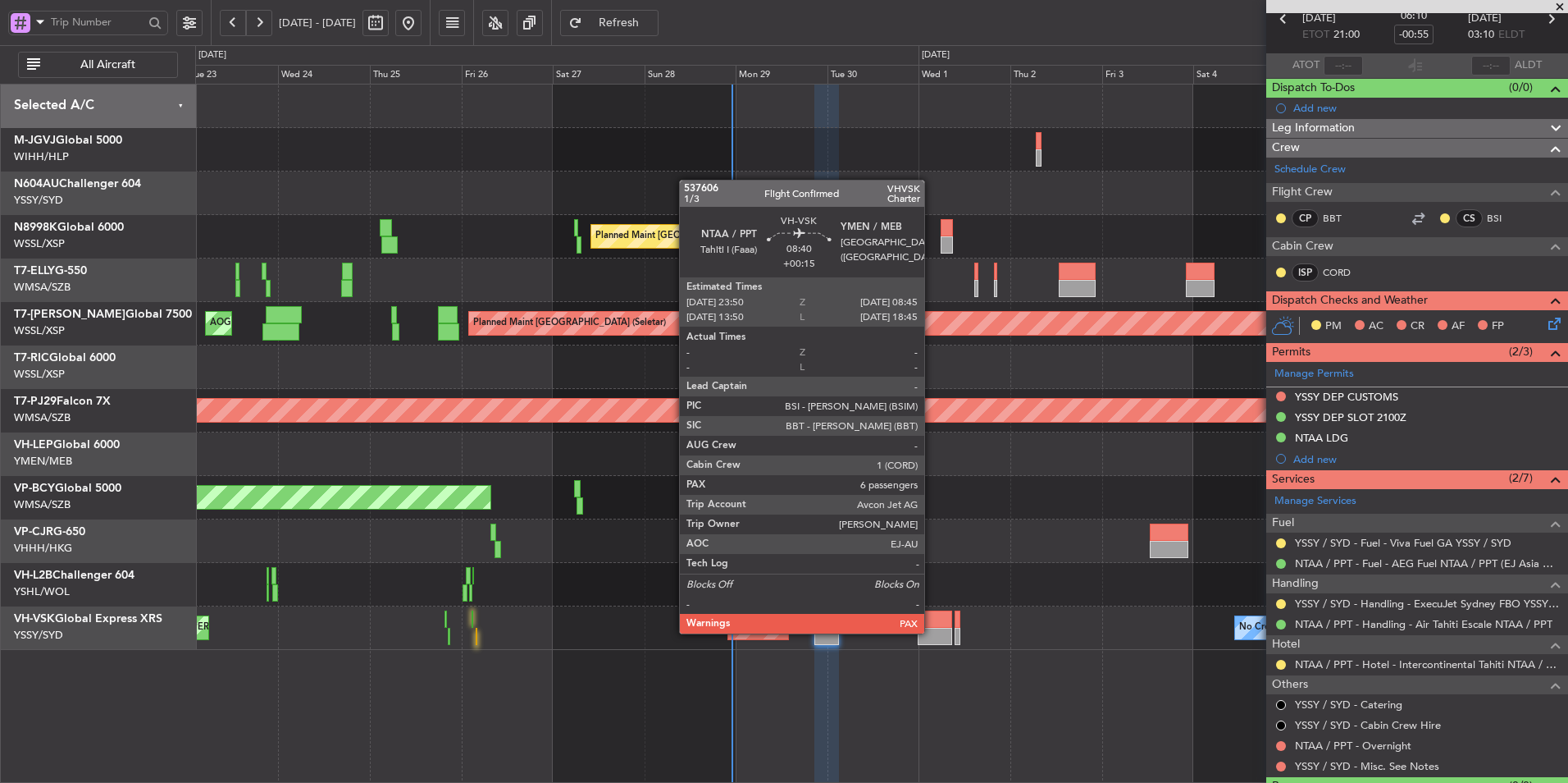
click at [932, 632] on div at bounding box center [936, 637] width 35 height 17
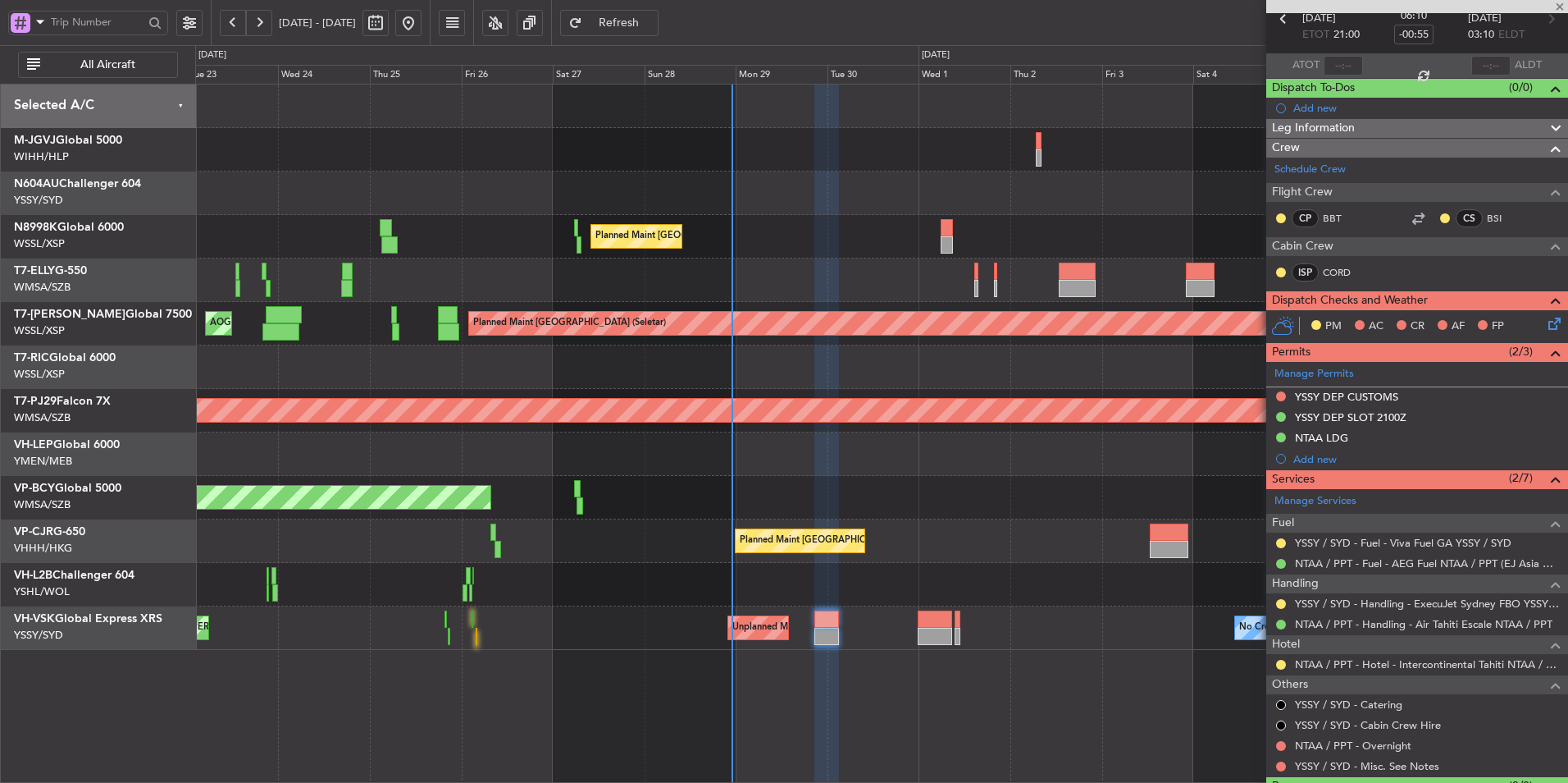
type input "+00:15"
type input "6"
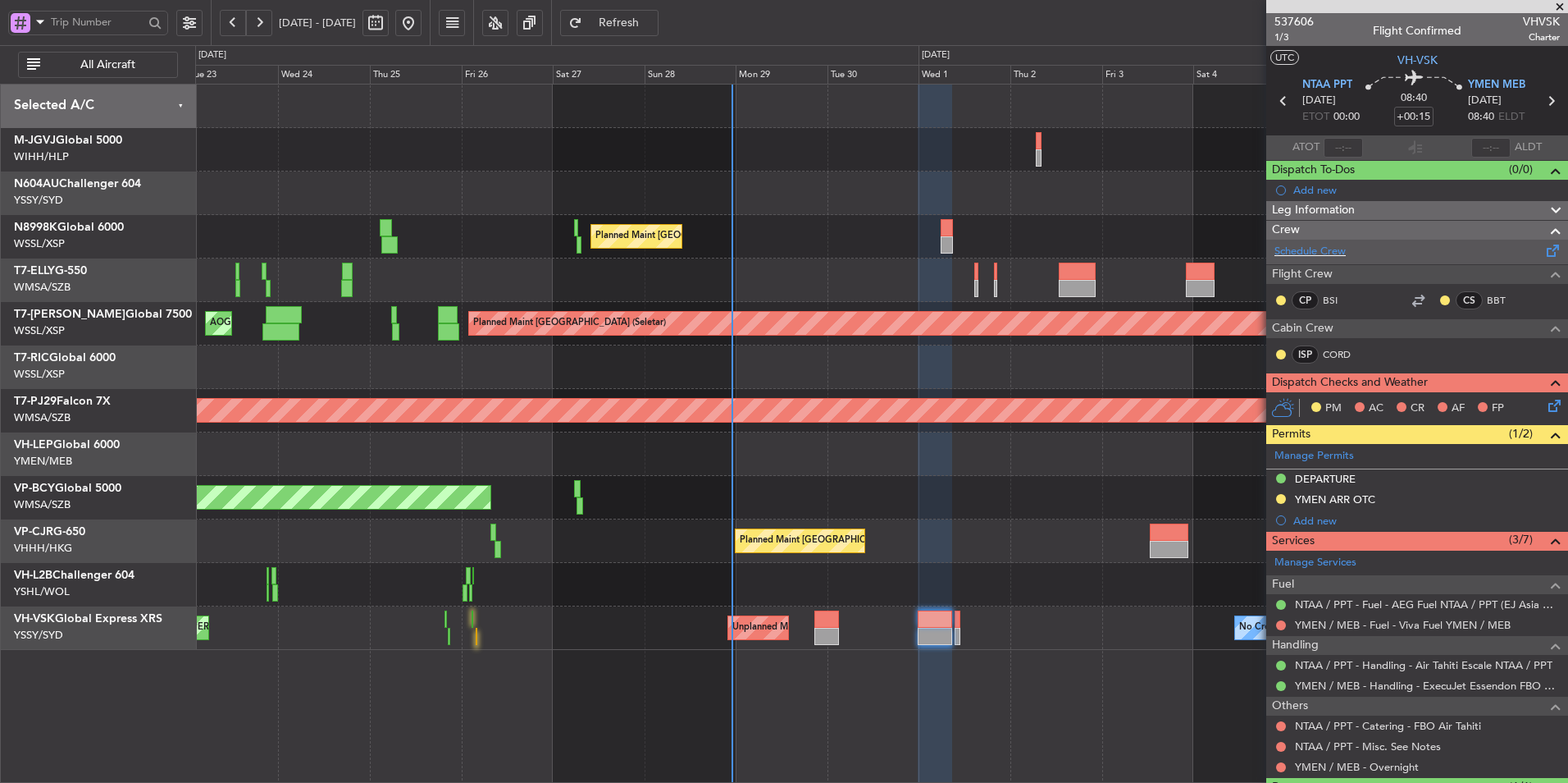
scroll to position [262, 0]
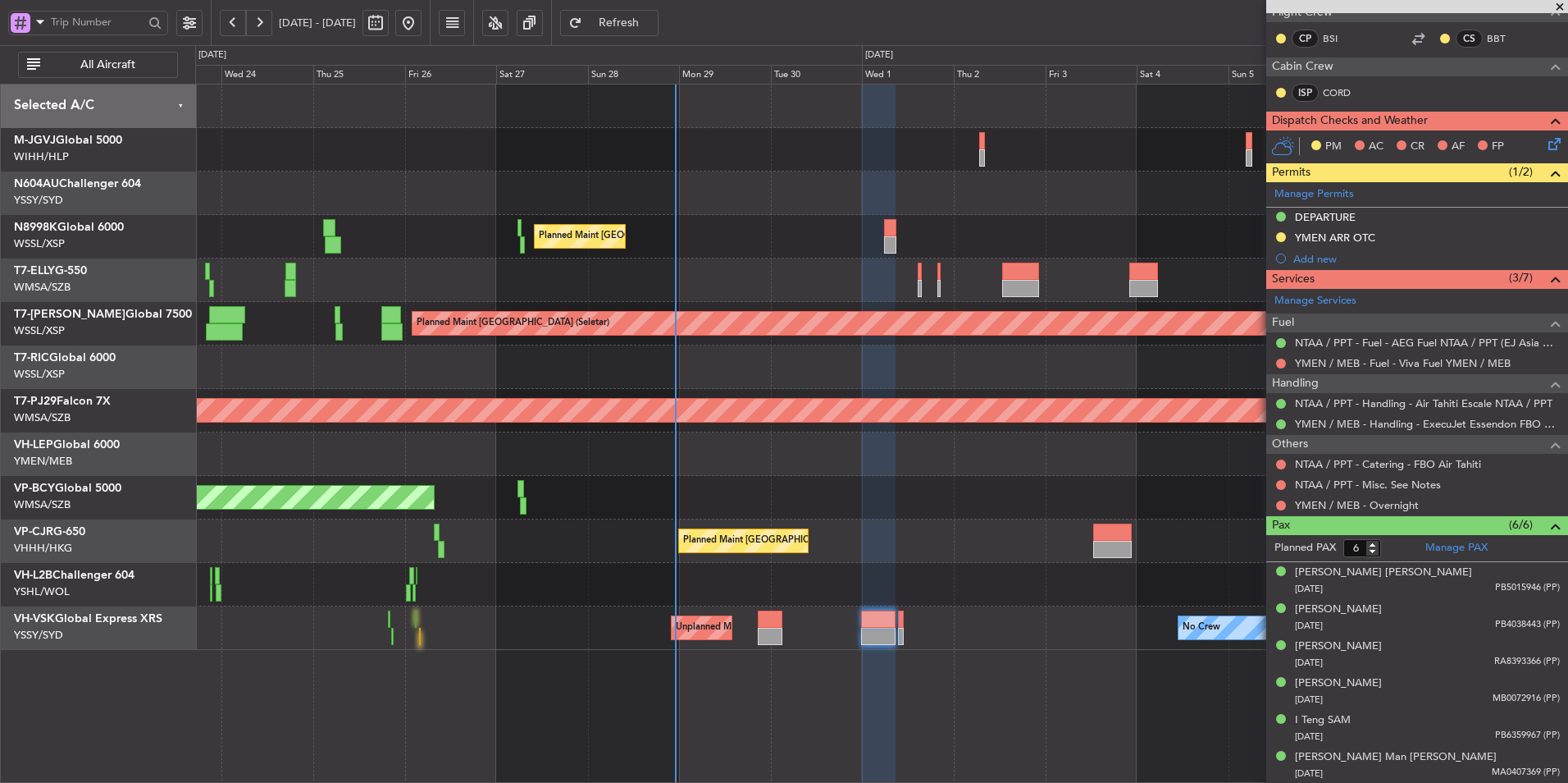
click at [961, 619] on div "No Crew Unplanned Maint Sydney ([PERSON_NAME] Intl) Planned Maint Sydney ([PERS…" at bounding box center [881, 628] width 1372 height 44
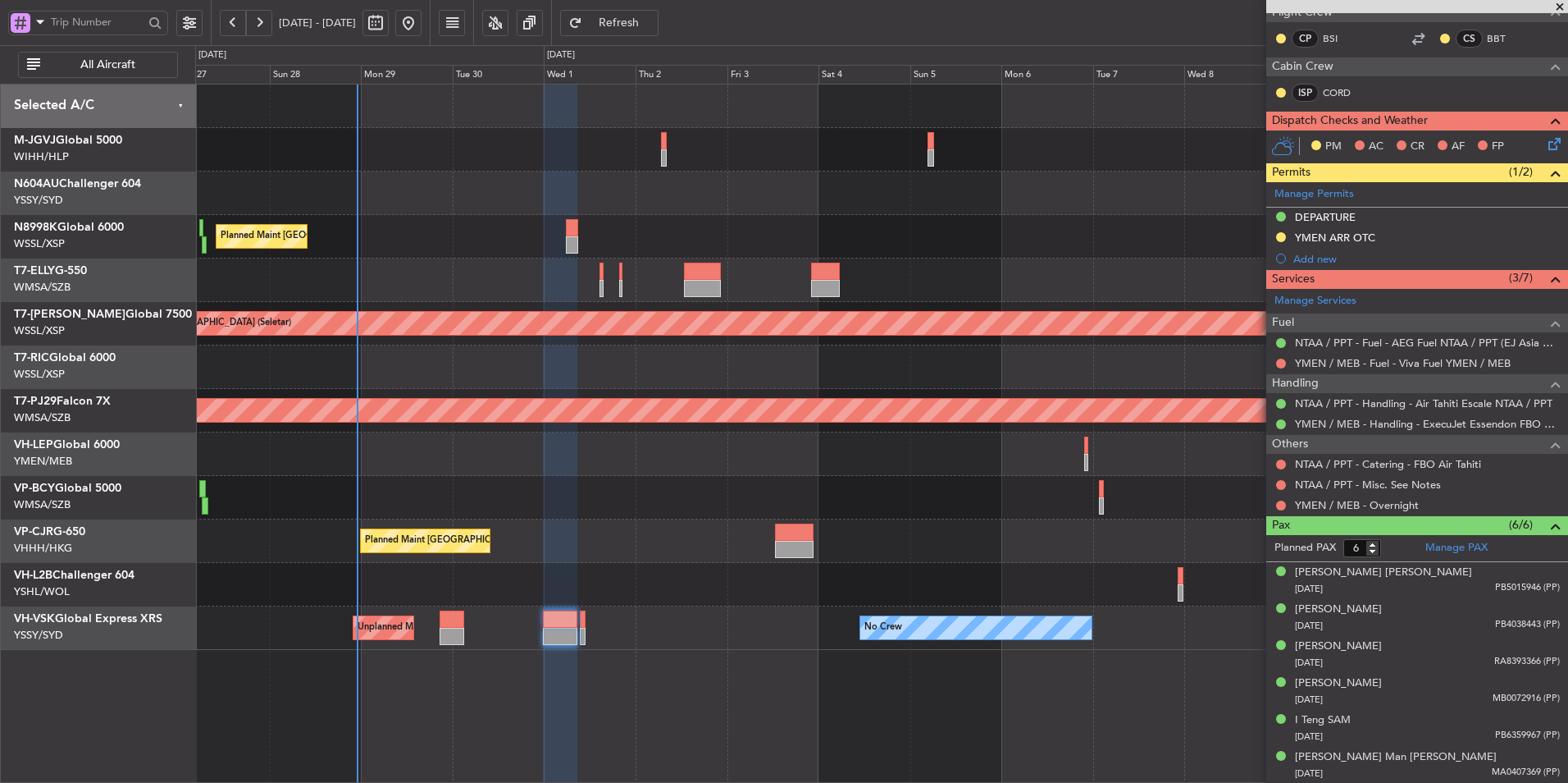
click at [760, 448] on div at bounding box center [881, 454] width 1372 height 44
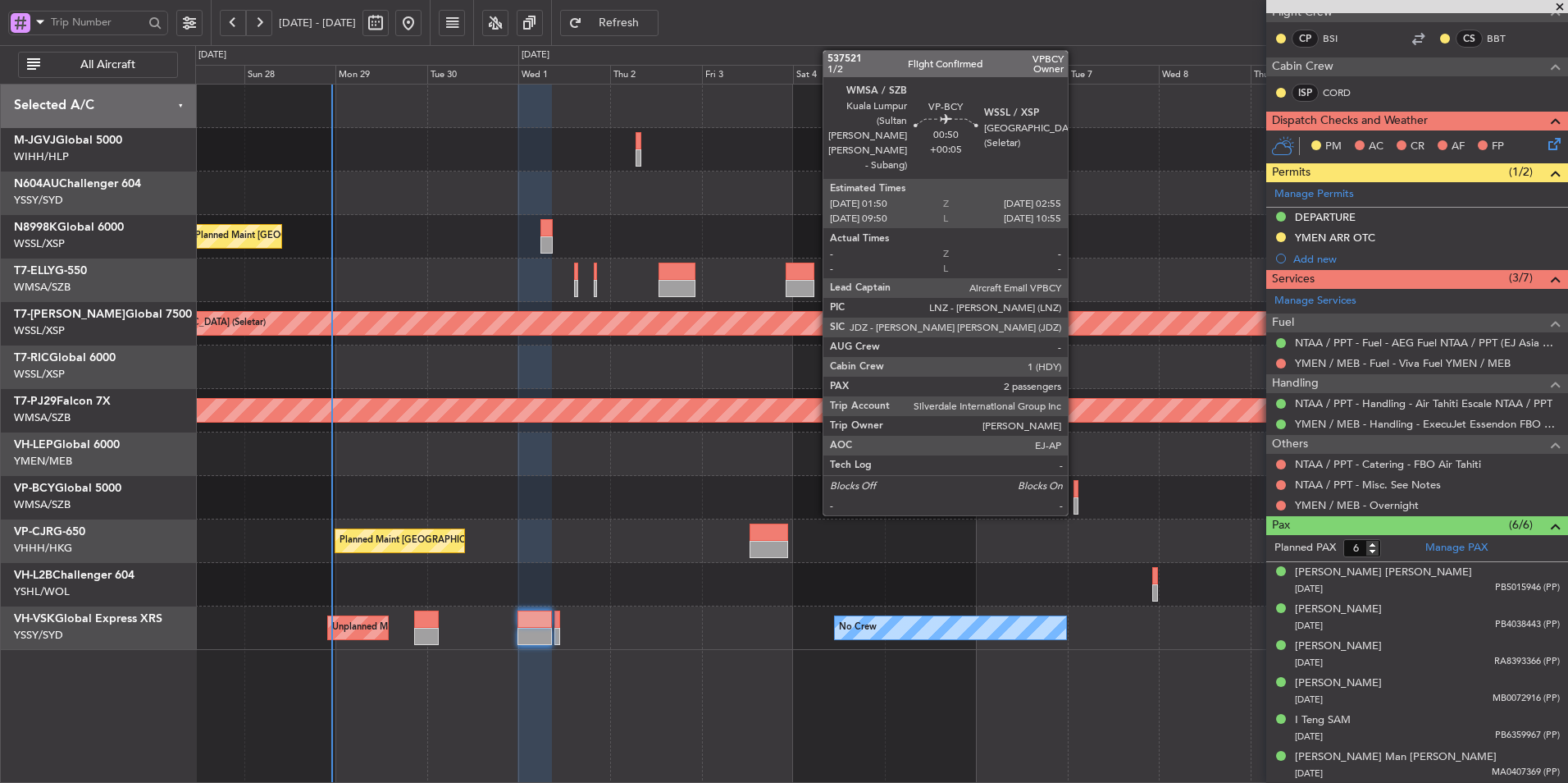
click at [1075, 497] on div at bounding box center [1076, 506] width 5 height 17
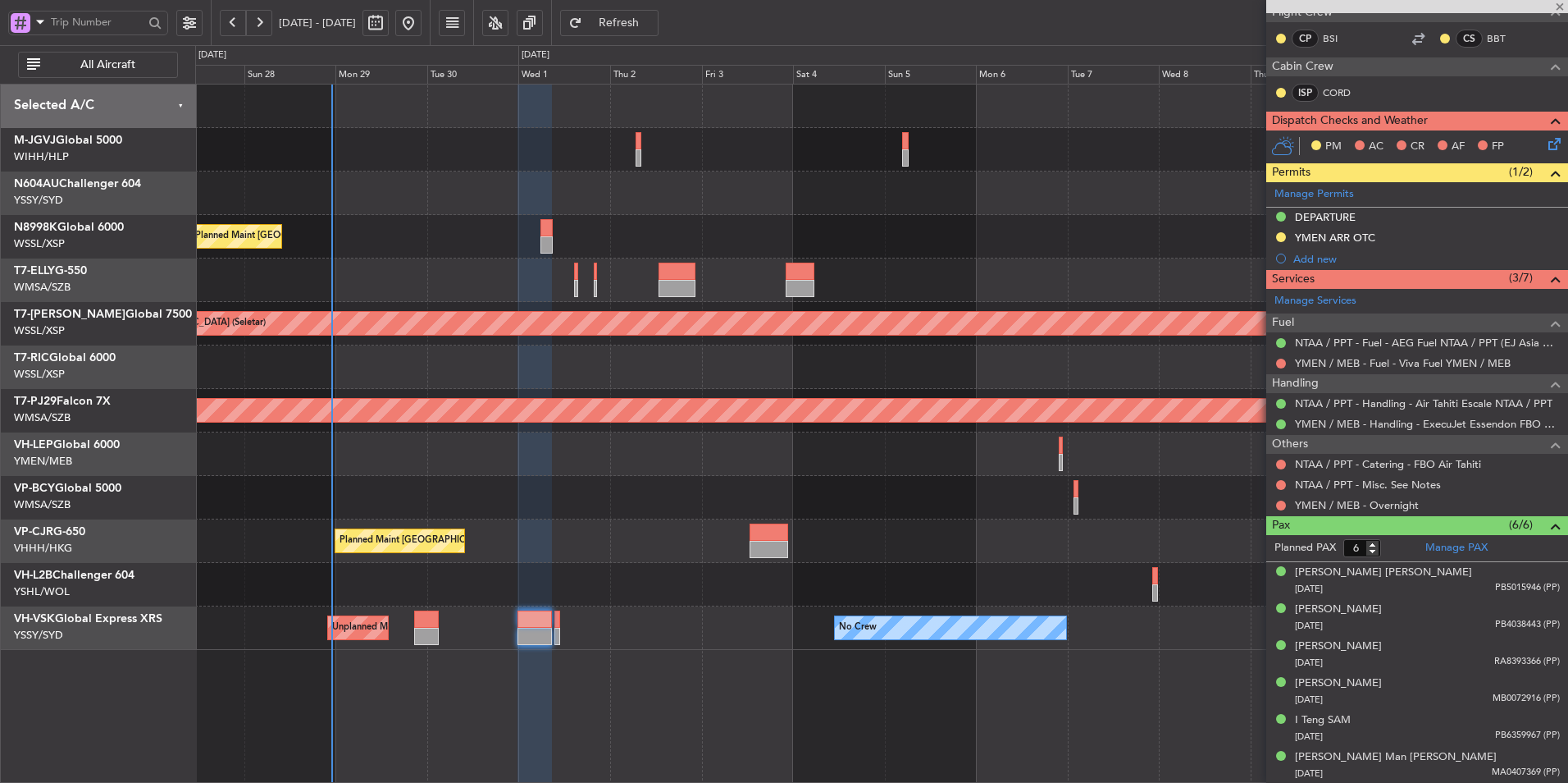
type input "+00:05"
type input "2"
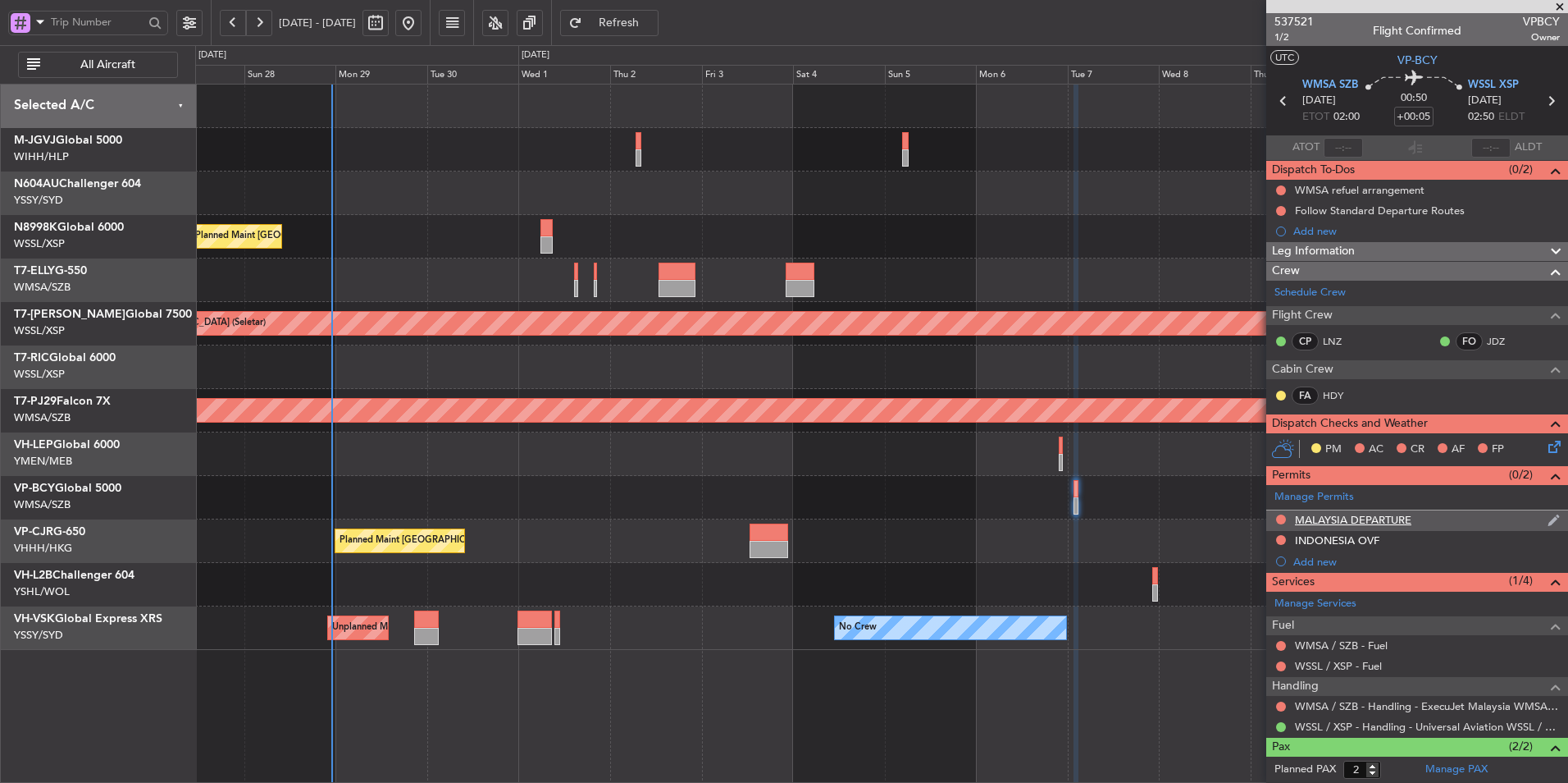
scroll to position [74, 0]
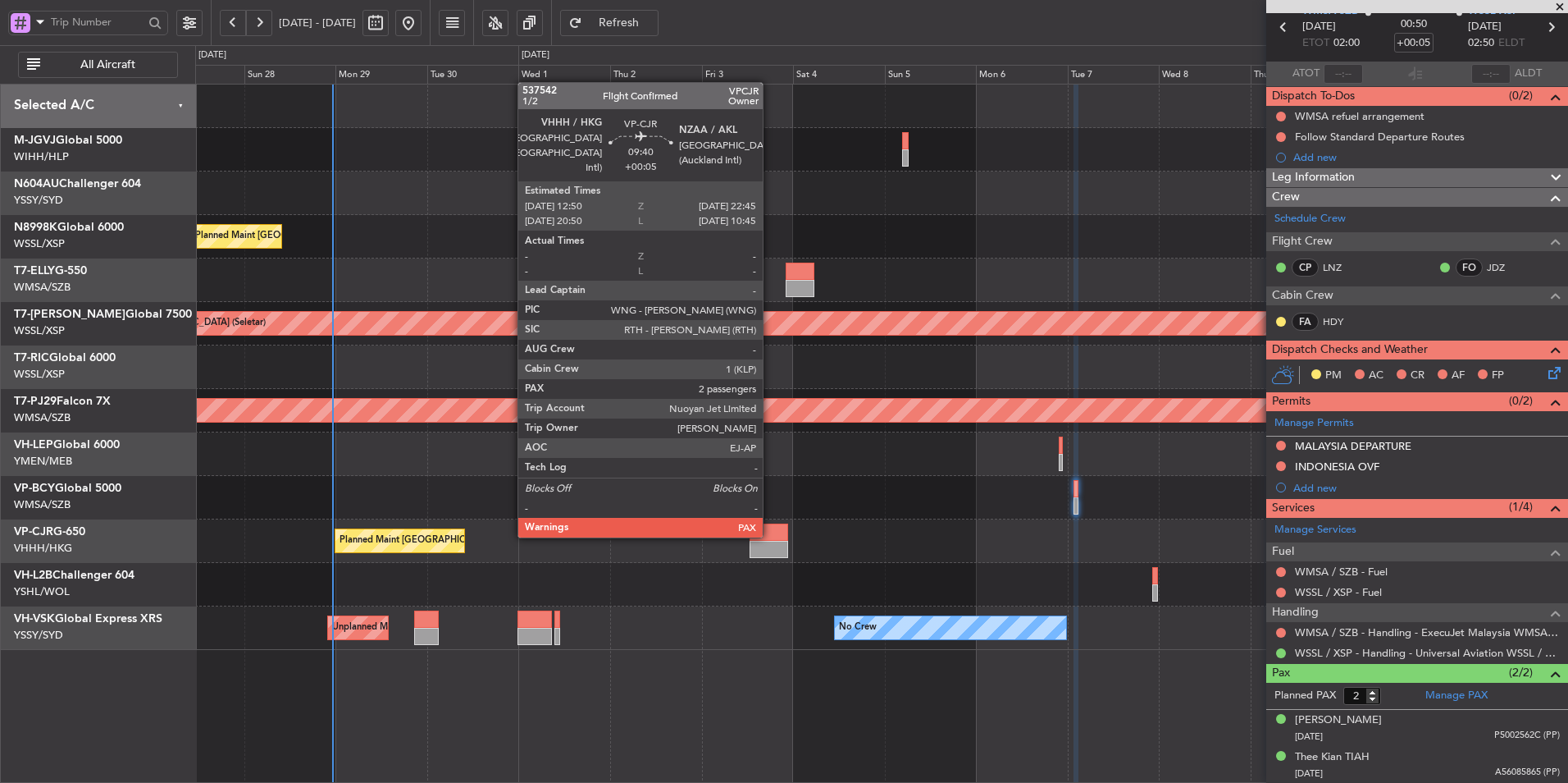
click at [770, 536] on div at bounding box center [769, 532] width 39 height 17
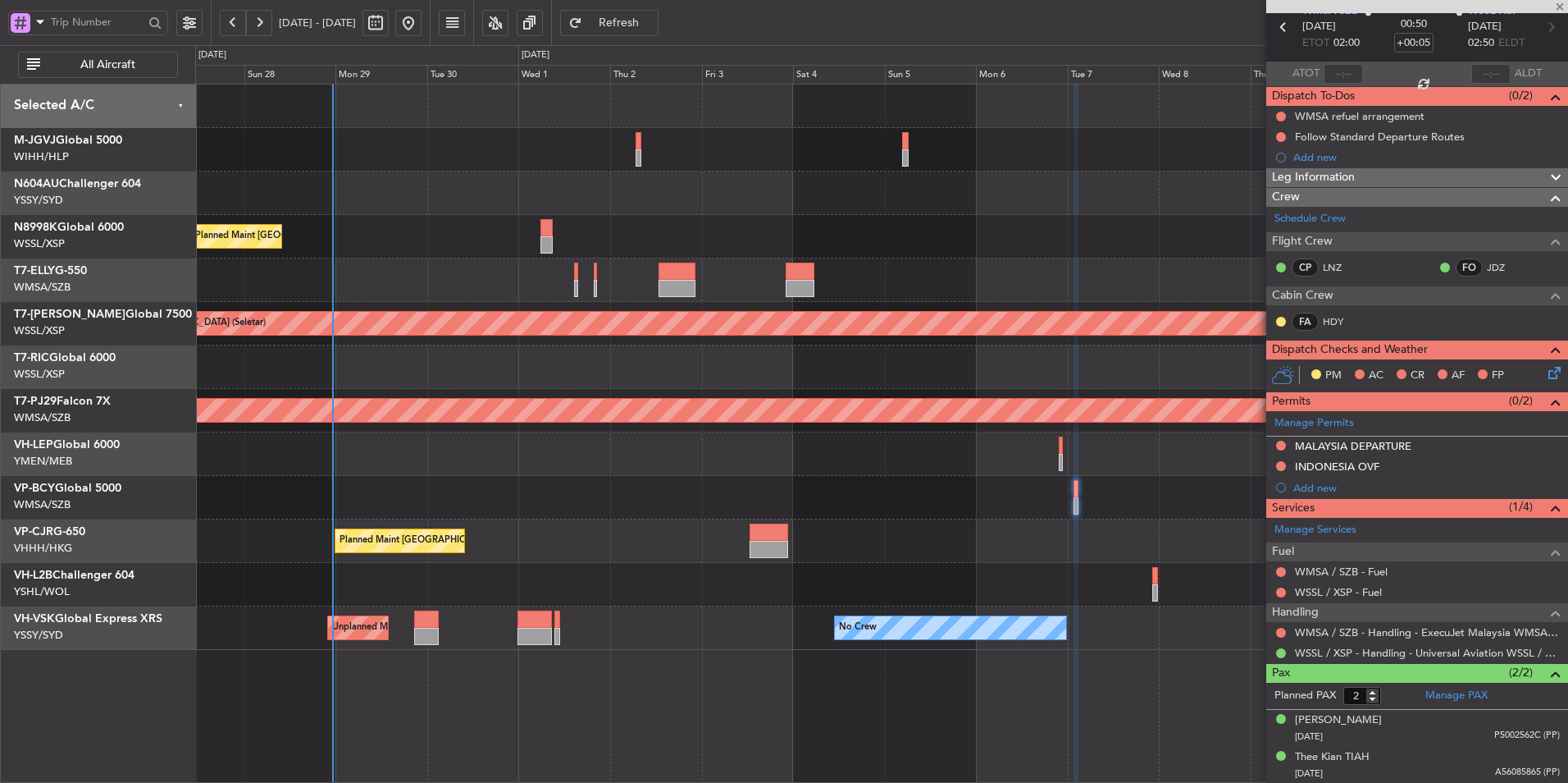
click at [688, 636] on div "No Crew Unplanned Maint Sydney ([PERSON_NAME] Intl)" at bounding box center [881, 628] width 1372 height 44
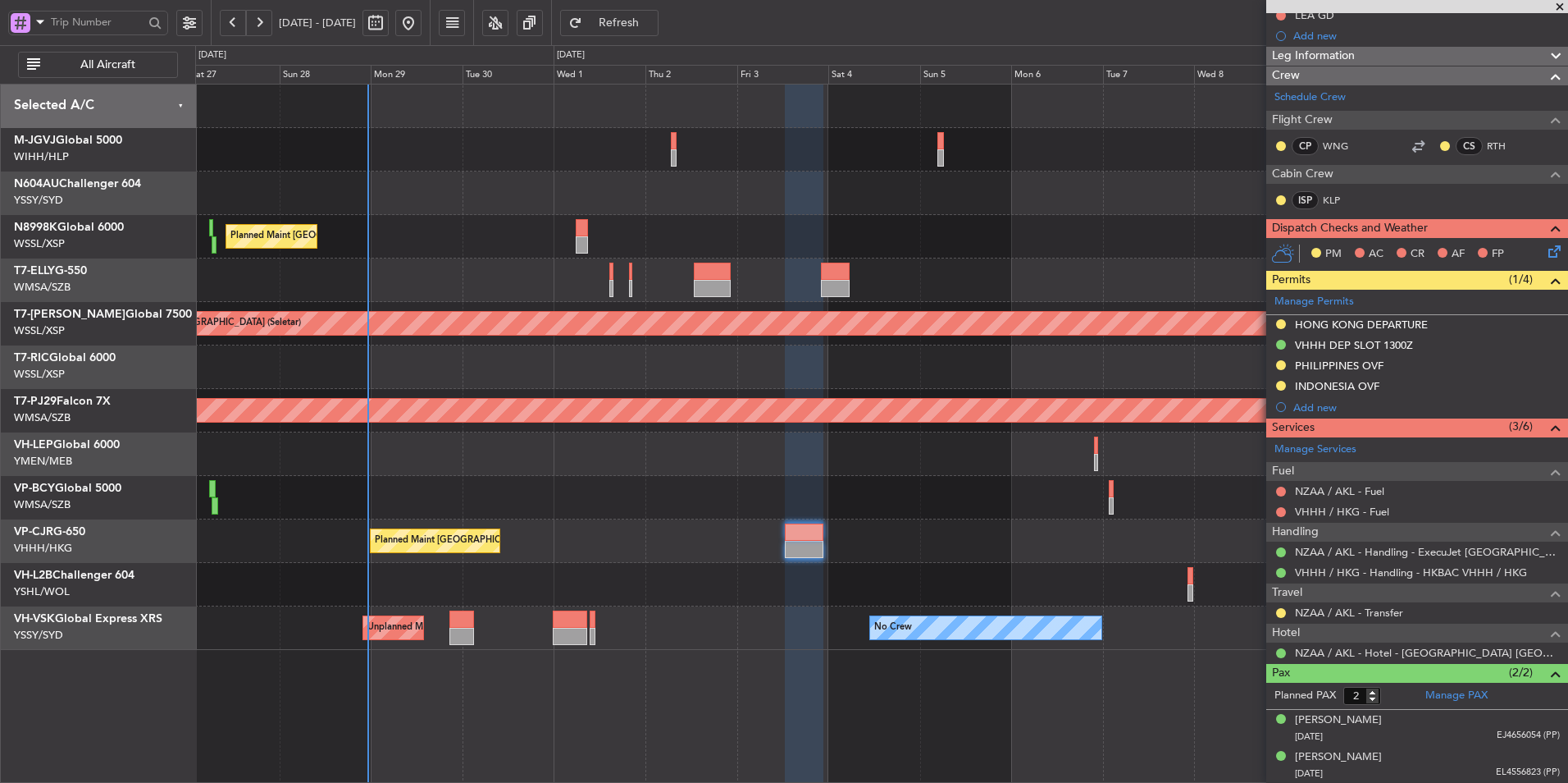
scroll to position [0, 0]
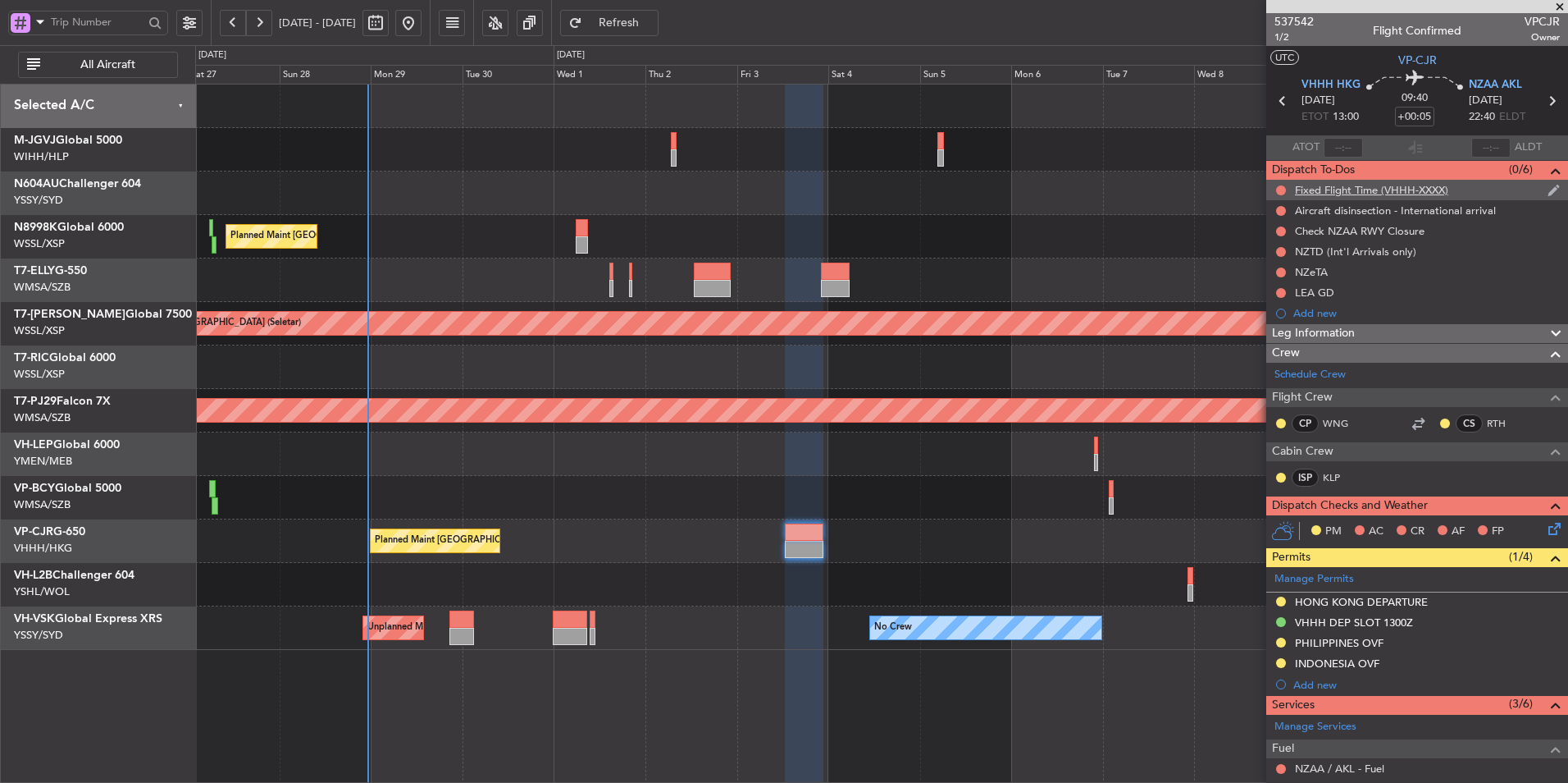
click at [1428, 194] on div "Fixed Flight Time (VHHH-XXXX)" at bounding box center [1371, 190] width 153 height 14
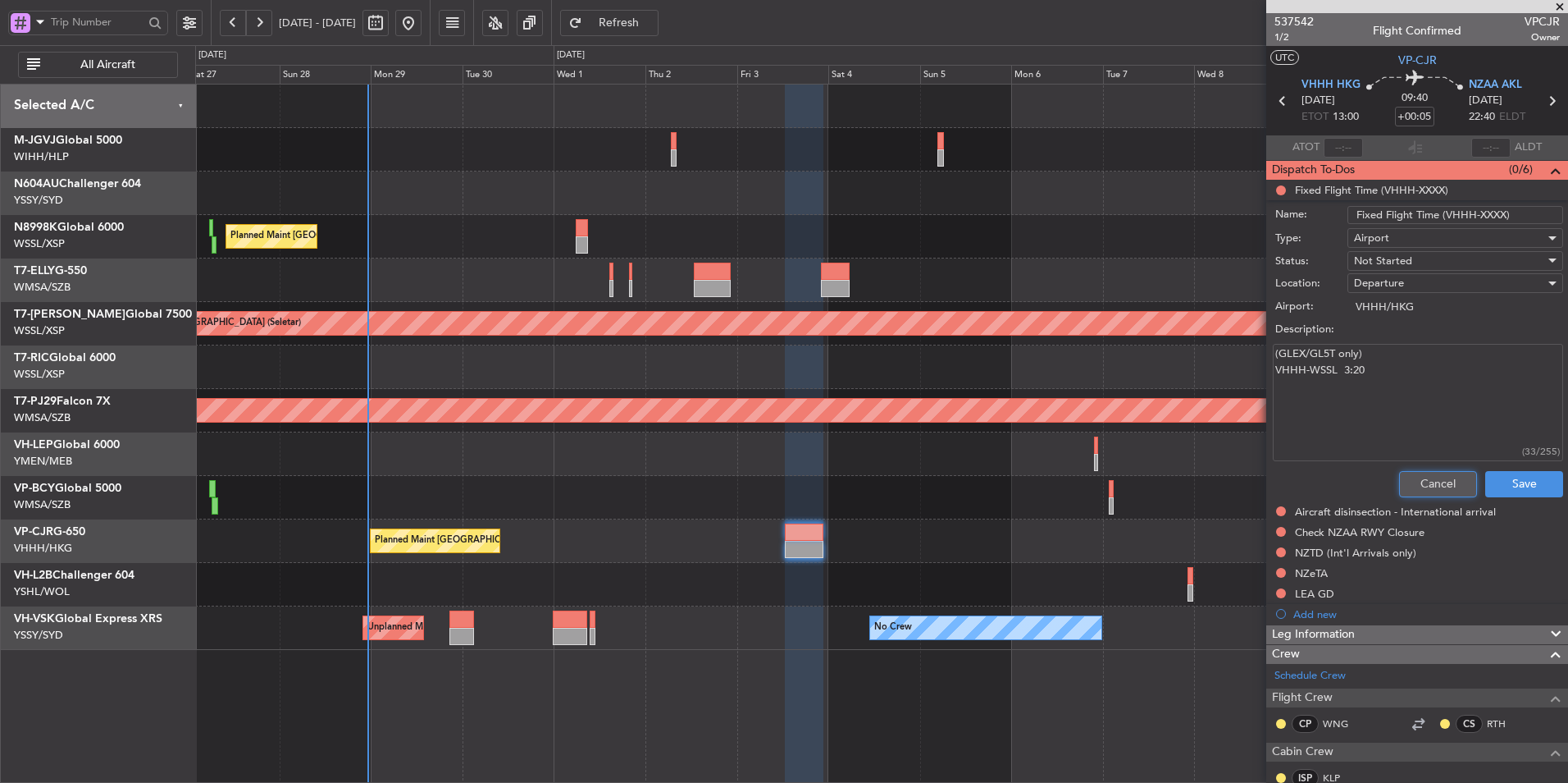
drag, startPoint x: 1438, startPoint y: 474, endPoint x: 1428, endPoint y: 445, distance: 30.7
click at [1438, 479] on button "Cancel" at bounding box center [1438, 484] width 77 height 26
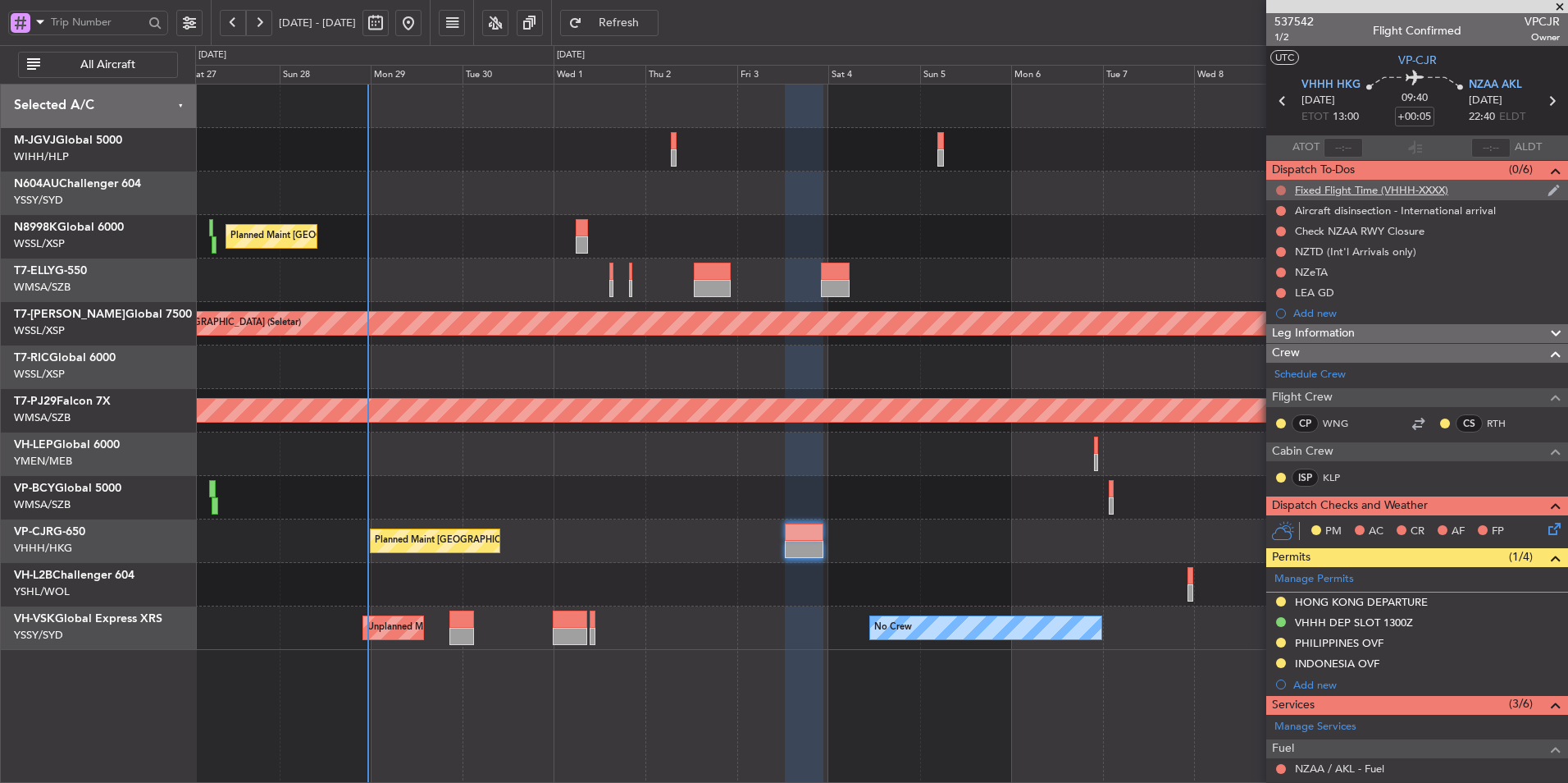
click at [1281, 187] on button at bounding box center [1281, 190] width 10 height 10
click at [1276, 288] on span "Cancelled" at bounding box center [1284, 287] width 46 height 16
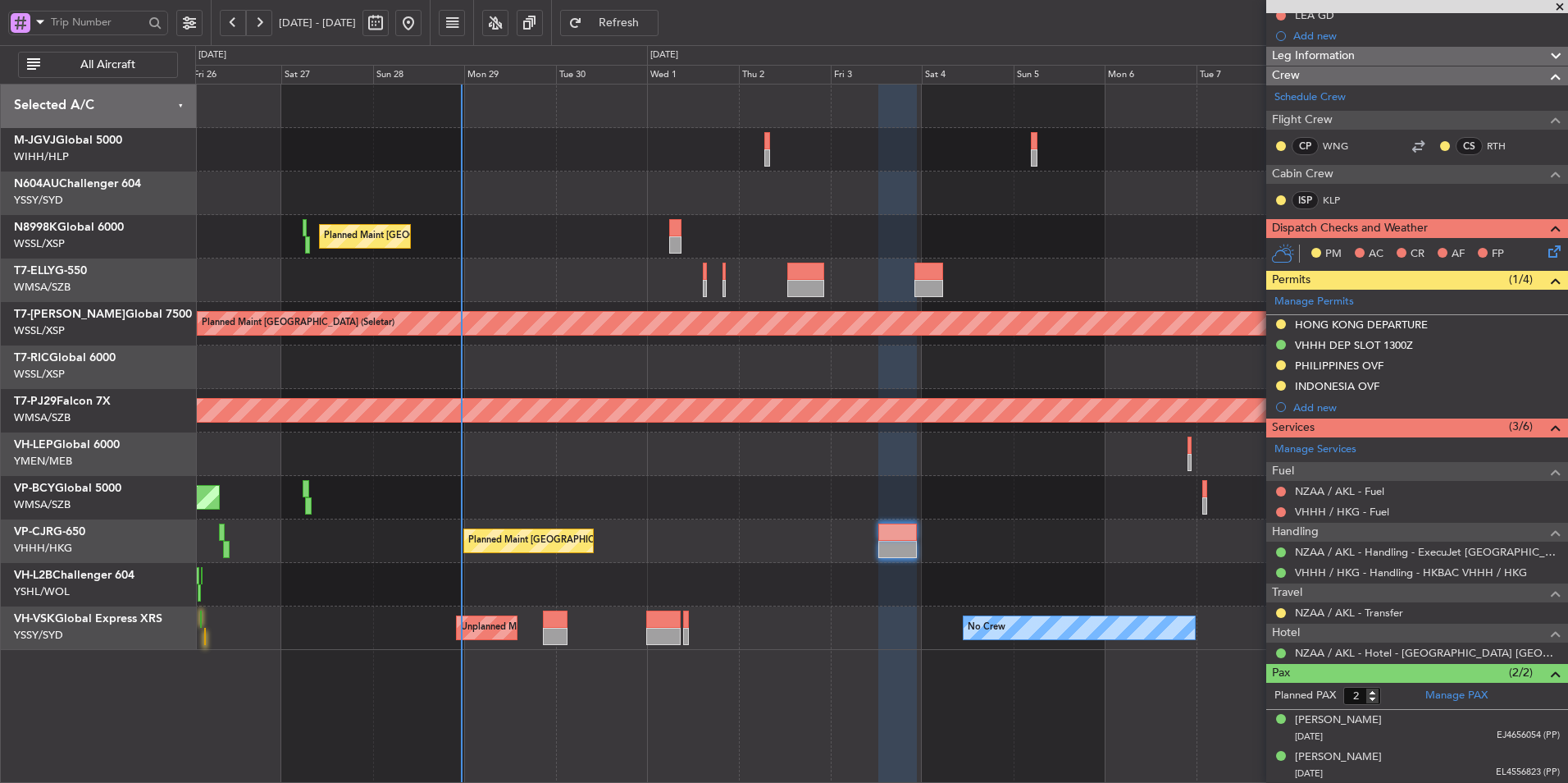
click at [818, 488] on div "Unplanned Maint [GEOGRAPHIC_DATA] (Sultan [PERSON_NAME] [PERSON_NAME] - Subang)" at bounding box center [881, 497] width 1372 height 44
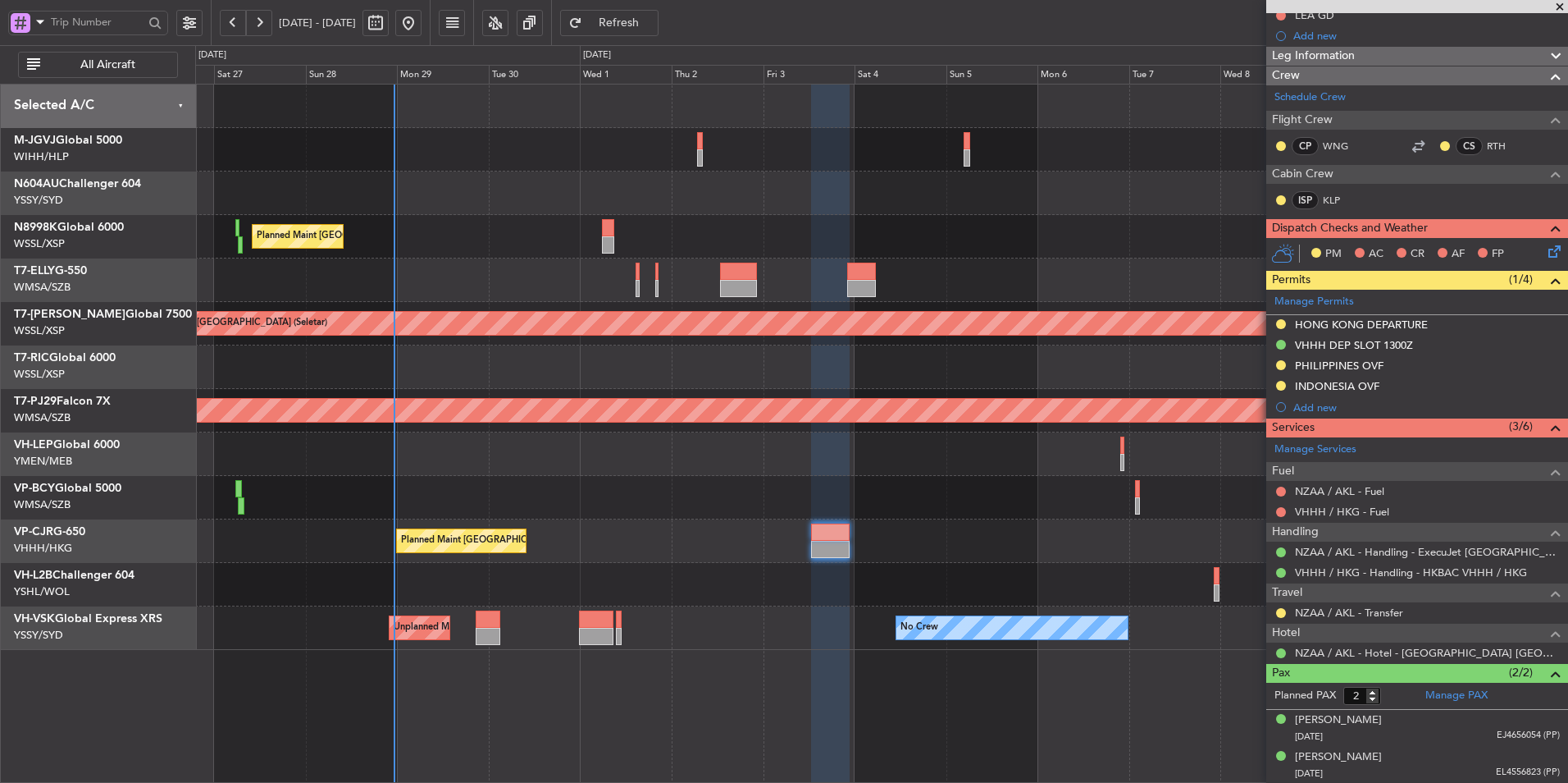
click at [906, 567] on div at bounding box center [881, 584] width 1372 height 44
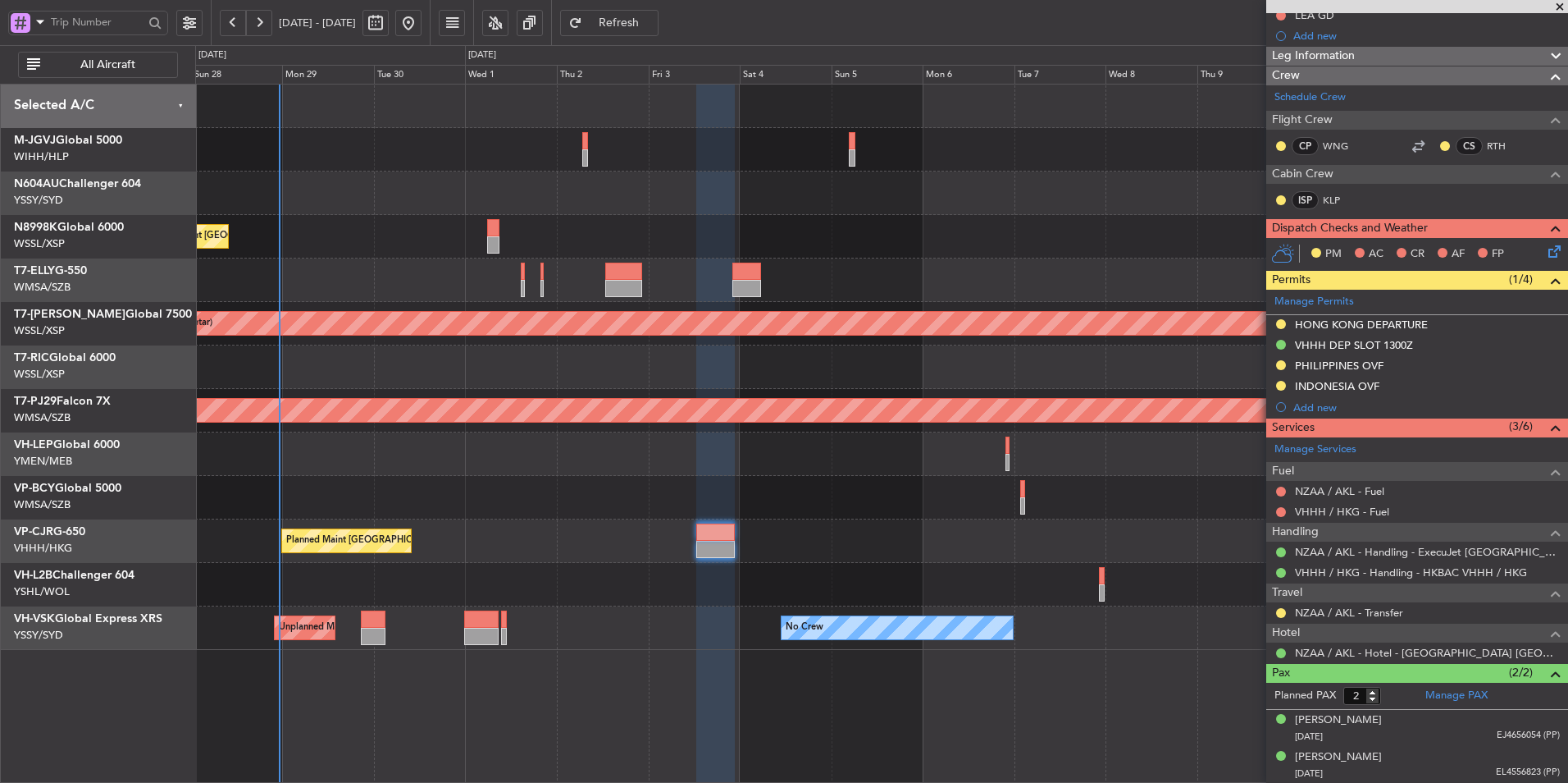
click at [938, 544] on div "Planned Maint [GEOGRAPHIC_DATA] ([GEOGRAPHIC_DATA] Intl)" at bounding box center [881, 541] width 1372 height 44
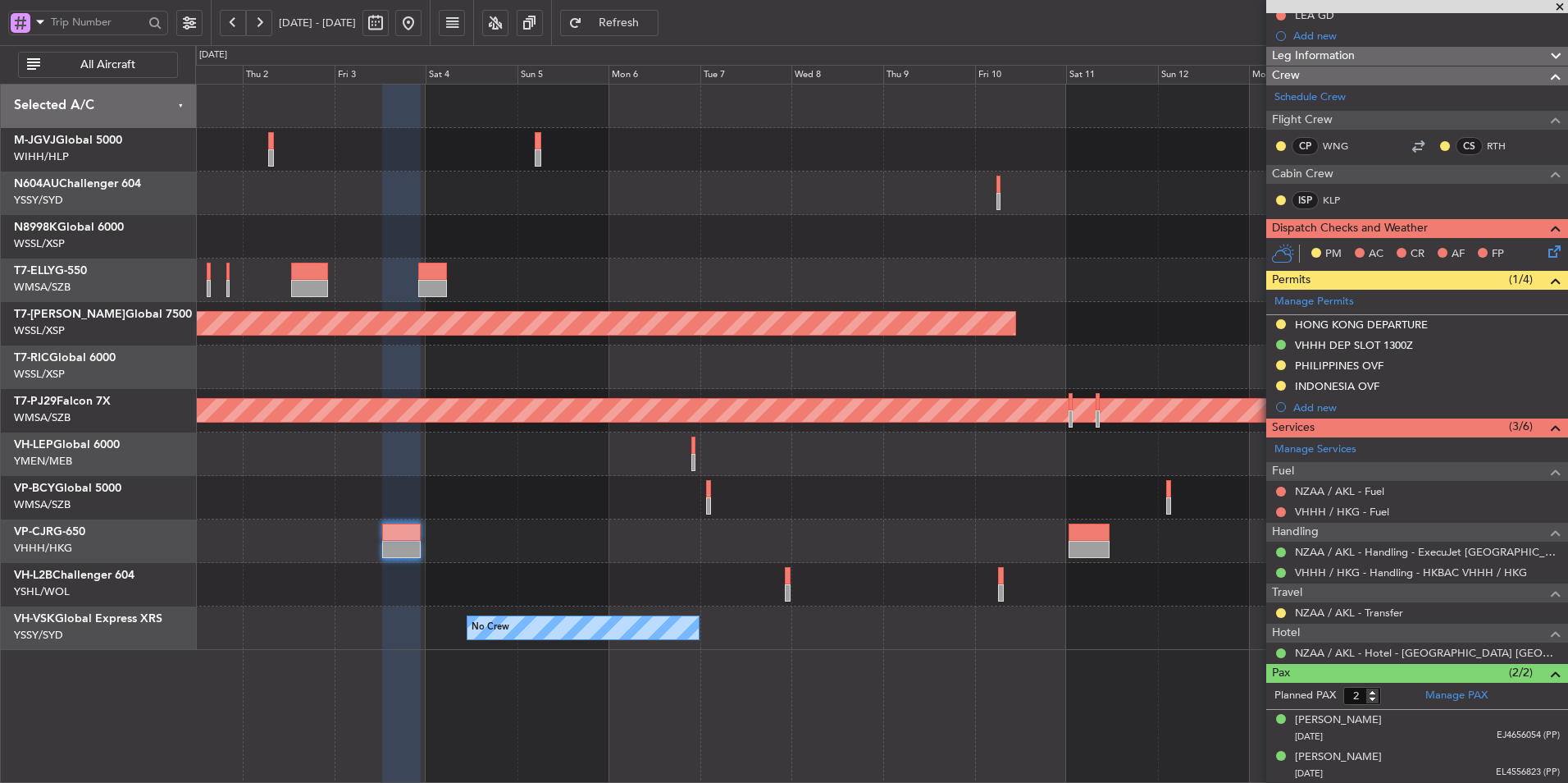
click at [753, 541] on div "Planned Maint [GEOGRAPHIC_DATA] ([GEOGRAPHIC_DATA] Intl)" at bounding box center [881, 541] width 1372 height 44
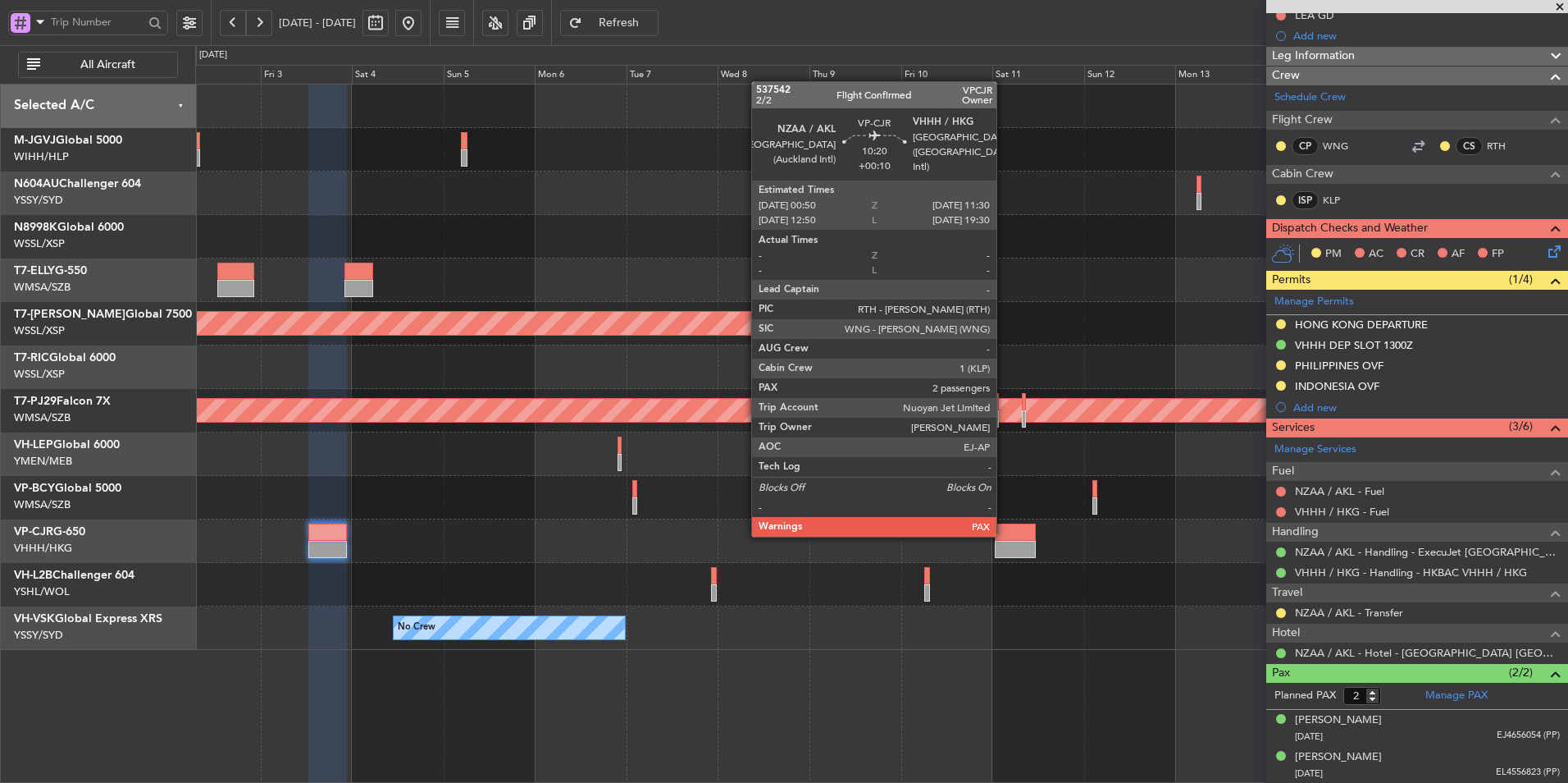
click at [1004, 535] on div at bounding box center [1015, 532] width 41 height 17
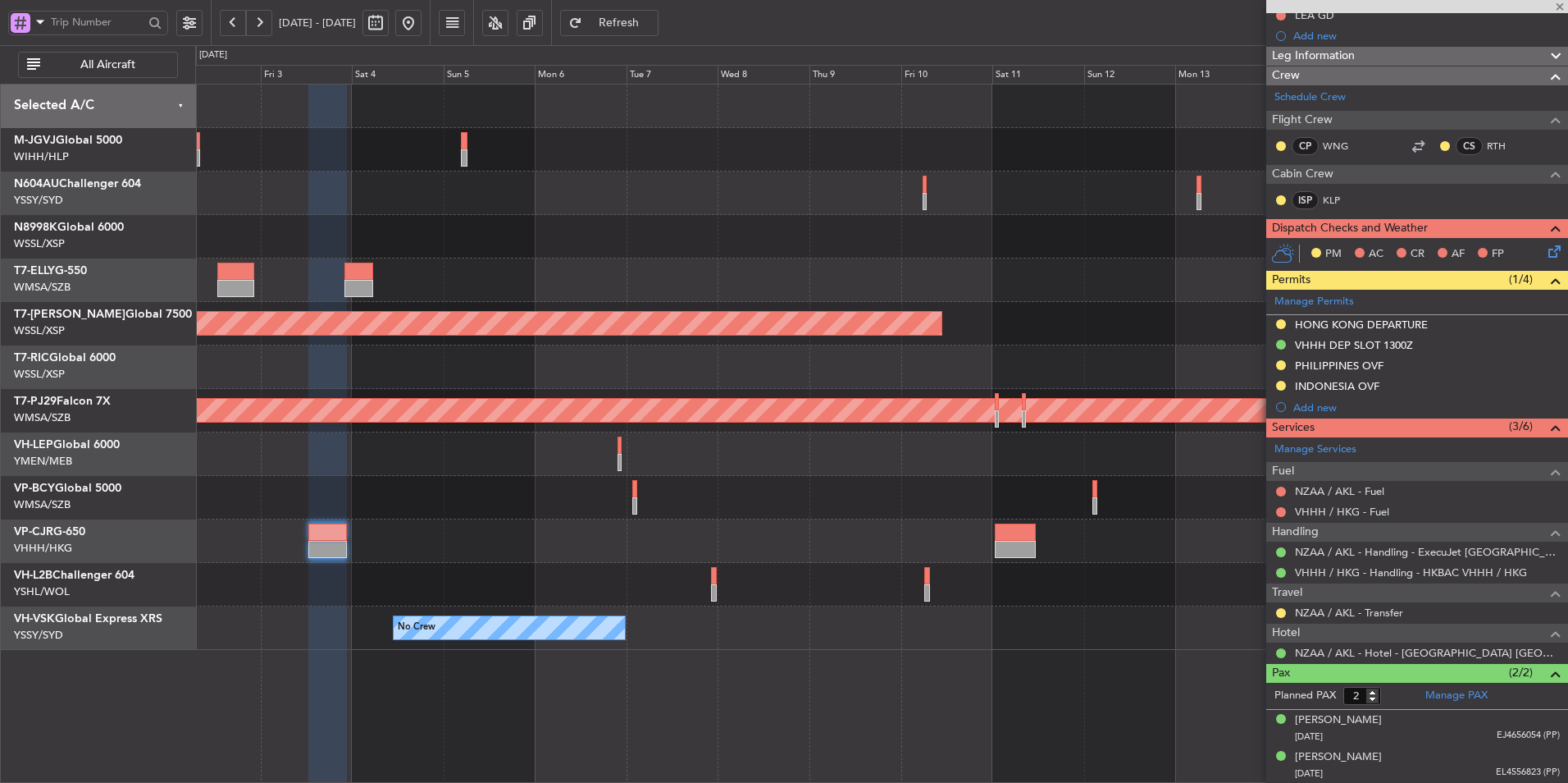
type input "+00:10"
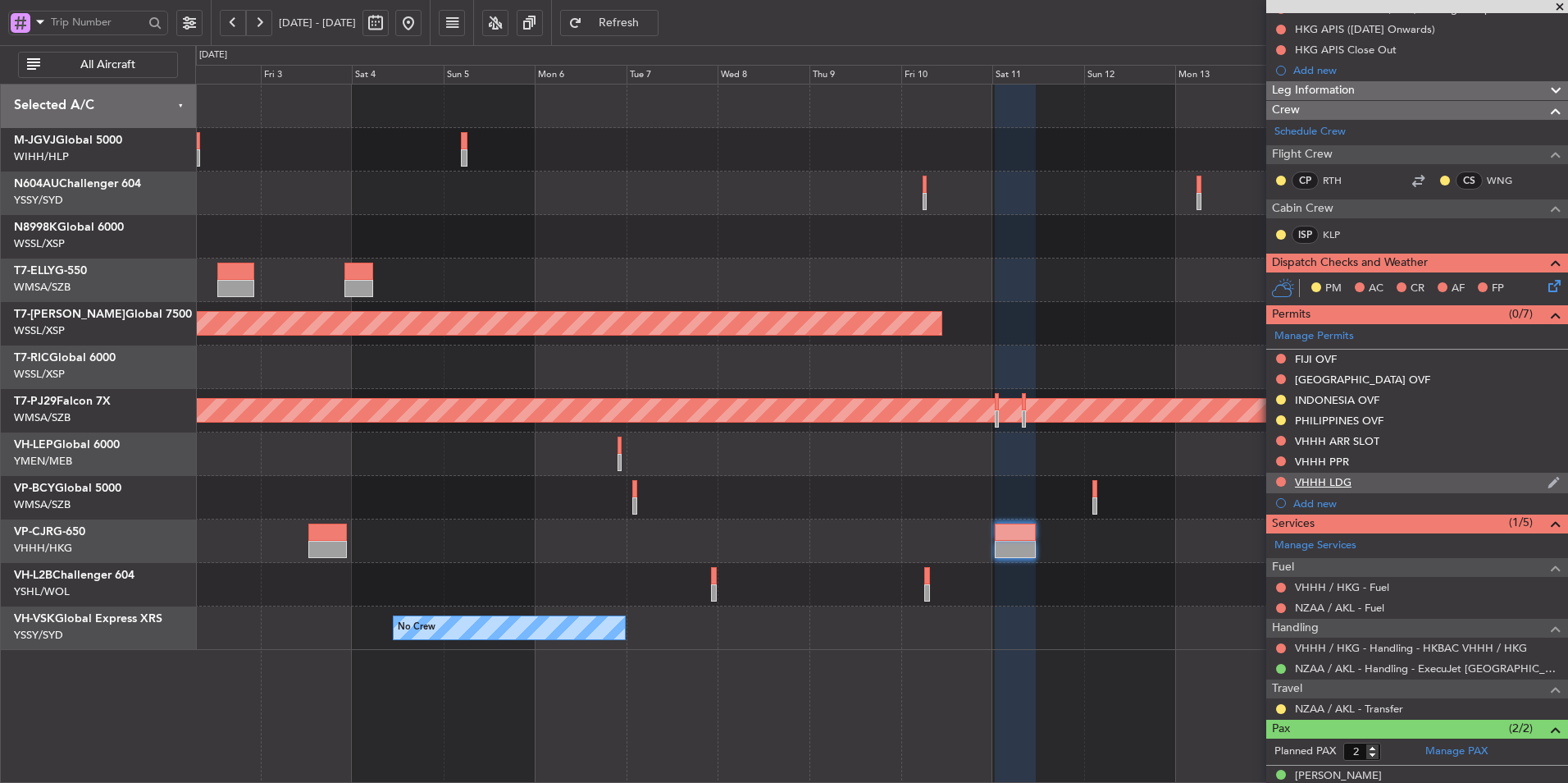
scroll to position [196, 0]
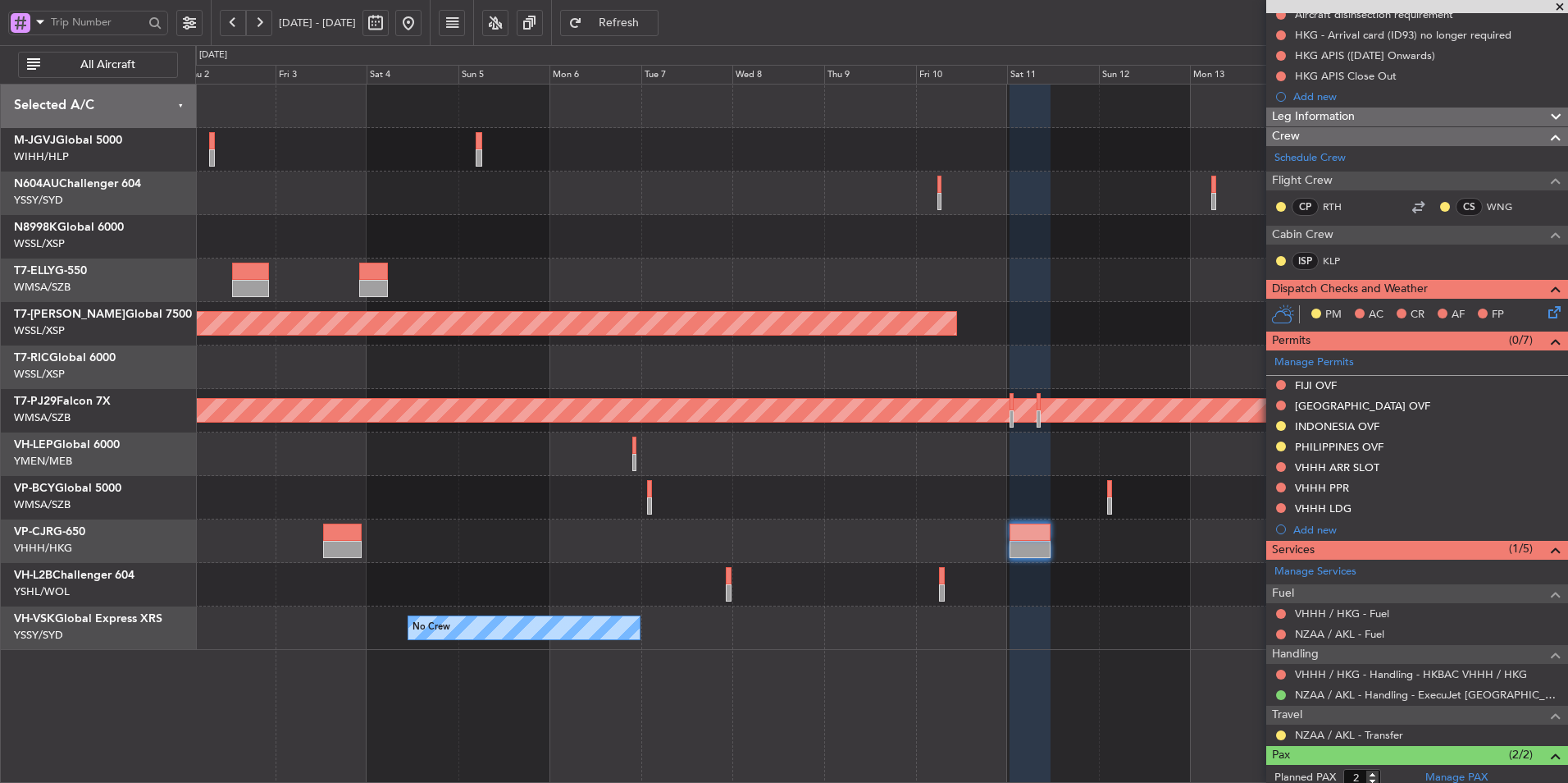
click at [842, 498] on div at bounding box center [881, 497] width 1372 height 44
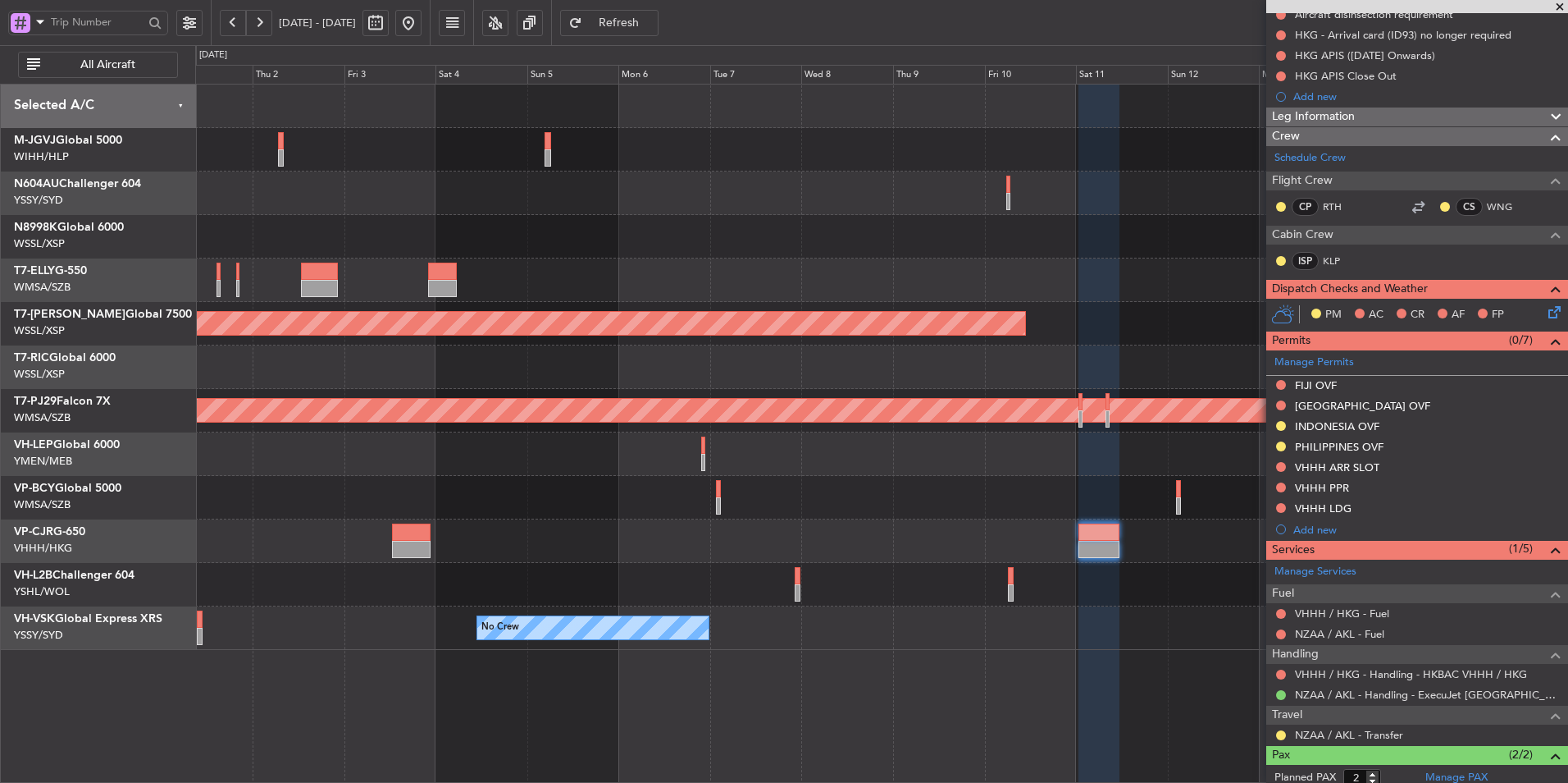
click at [826, 502] on div at bounding box center [881, 497] width 1372 height 44
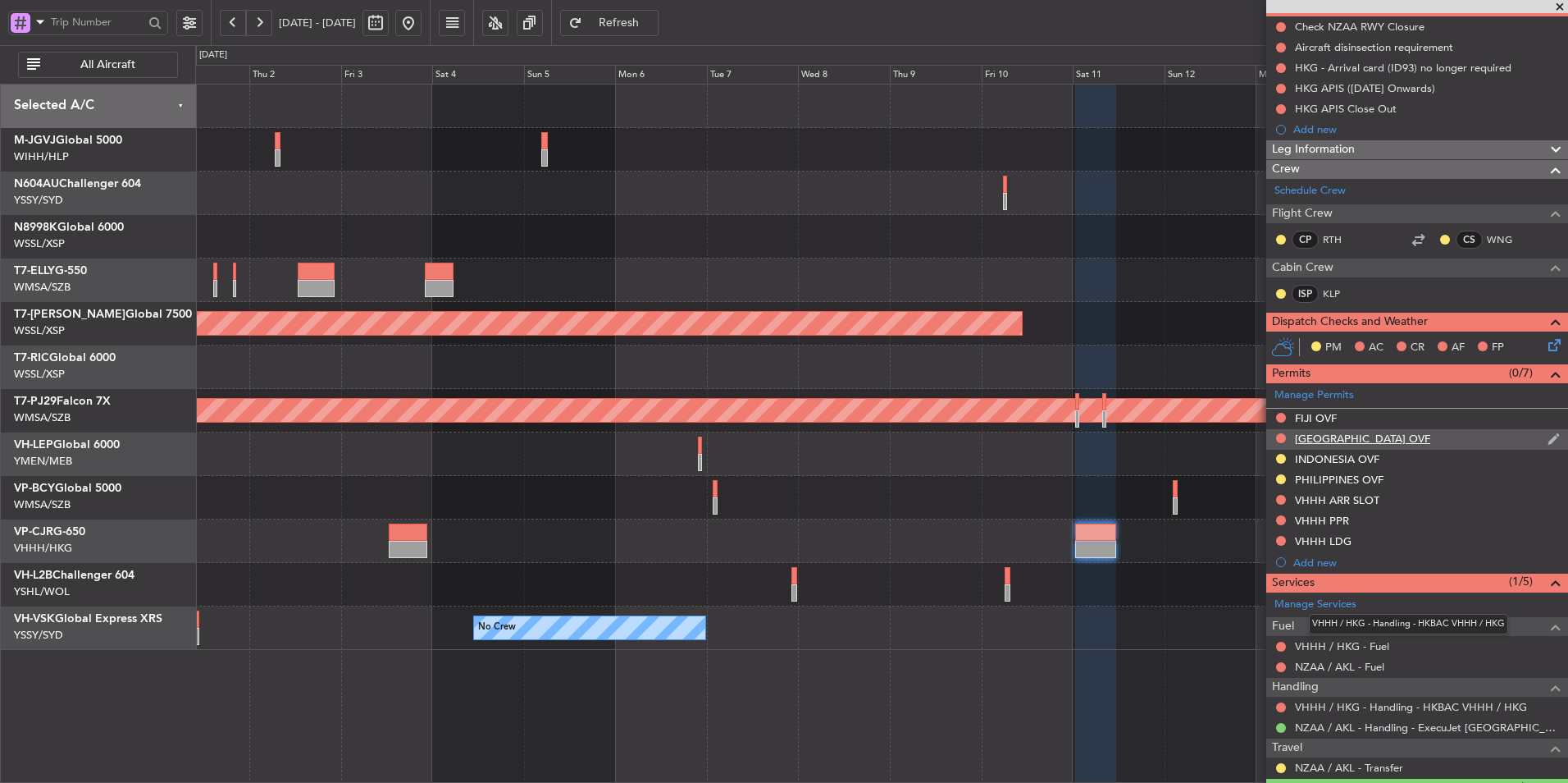
scroll to position [0, 0]
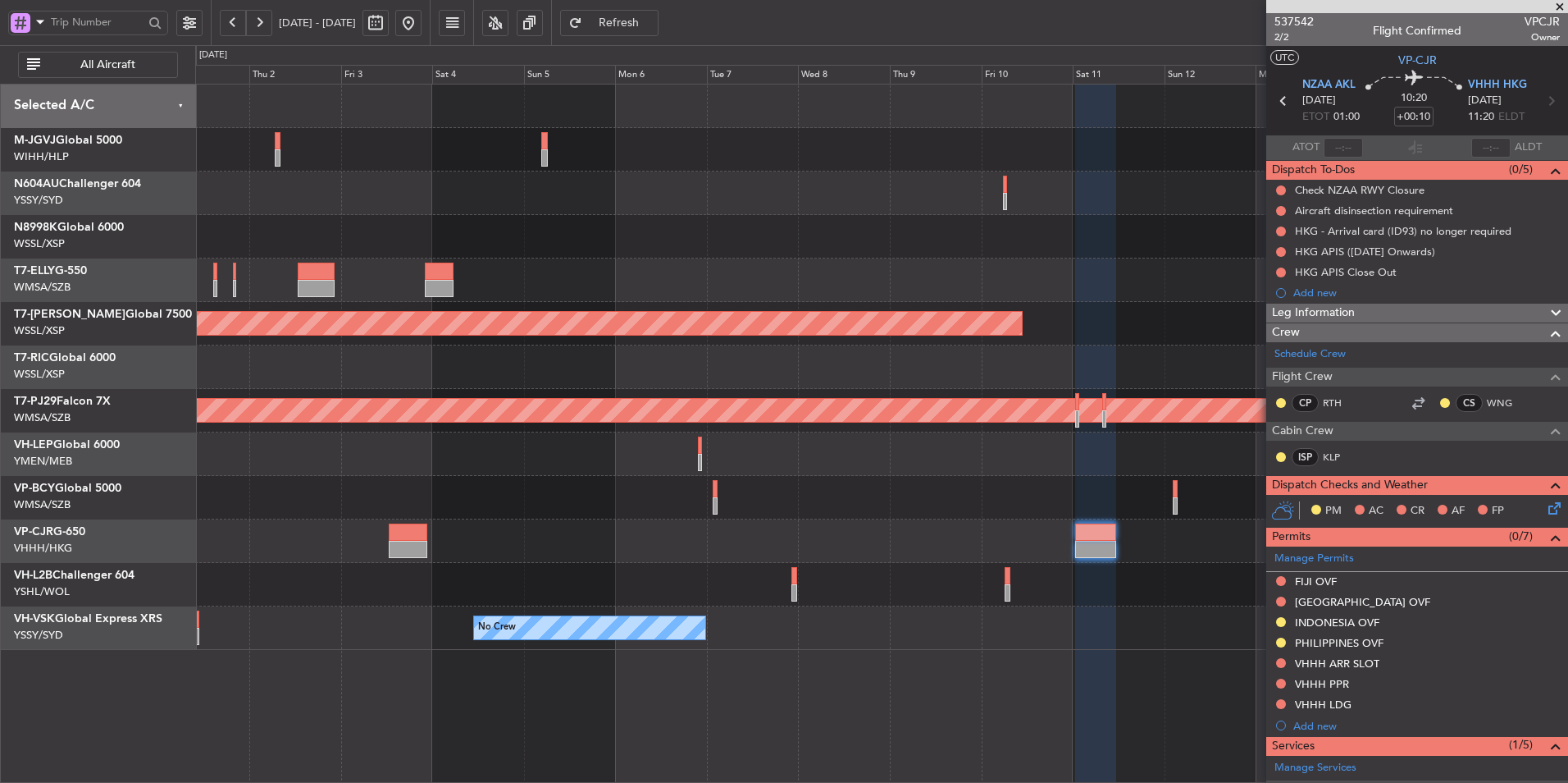
click at [421, 24] on button at bounding box center [408, 22] width 26 height 26
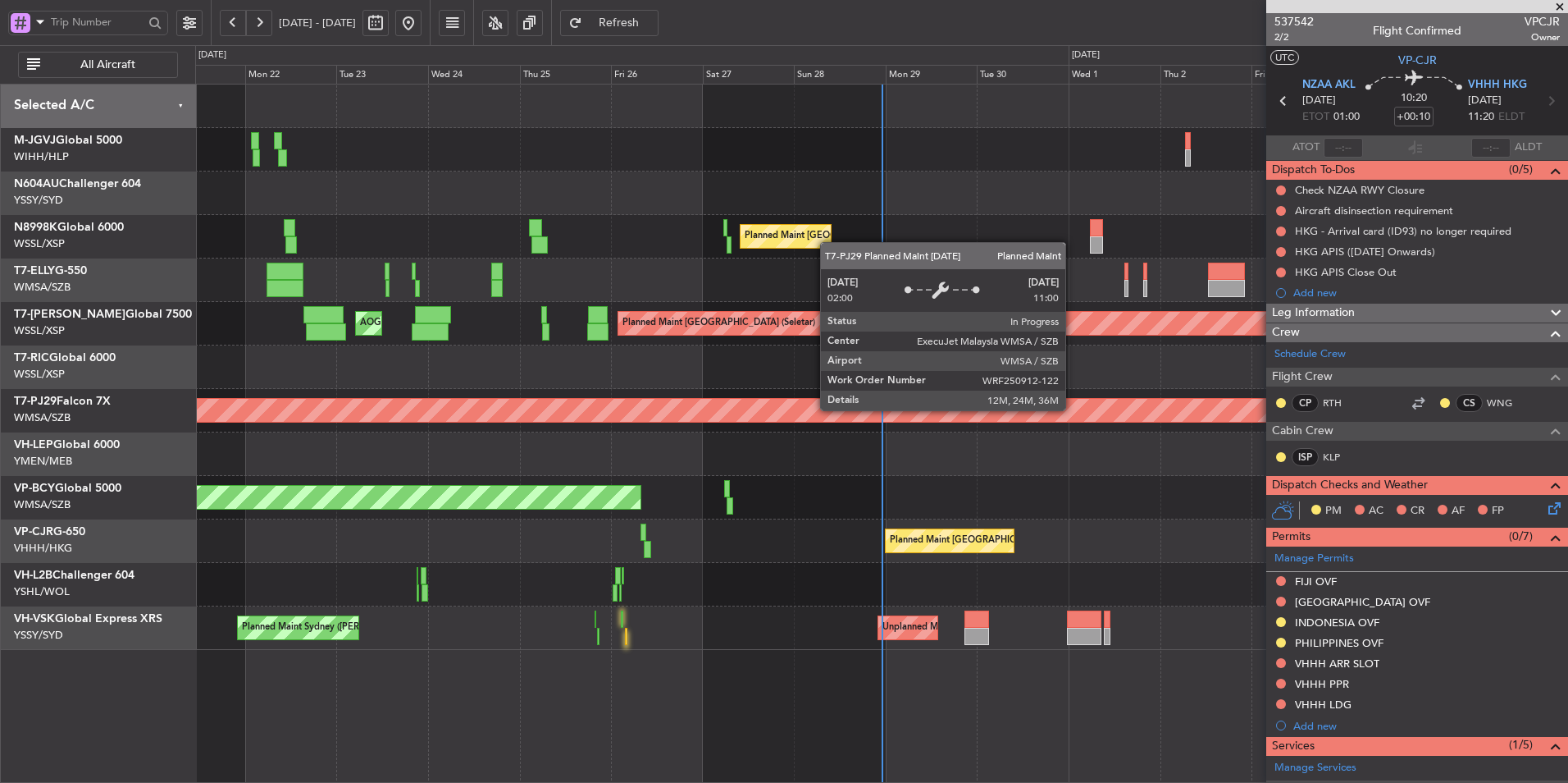
click at [803, 453] on div "Planned Maint [GEOGRAPHIC_DATA] (Seletar) [PERSON_NAME] Jakarta (Halim Intl) [P…" at bounding box center [881, 366] width 1372 height 565
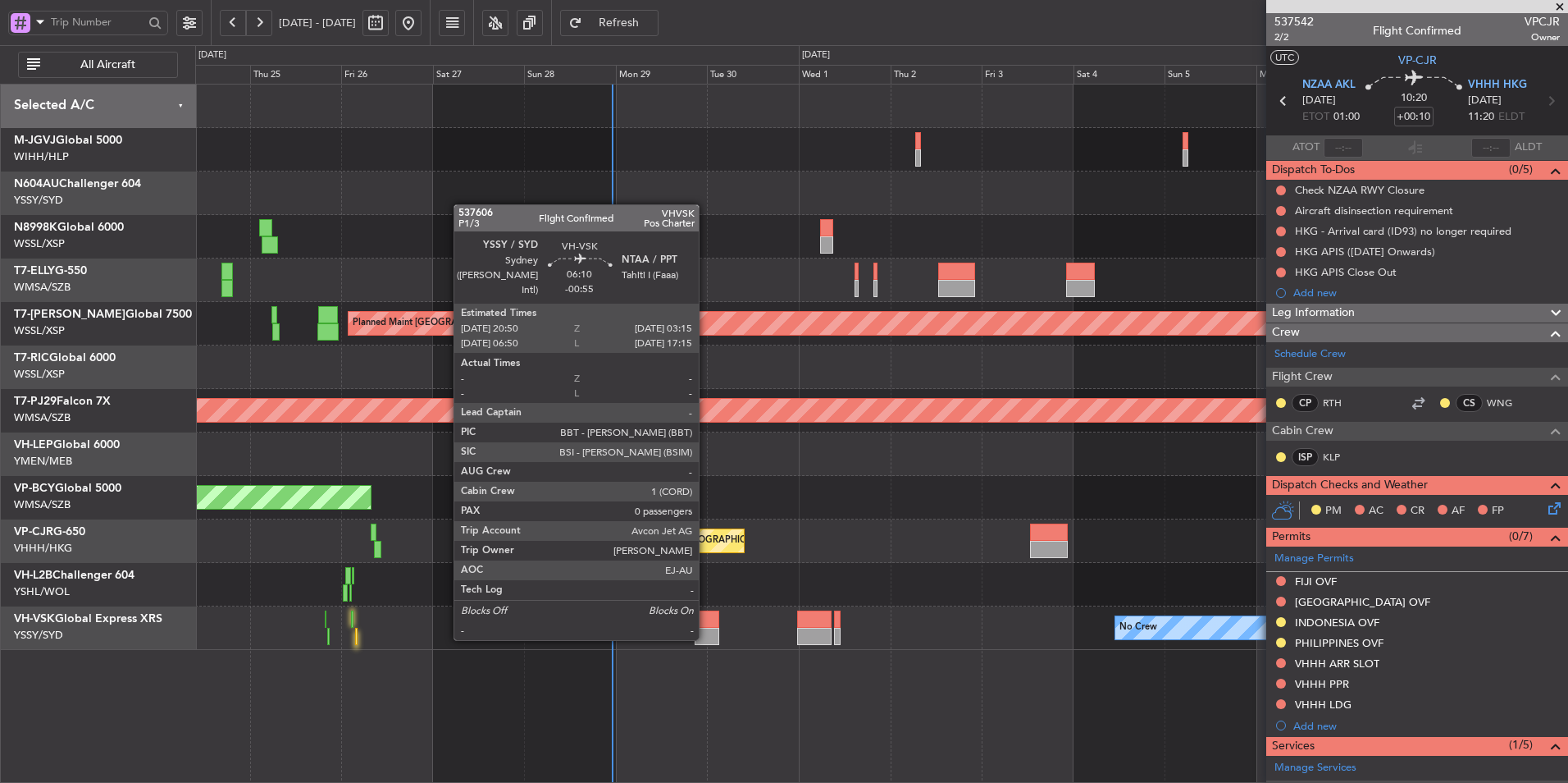
click at [706, 639] on div at bounding box center [706, 637] width 24 height 17
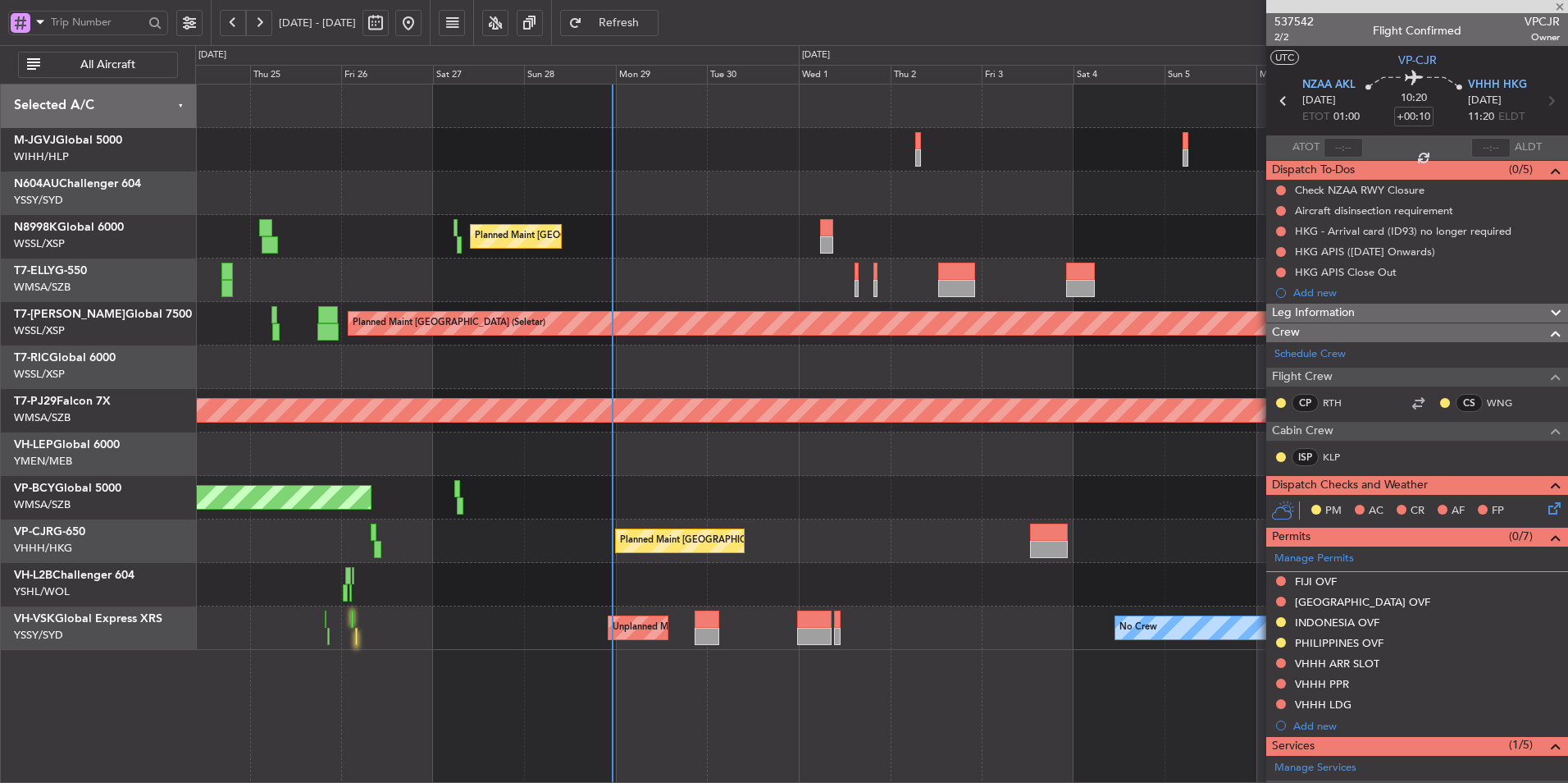
type input "-00:55"
type input "0"
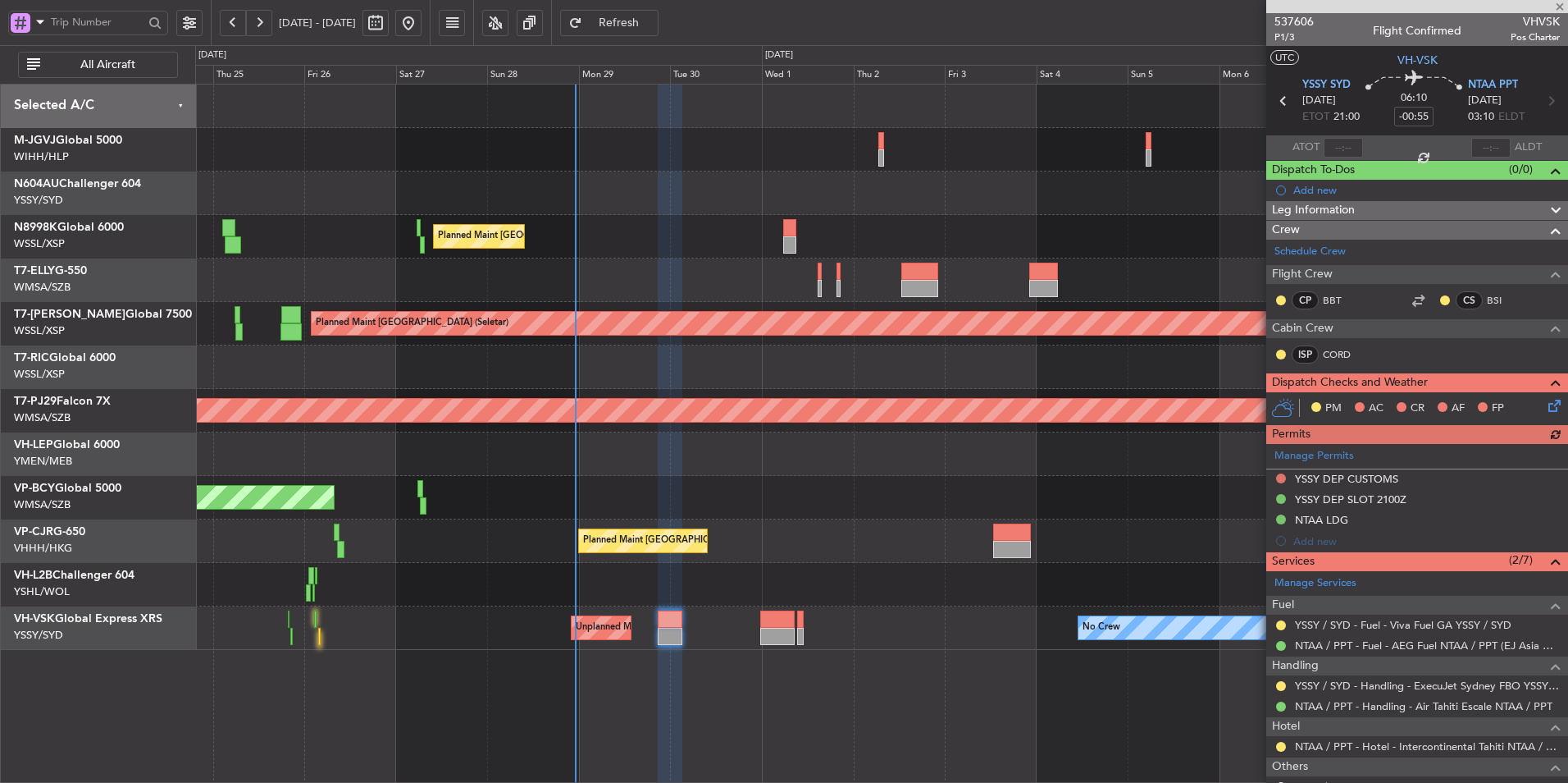
click at [846, 495] on div "Unplanned Maint [GEOGRAPHIC_DATA] (Sultan [PERSON_NAME] [PERSON_NAME] - Subang)" at bounding box center [881, 497] width 1372 height 44
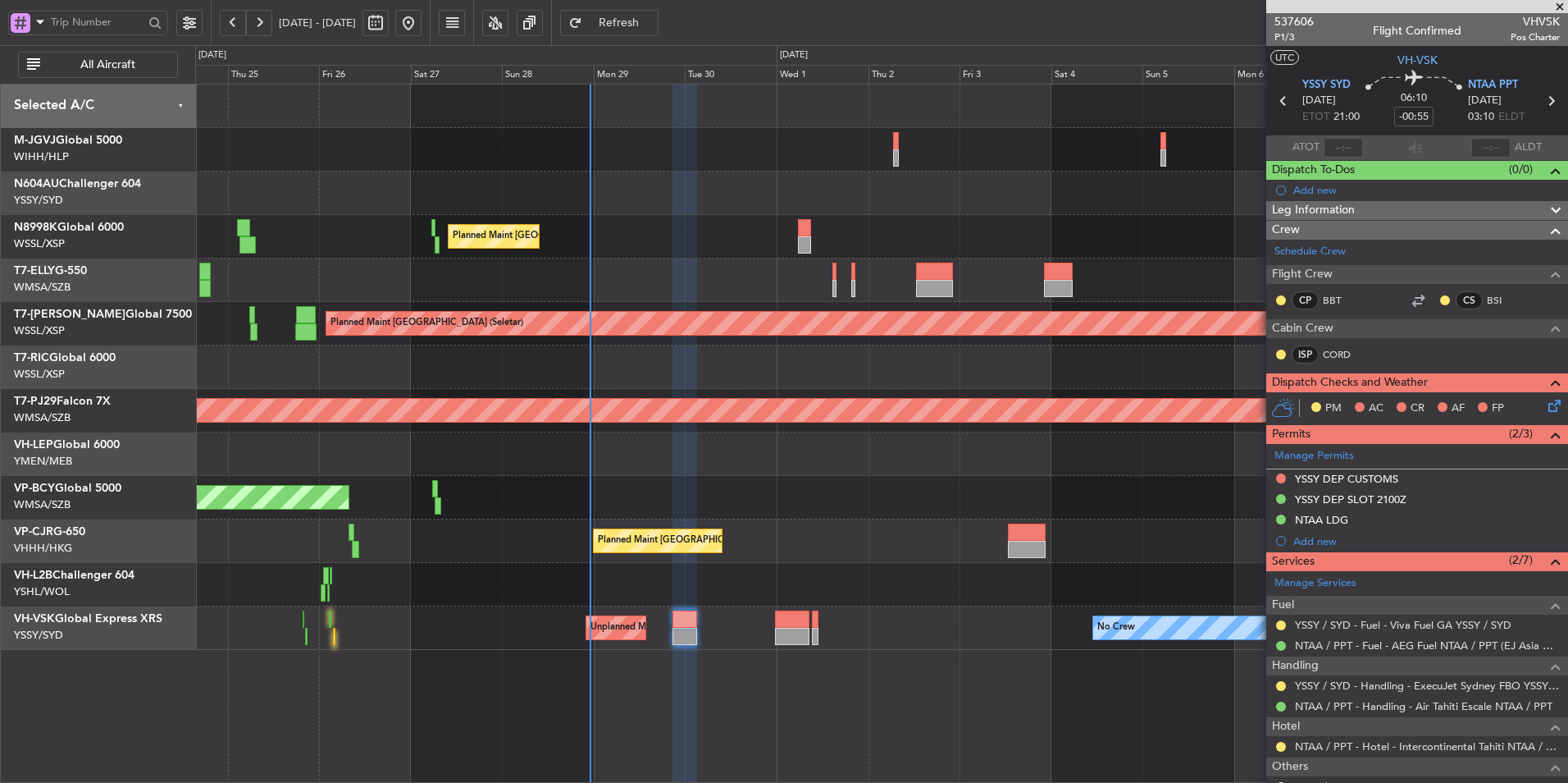
click at [758, 476] on div "Planned Maint [GEOGRAPHIC_DATA] ([GEOGRAPHIC_DATA] Intl) Planned Maint [GEOGRAP…" at bounding box center [881, 366] width 1372 height 565
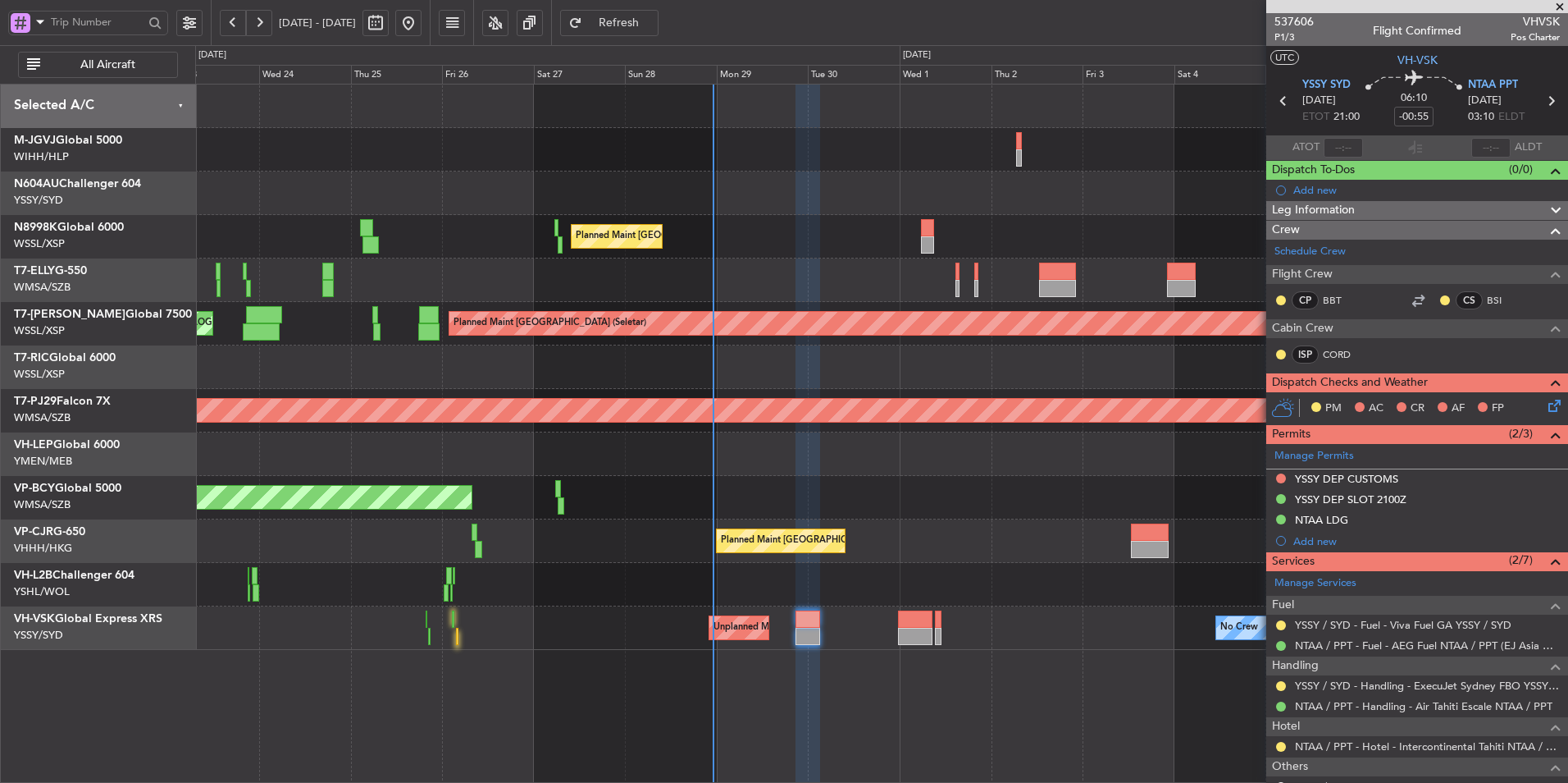
click at [767, 448] on div at bounding box center [881, 454] width 1372 height 44
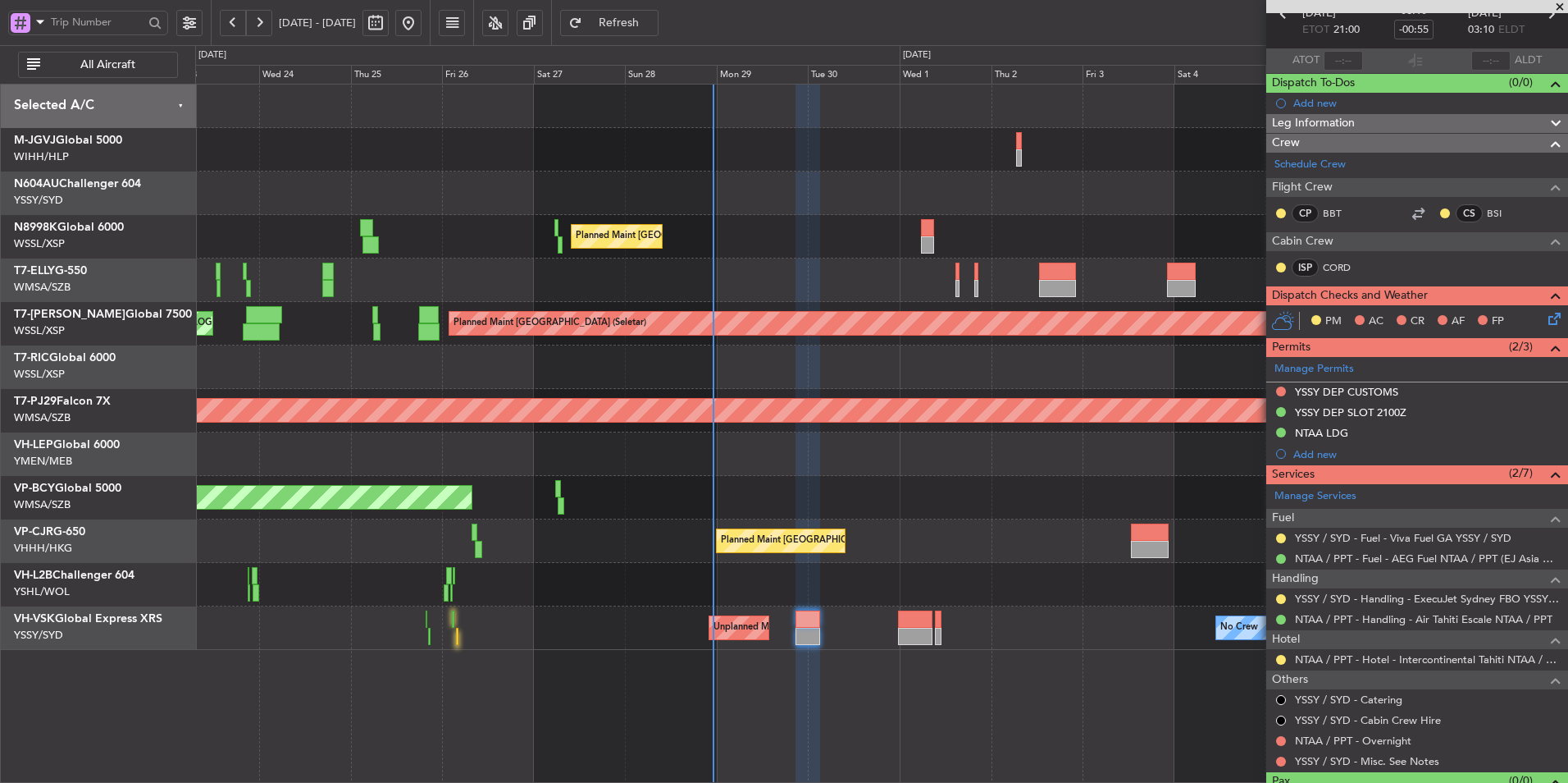
scroll to position [121, 0]
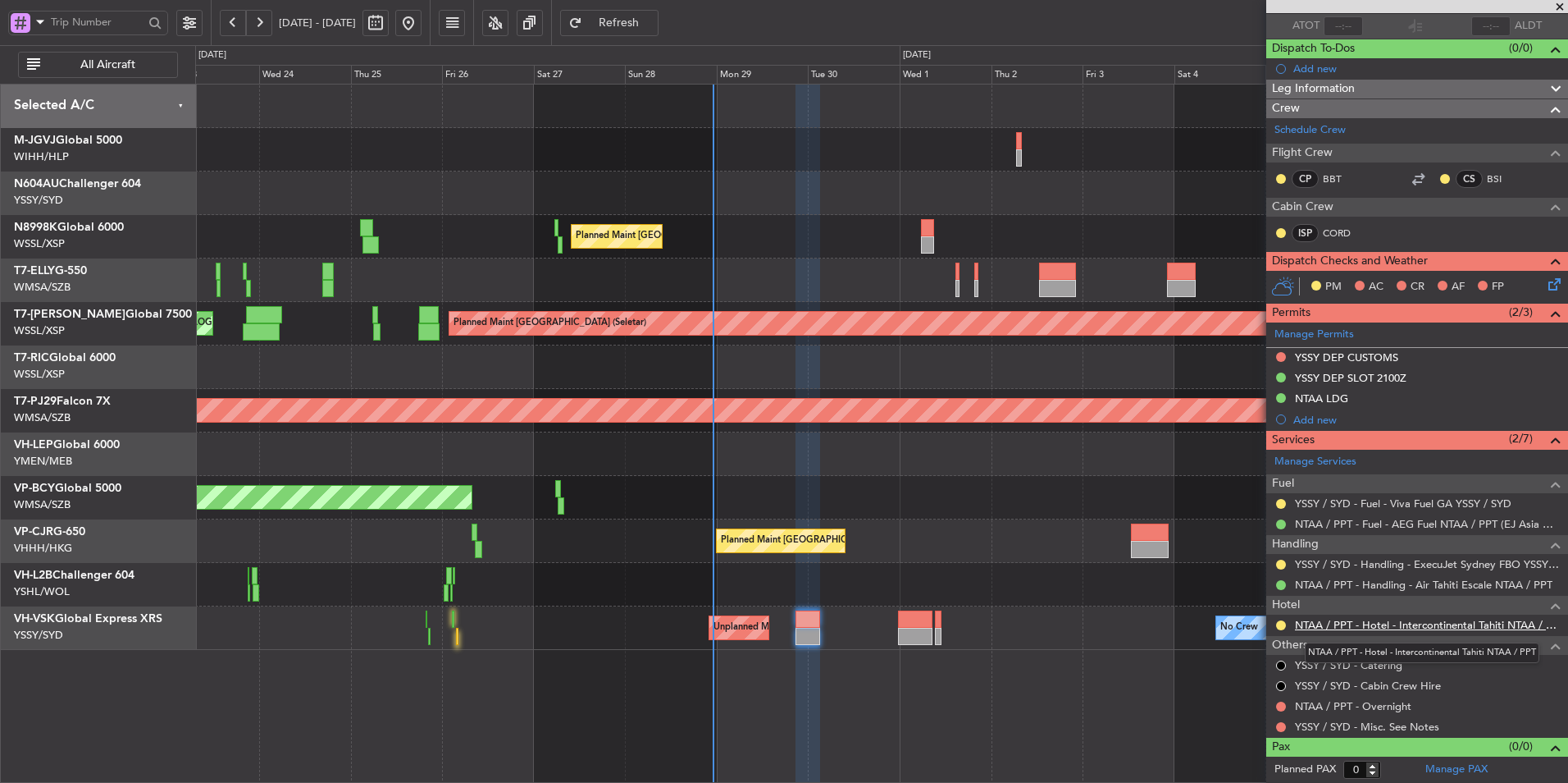
click at [1385, 624] on link "NTAA / PPT - Hotel - Intercontinental Tahiti NTAA / PPT" at bounding box center [1428, 625] width 265 height 14
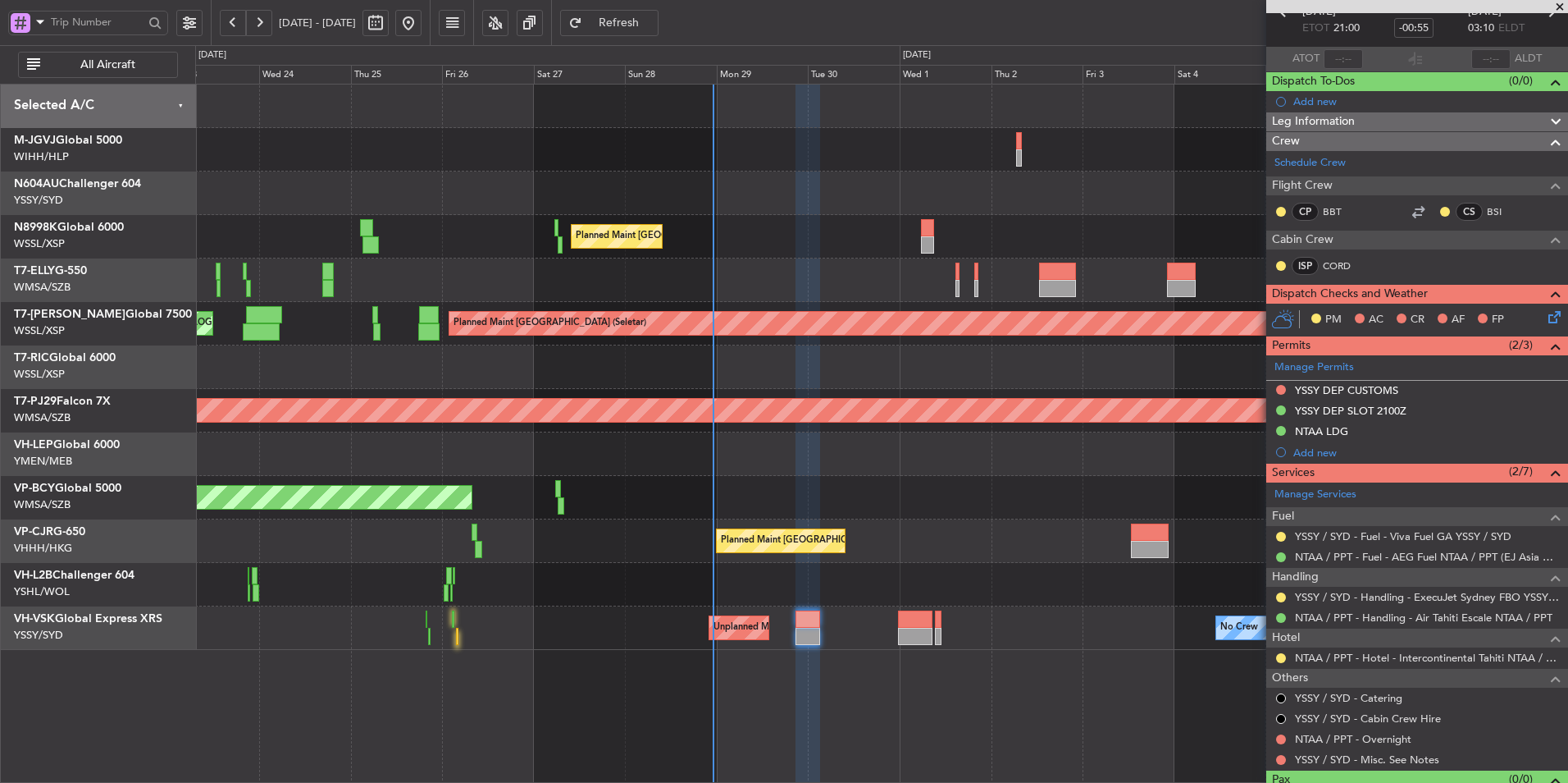
scroll to position [0, 0]
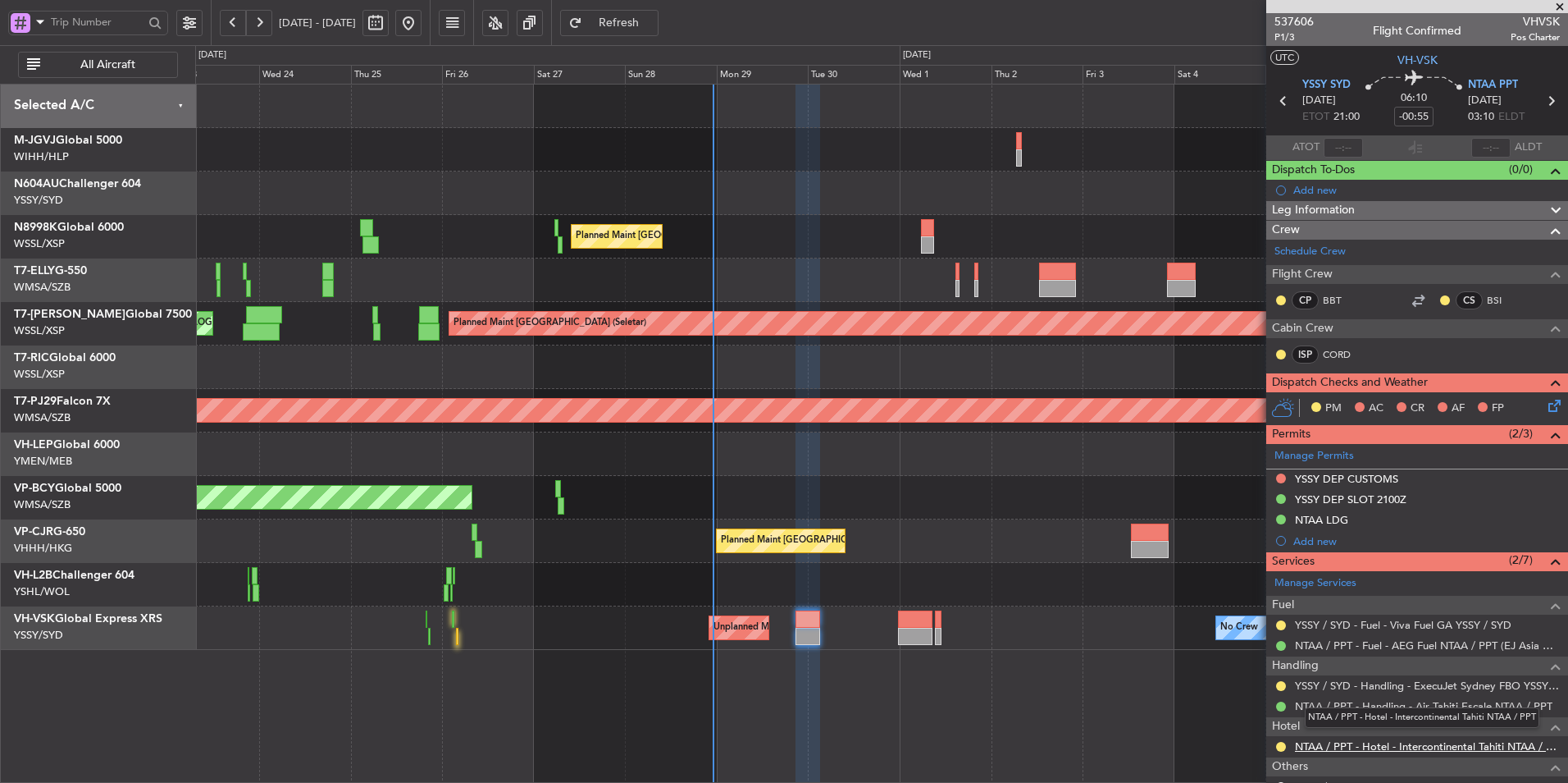
click at [1471, 744] on link "NTAA / PPT - Hotel - Intercontinental Tahiti NTAA / PPT" at bounding box center [1428, 746] width 265 height 14
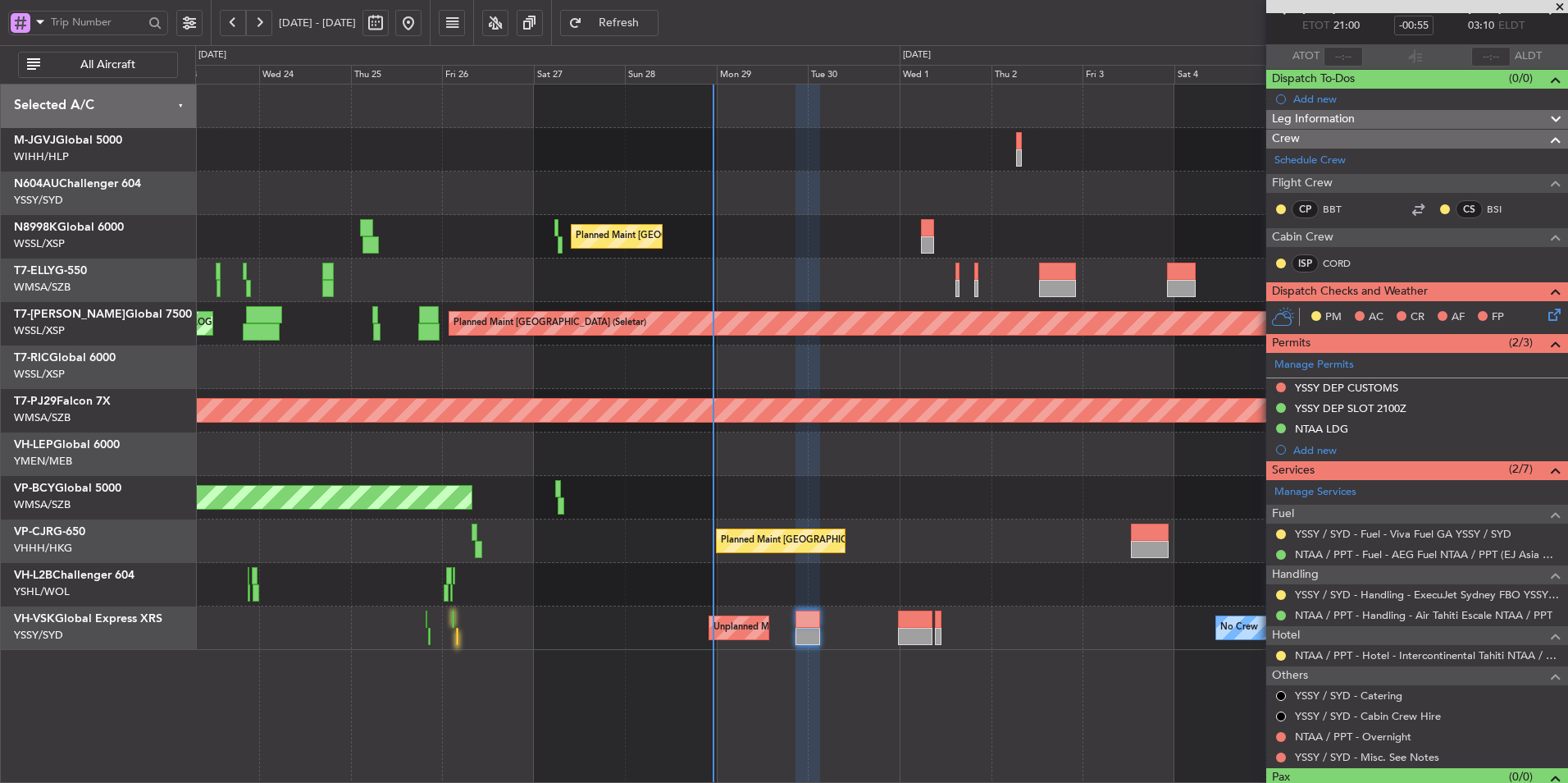
scroll to position [121, 0]
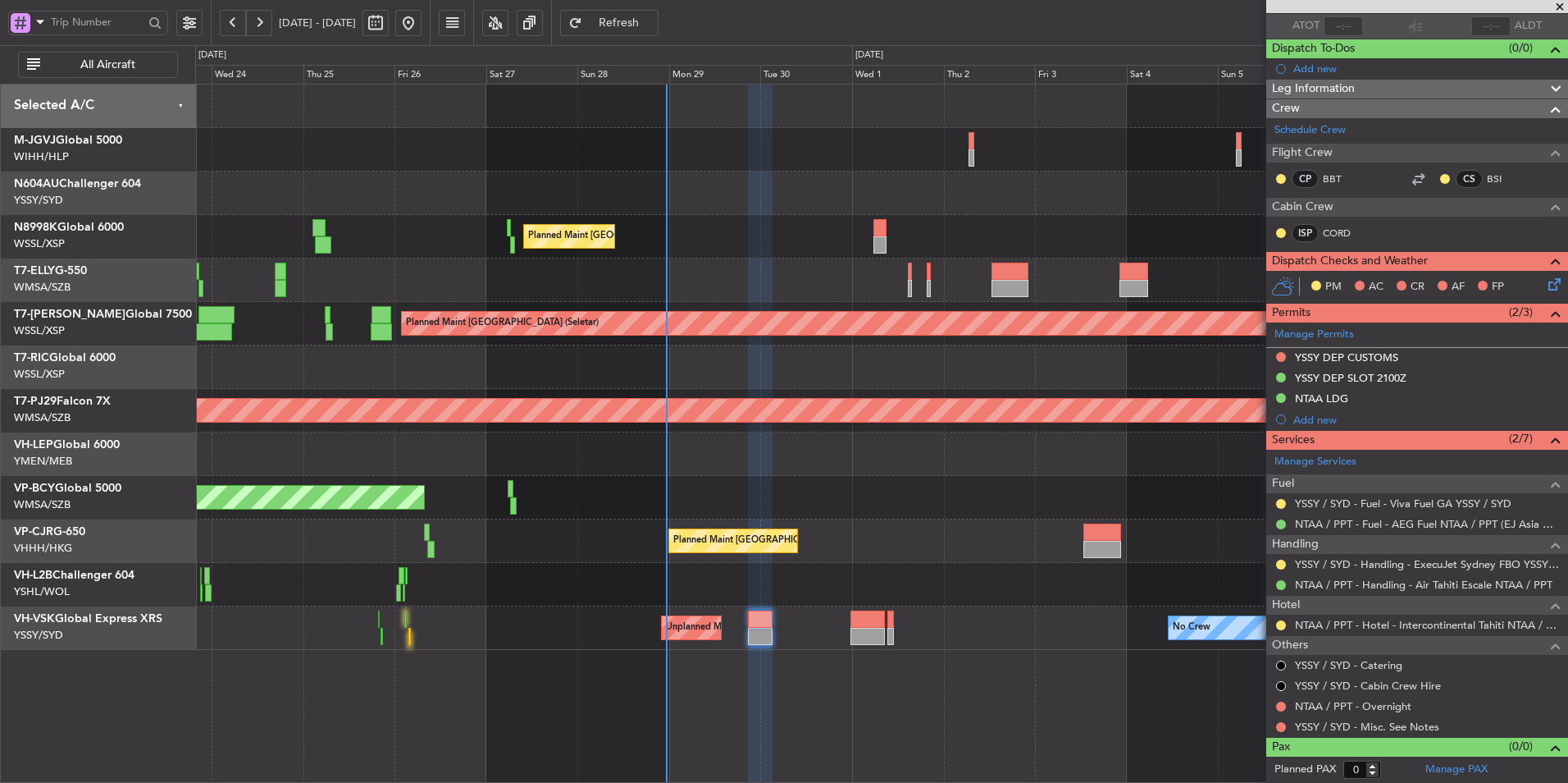
click at [790, 705] on div "Planned Maint [GEOGRAPHIC_DATA] ([GEOGRAPHIC_DATA] Intl) Planned Maint [GEOGRAP…" at bounding box center [882, 433] width 1373 height 700
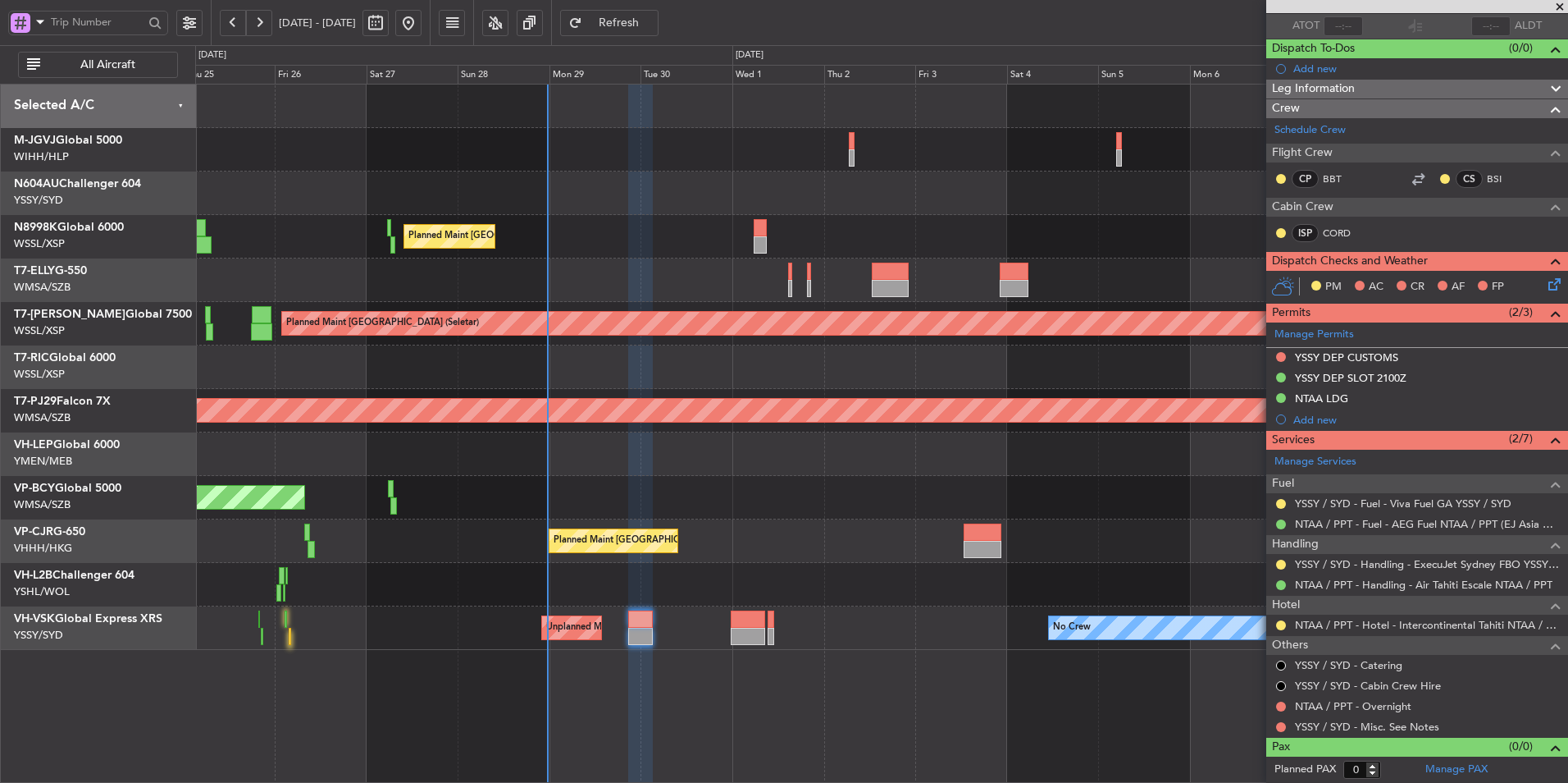
click at [635, 496] on div "Unplanned Maint [GEOGRAPHIC_DATA] (Sultan [PERSON_NAME] [PERSON_NAME] - Subang)" at bounding box center [881, 497] width 1372 height 44
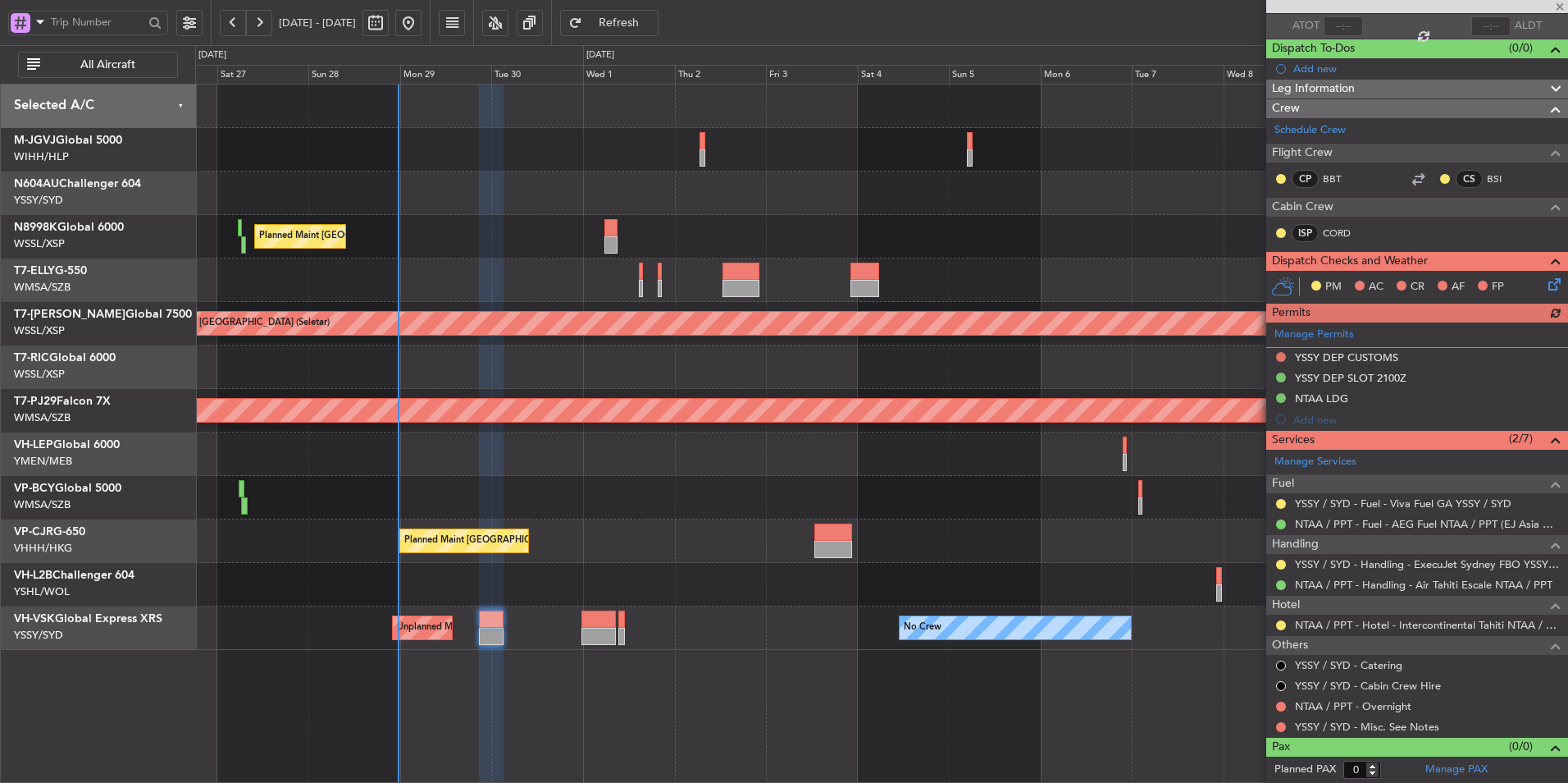
click at [606, 477] on div "Unplanned Maint [GEOGRAPHIC_DATA] (Sultan [PERSON_NAME] [PERSON_NAME] - Subang)" at bounding box center [881, 497] width 1372 height 44
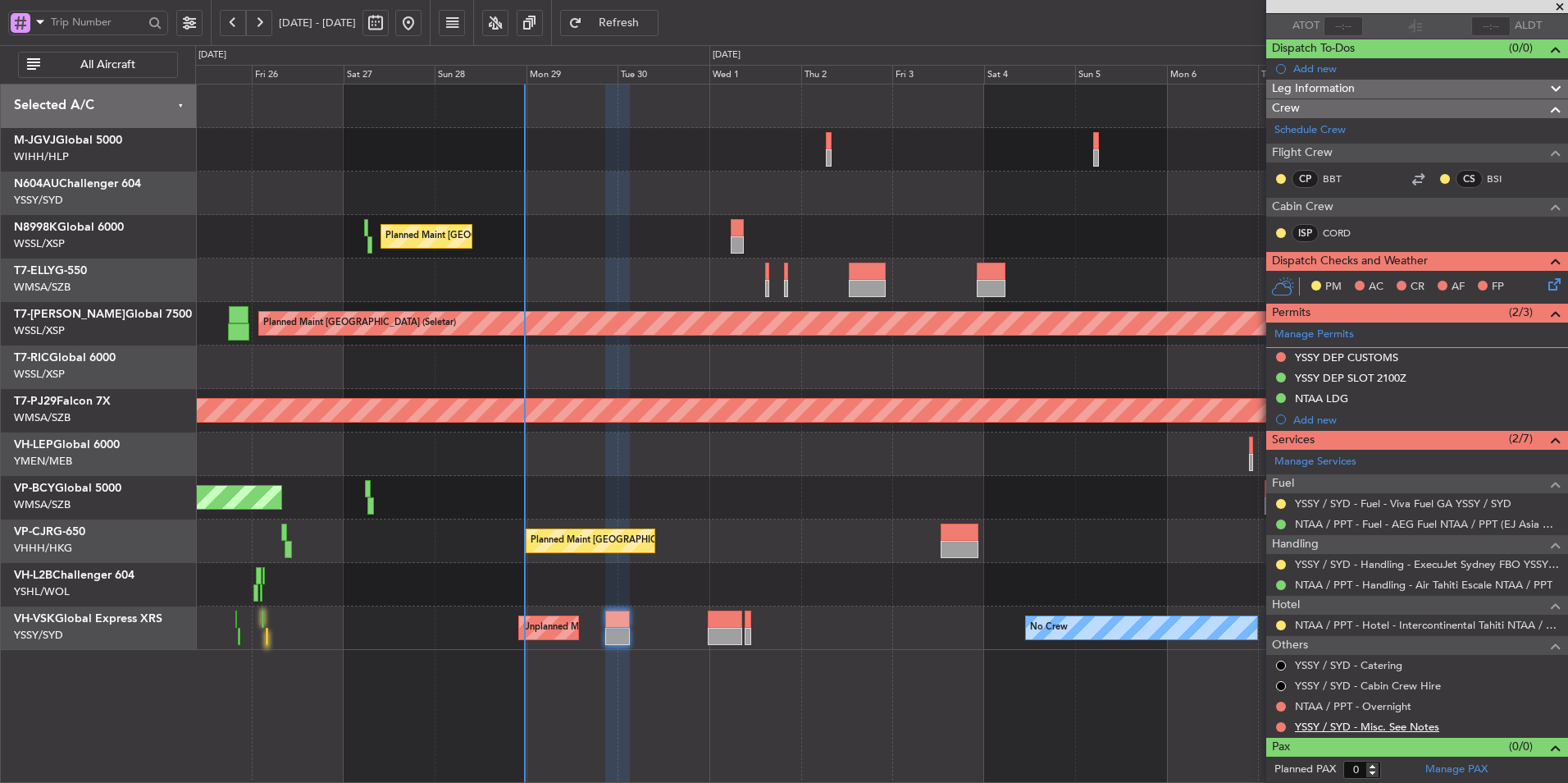
click at [1374, 728] on link "YSSY / SYD - Misc. See Notes" at bounding box center [1367, 727] width 144 height 14
click at [1374, 705] on mat-tooltip-component "YSSY / SYD - Misc. See Notes" at bounding box center [1366, 698] width 150 height 44
click at [1370, 704] on link "NTAA / PPT - Overnight" at bounding box center [1353, 706] width 116 height 14
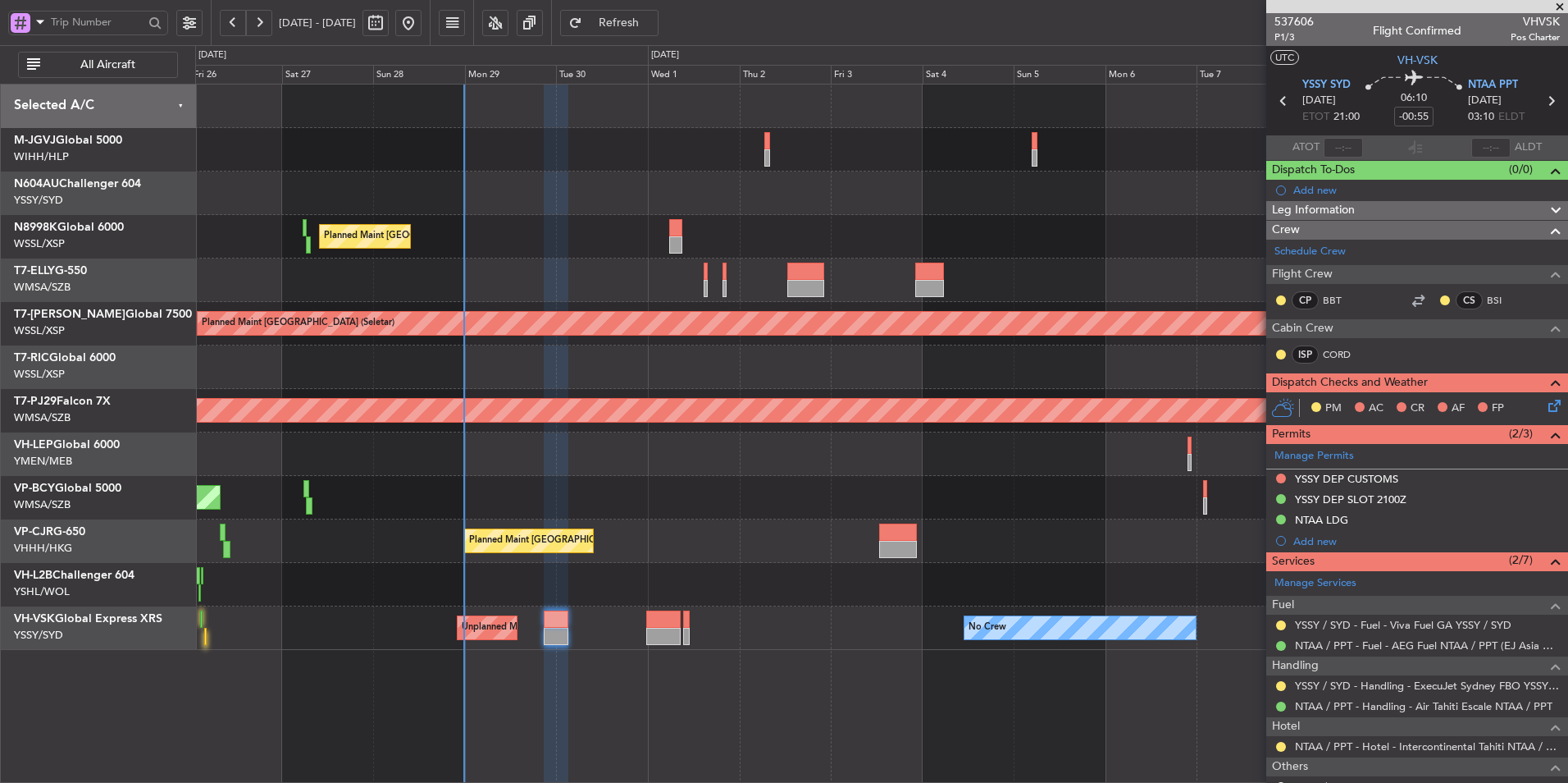
click at [794, 568] on div "Planned Maint [GEOGRAPHIC_DATA] ([GEOGRAPHIC_DATA] Intl) Planned Maint [GEOGRAP…" at bounding box center [881, 366] width 1372 height 565
